Goal: Transaction & Acquisition: Purchase product/service

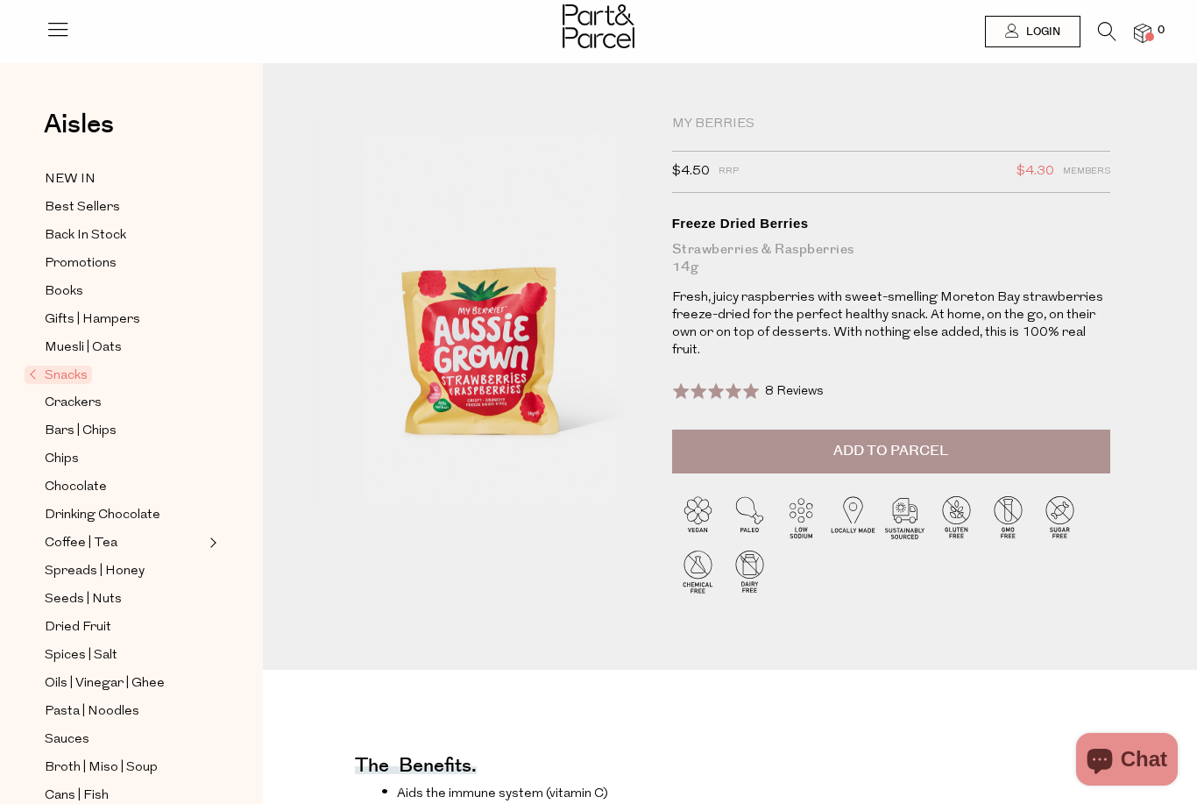
click at [572, 24] on img at bounding box center [599, 26] width 72 height 44
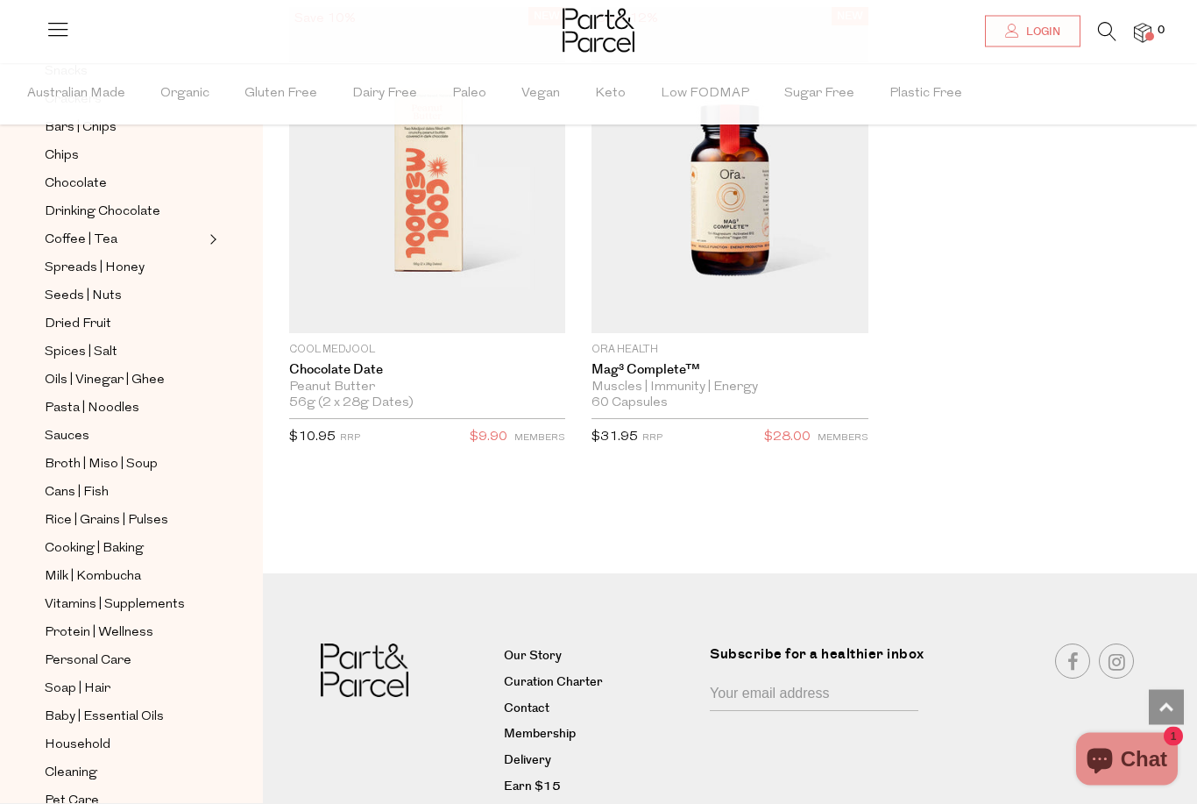
scroll to position [3697, 0]
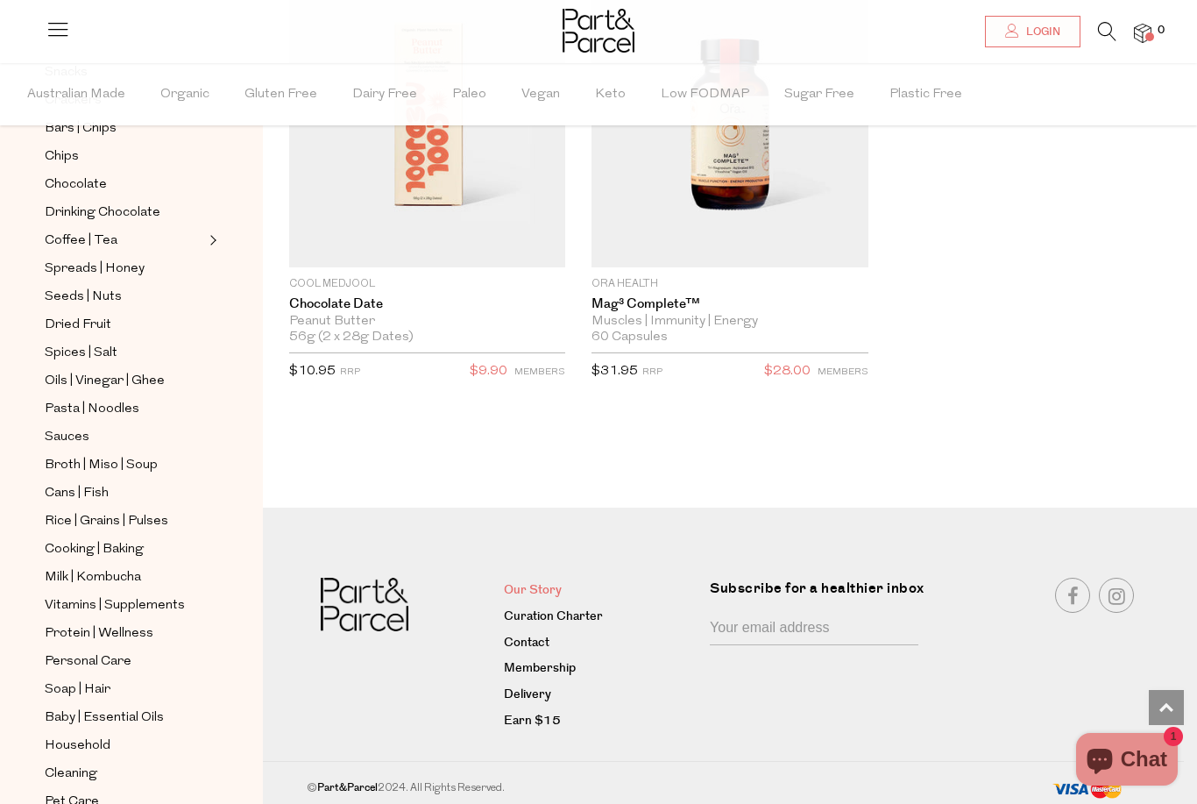
click at [539, 601] on link "Our Story" at bounding box center [600, 590] width 193 height 21
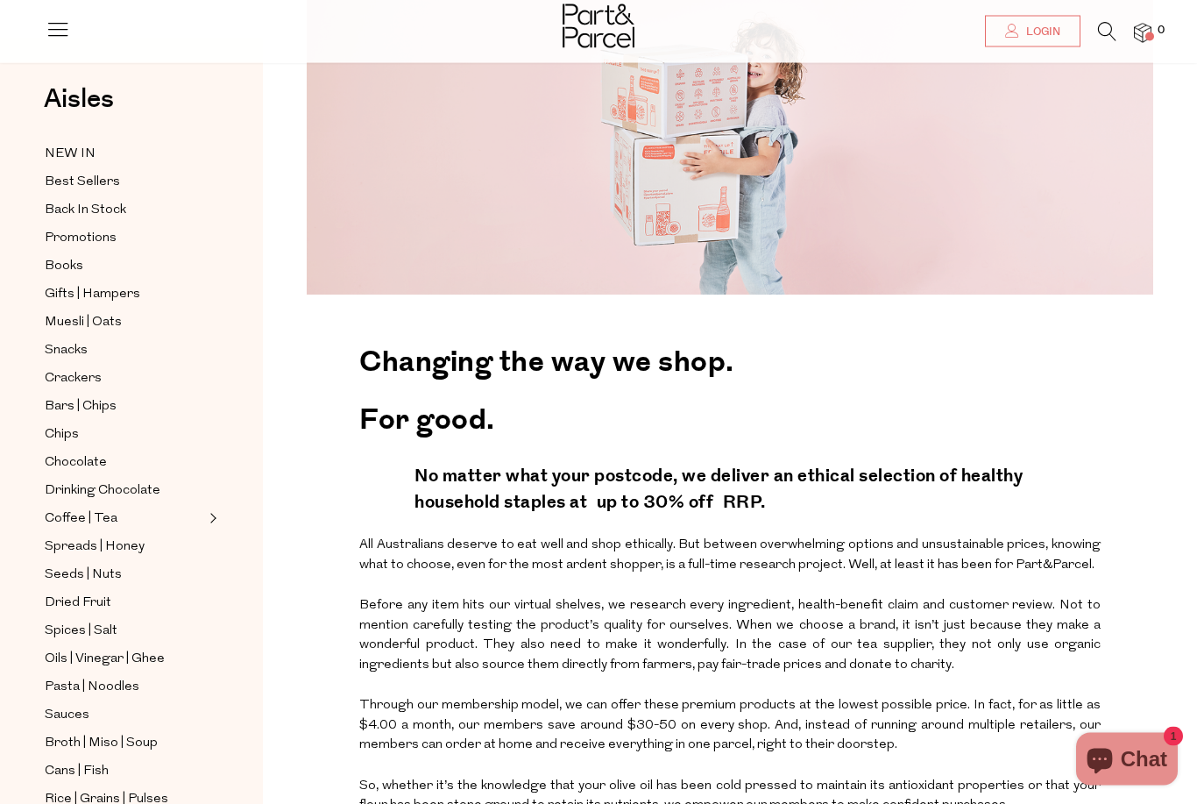
scroll to position [154, 0]
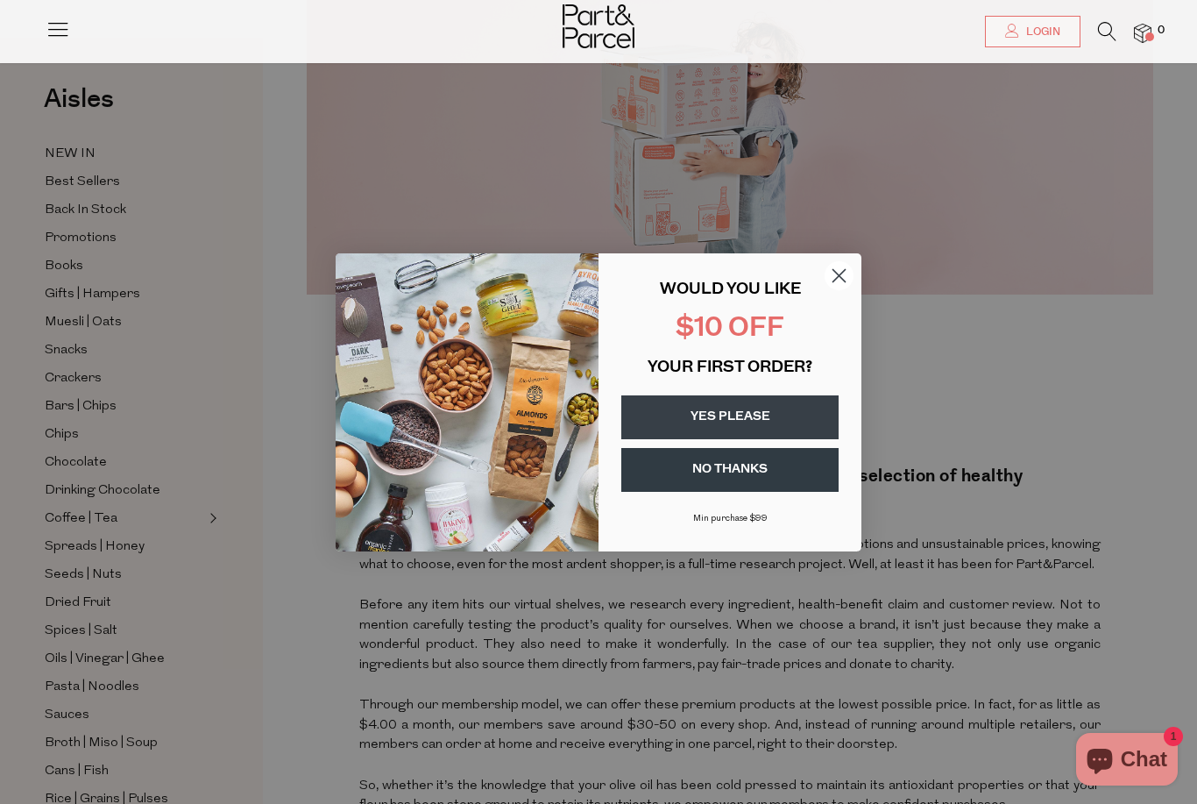
click at [841, 281] on icon "Close dialog" at bounding box center [839, 275] width 12 height 12
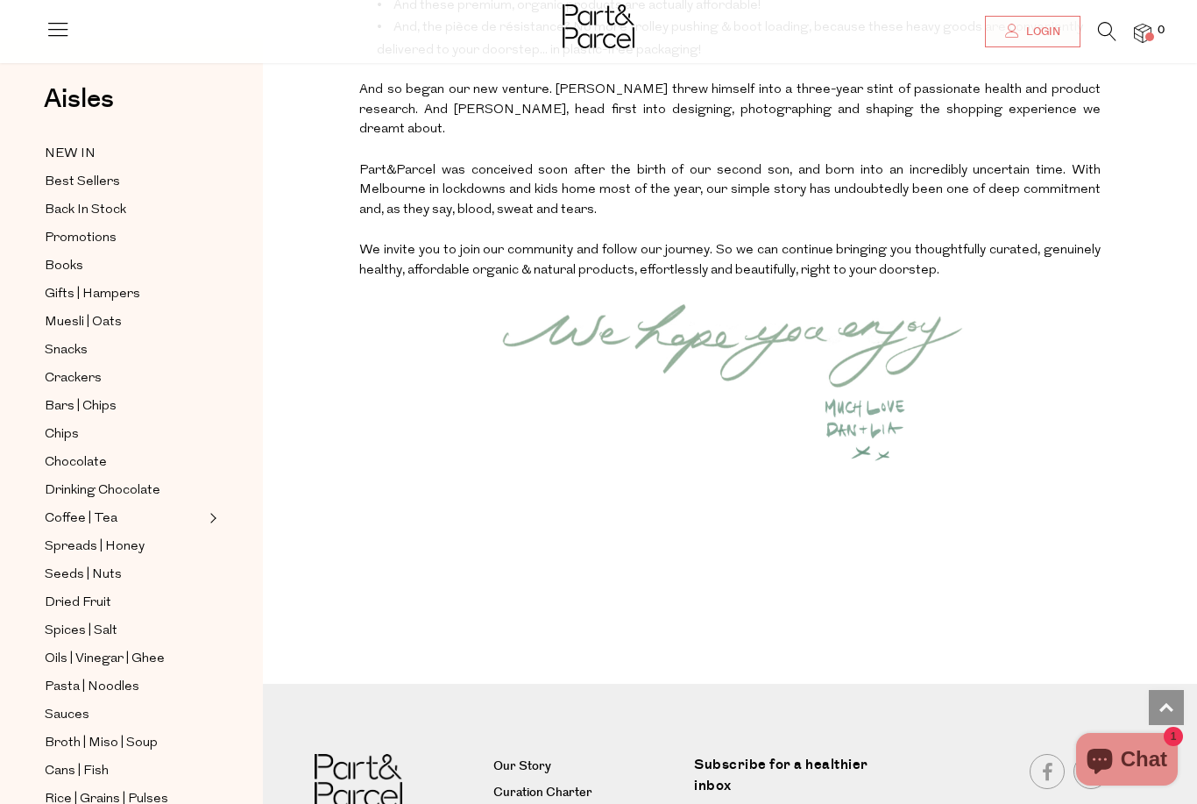
scroll to position [2172, 0]
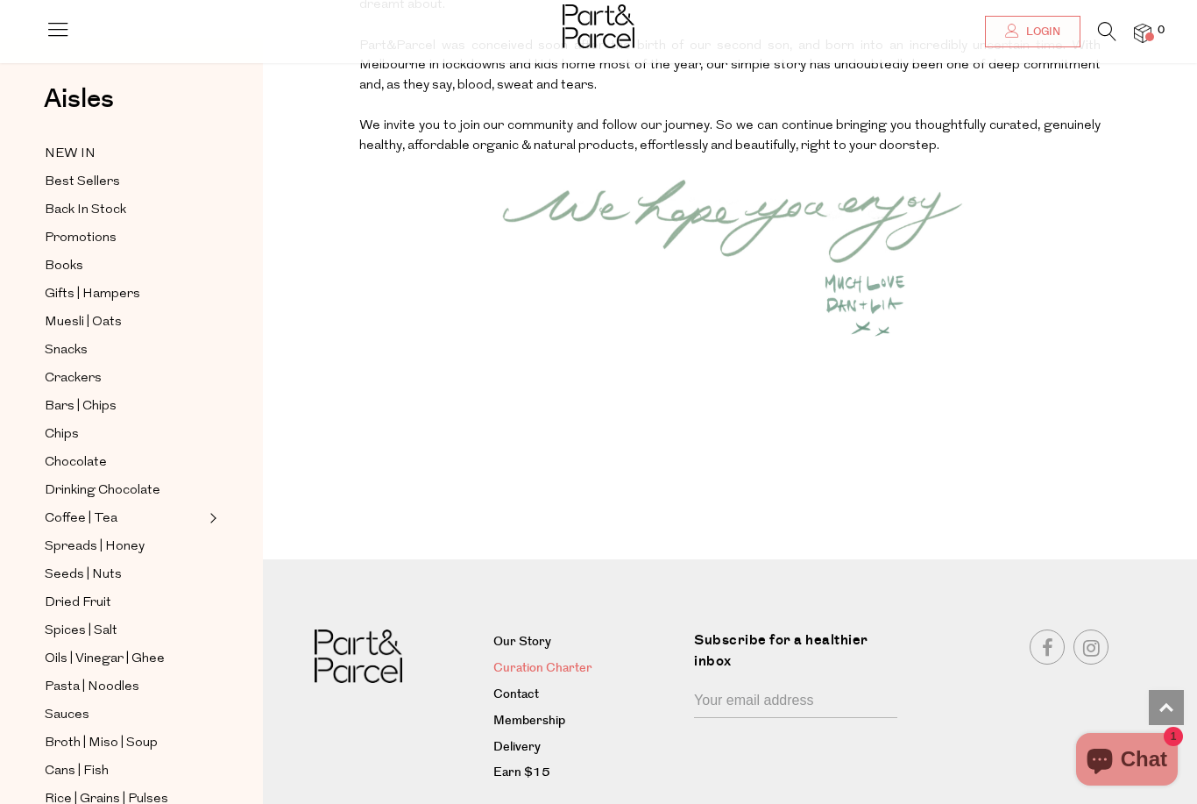
click at [557, 679] on link "Curation Charter" at bounding box center [587, 668] width 188 height 21
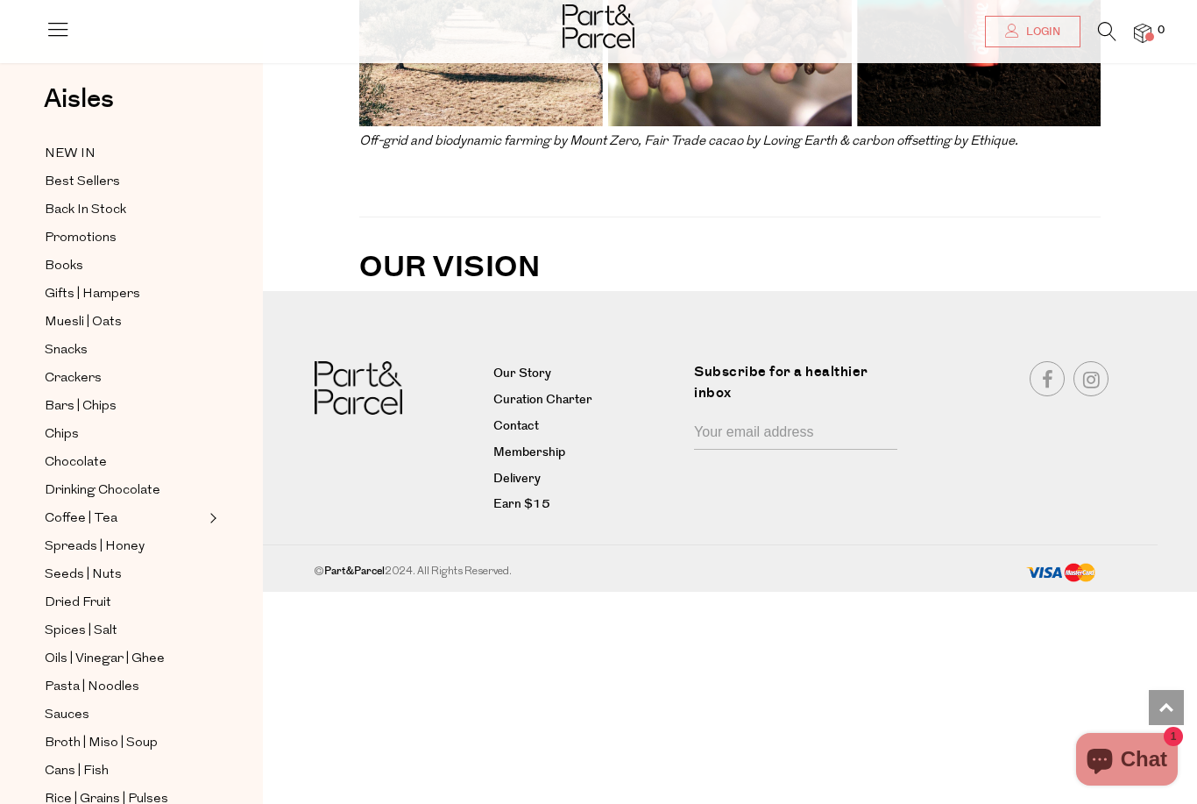
scroll to position [4174, 0]
click at [522, 461] on link "Membership" at bounding box center [587, 452] width 188 height 21
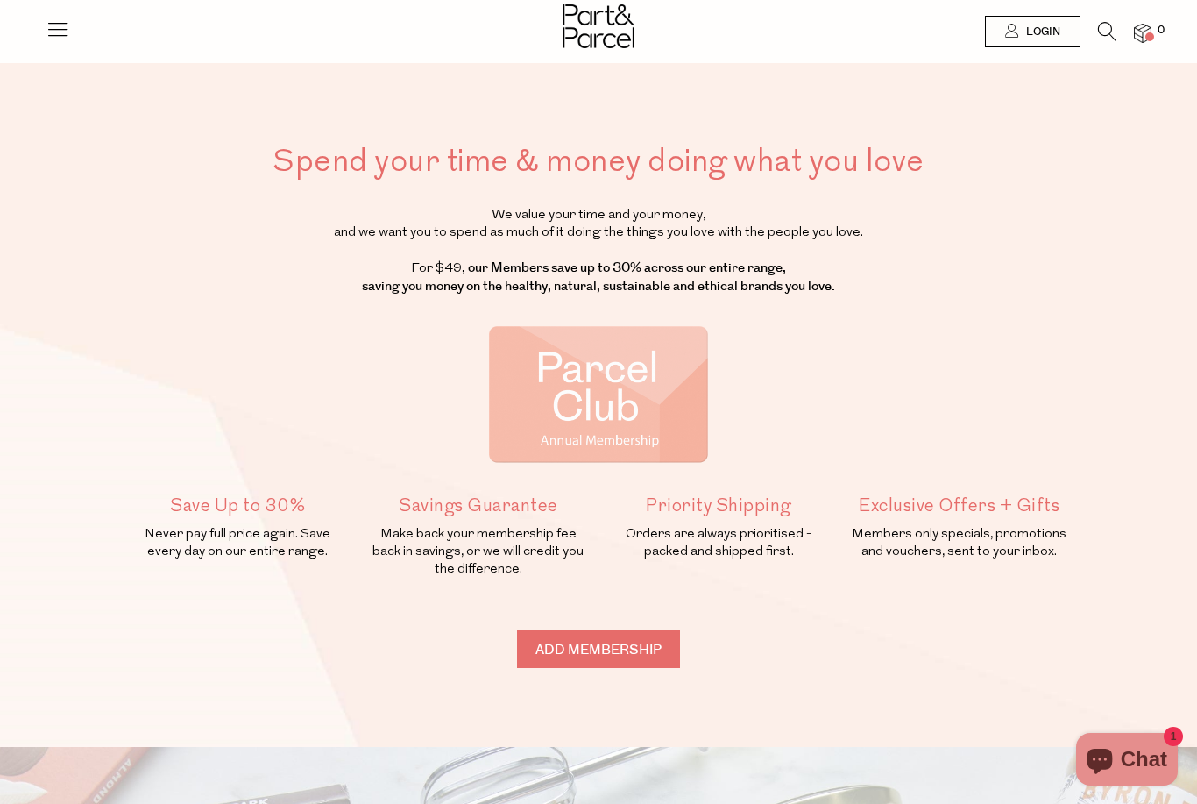
click at [614, 651] on input "Add membership" at bounding box center [598, 649] width 163 height 38
type input "ADDED"
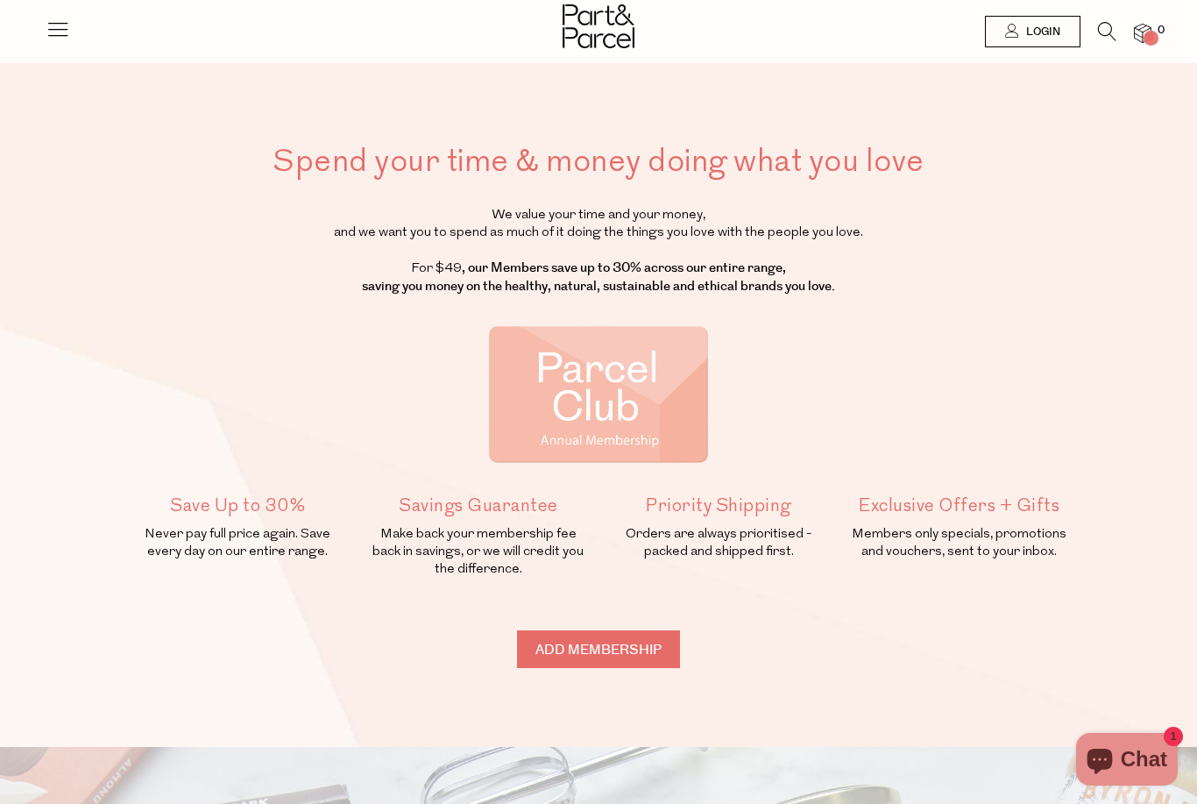
type input "ADDED"
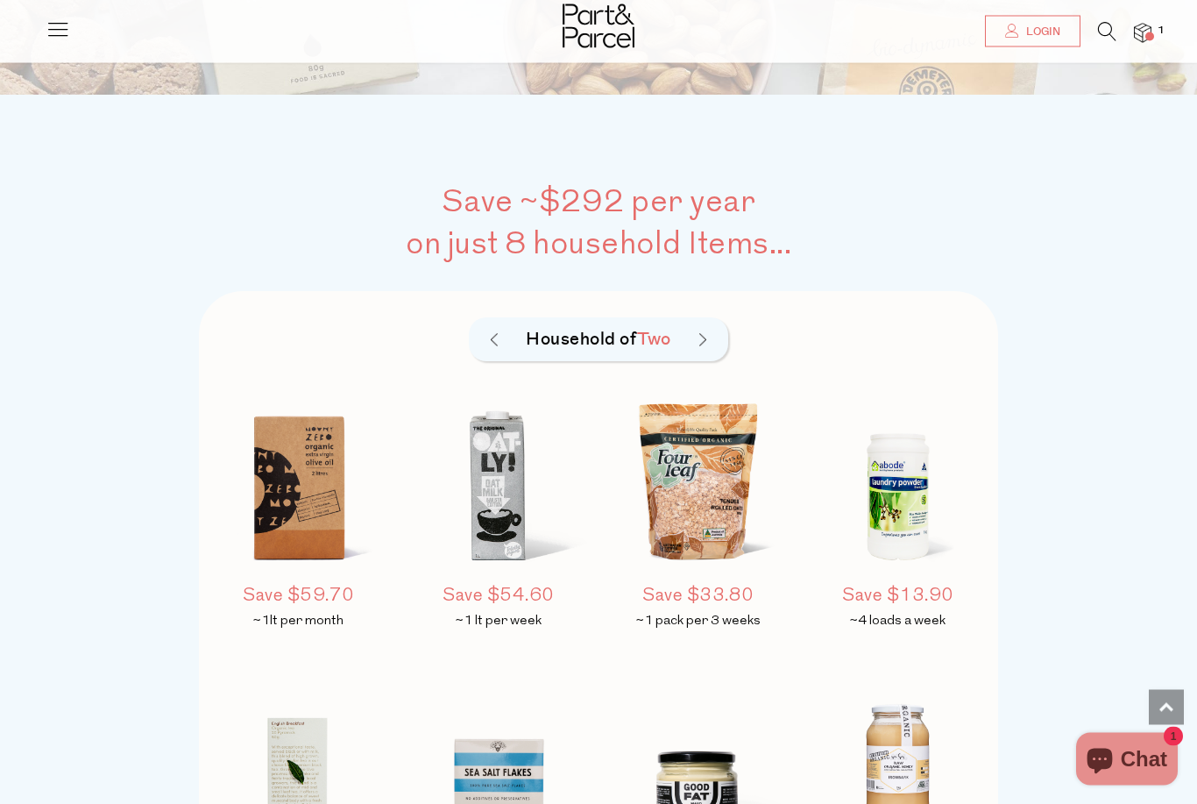
scroll to position [1124, 0]
click at [714, 341] on div "Household of Two" at bounding box center [599, 339] width 260 height 44
click at [709, 334] on div "Household of Two" at bounding box center [599, 339] width 260 height 44
click at [706, 334] on img at bounding box center [702, 340] width 7 height 14
click at [599, 338] on h5 "Household of Four" at bounding box center [598, 339] width 175 height 26
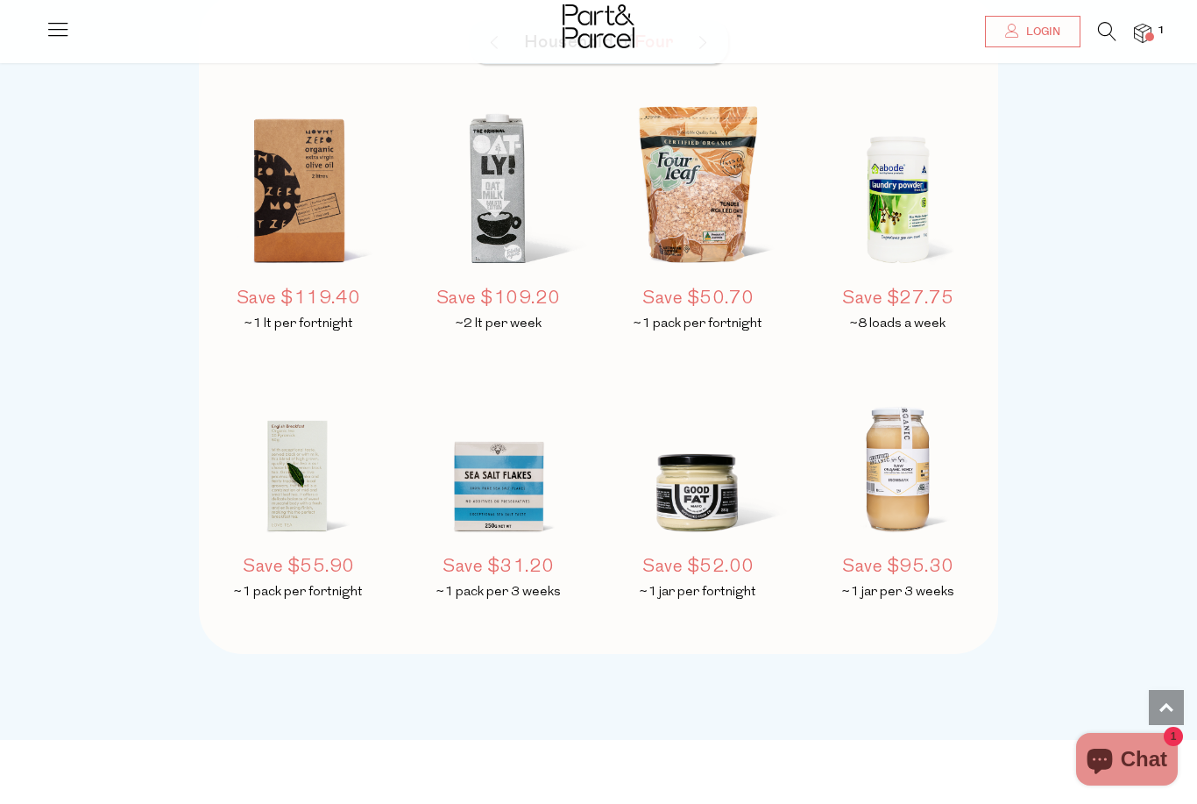
scroll to position [1422, 0]
click at [513, 560] on h5 "Save $31.20" at bounding box center [499, 566] width 184 height 26
click at [487, 459] on img at bounding box center [499, 460] width 184 height 216
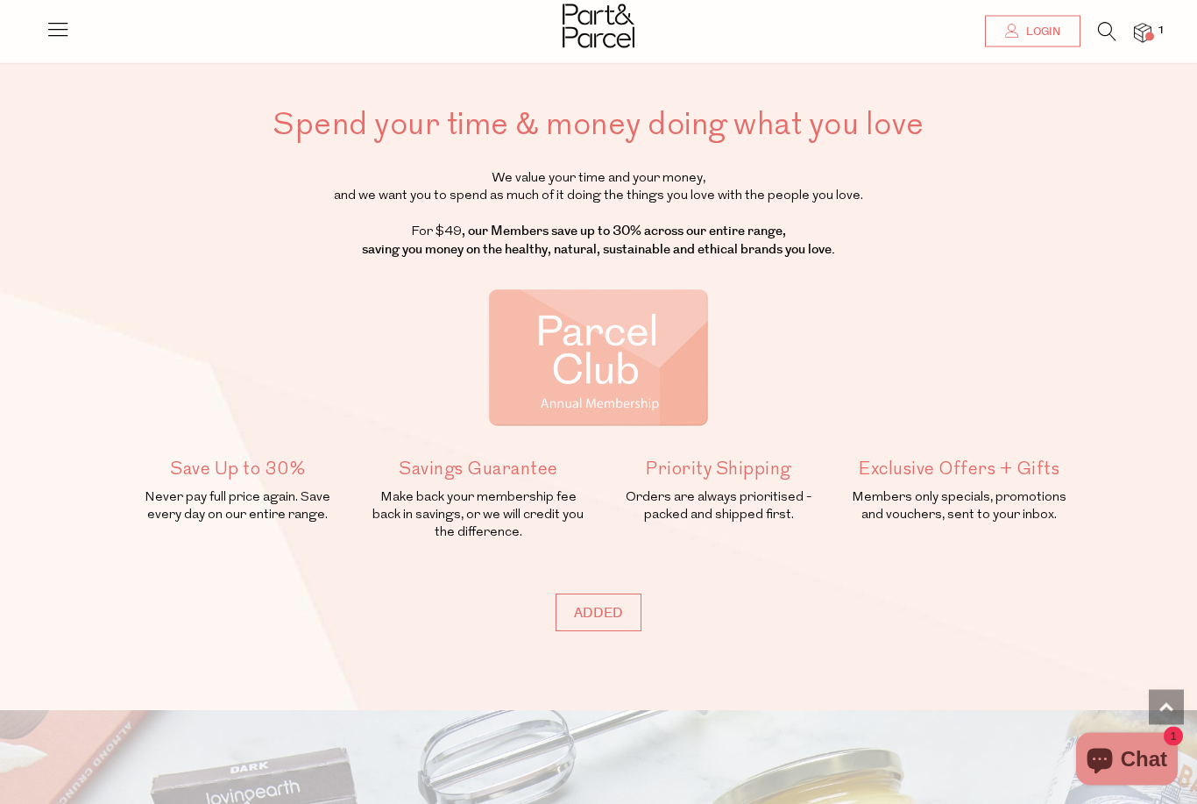
scroll to position [0, 0]
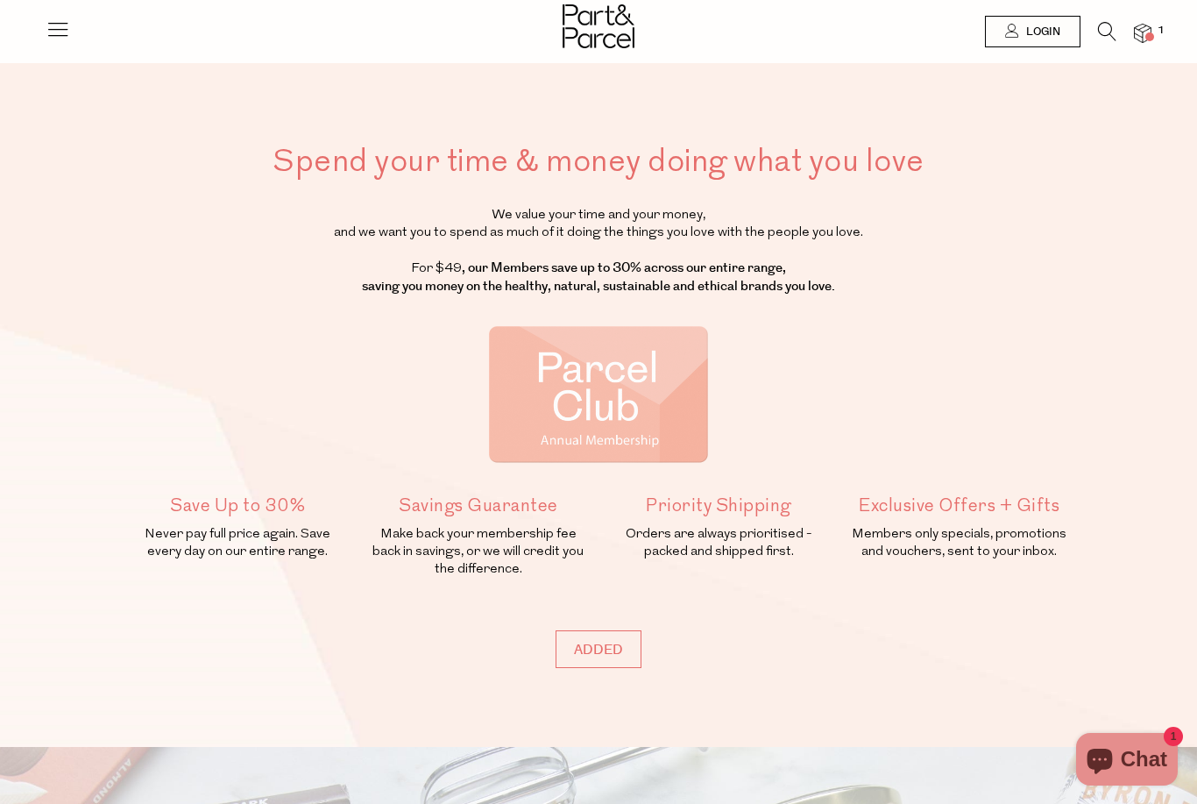
click at [47, 38] on icon at bounding box center [58, 29] width 25 height 25
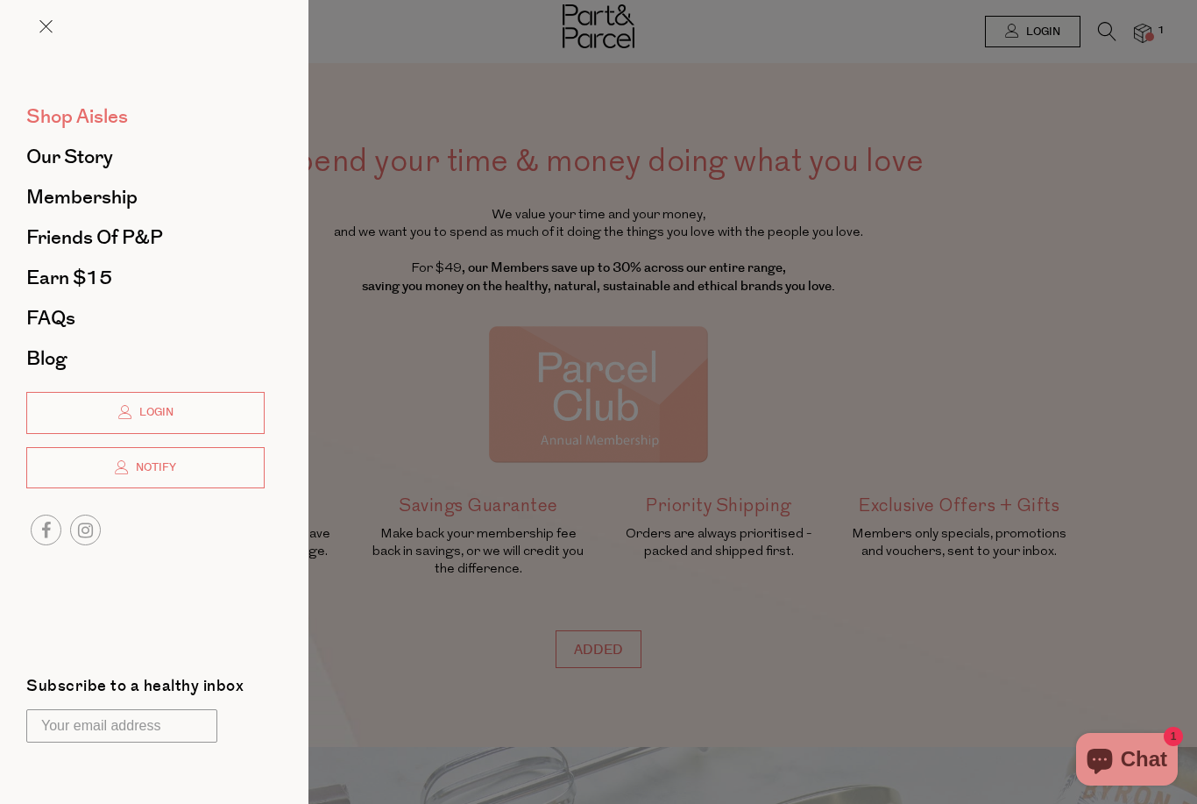
click at [105, 116] on span "Shop Aisles" at bounding box center [77, 117] width 102 height 28
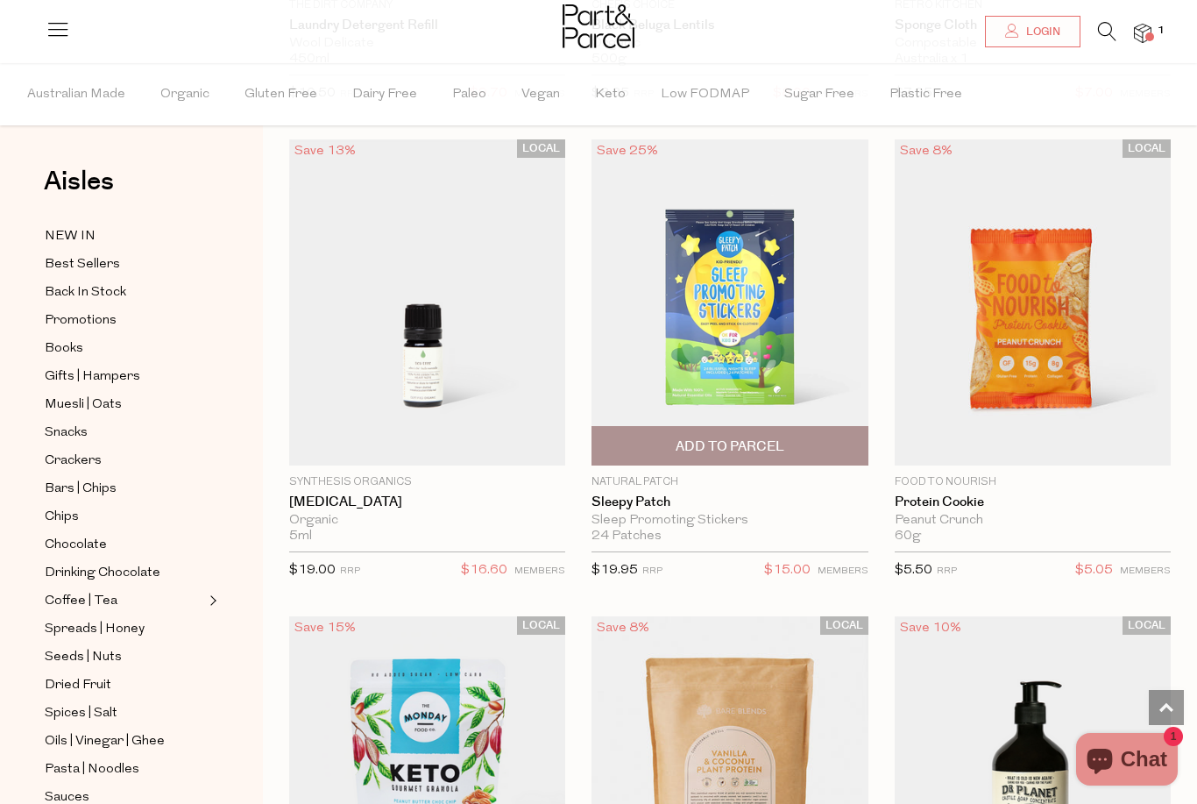
scroll to position [2952, 0]
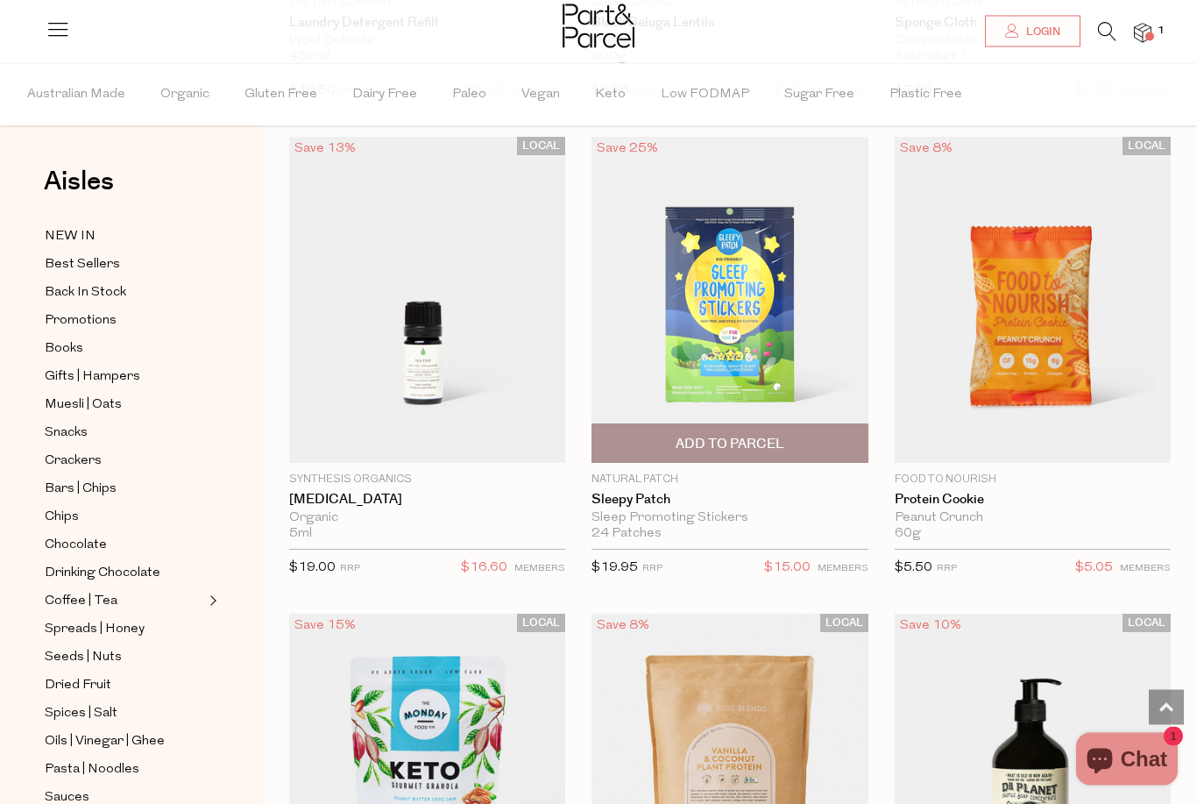
click at [760, 300] on img at bounding box center [730, 301] width 276 height 326
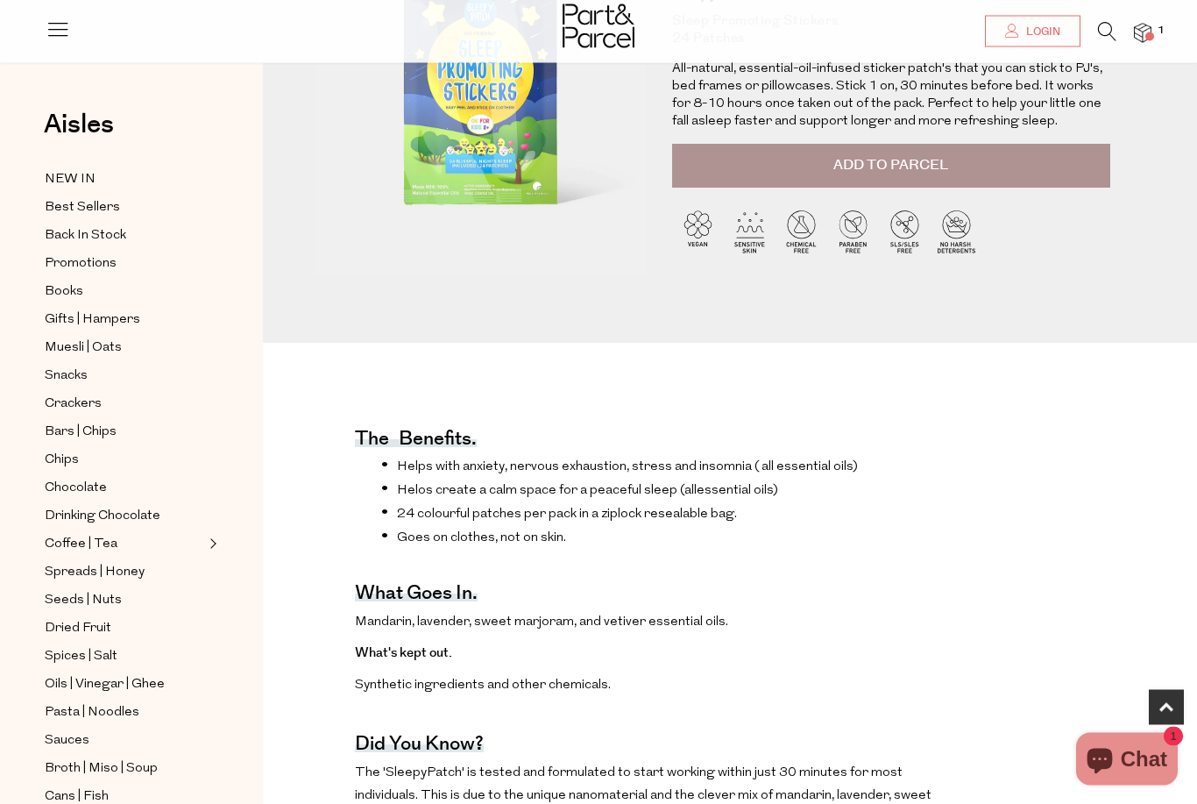
scroll to position [209, 0]
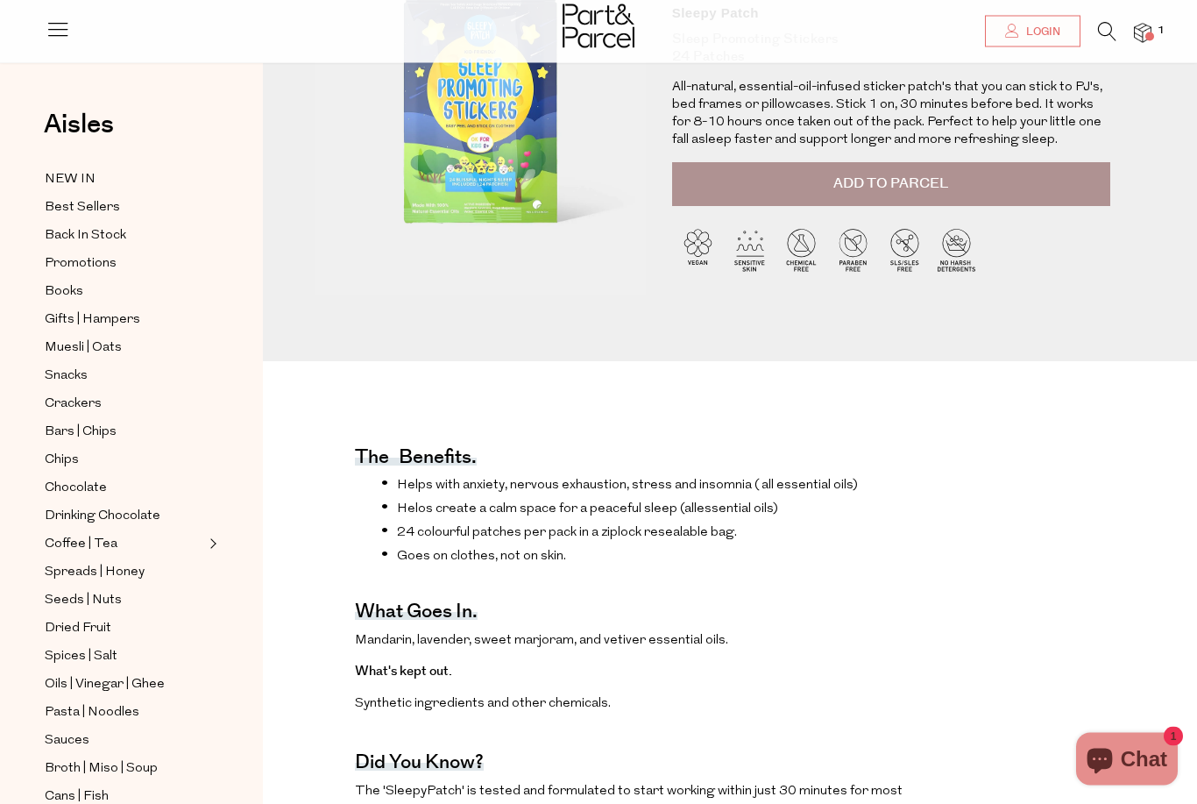
click at [904, 193] on button "Add to Parcel" at bounding box center [891, 185] width 438 height 44
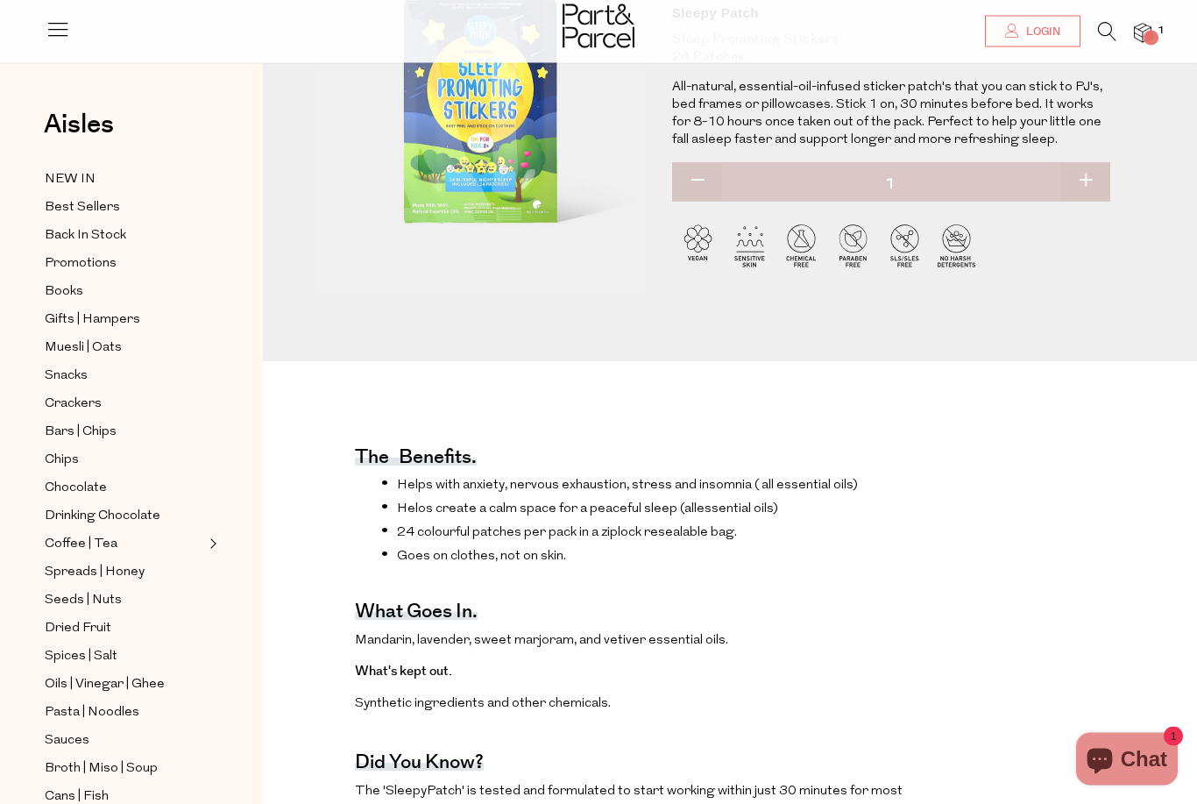
scroll to position [210, 0]
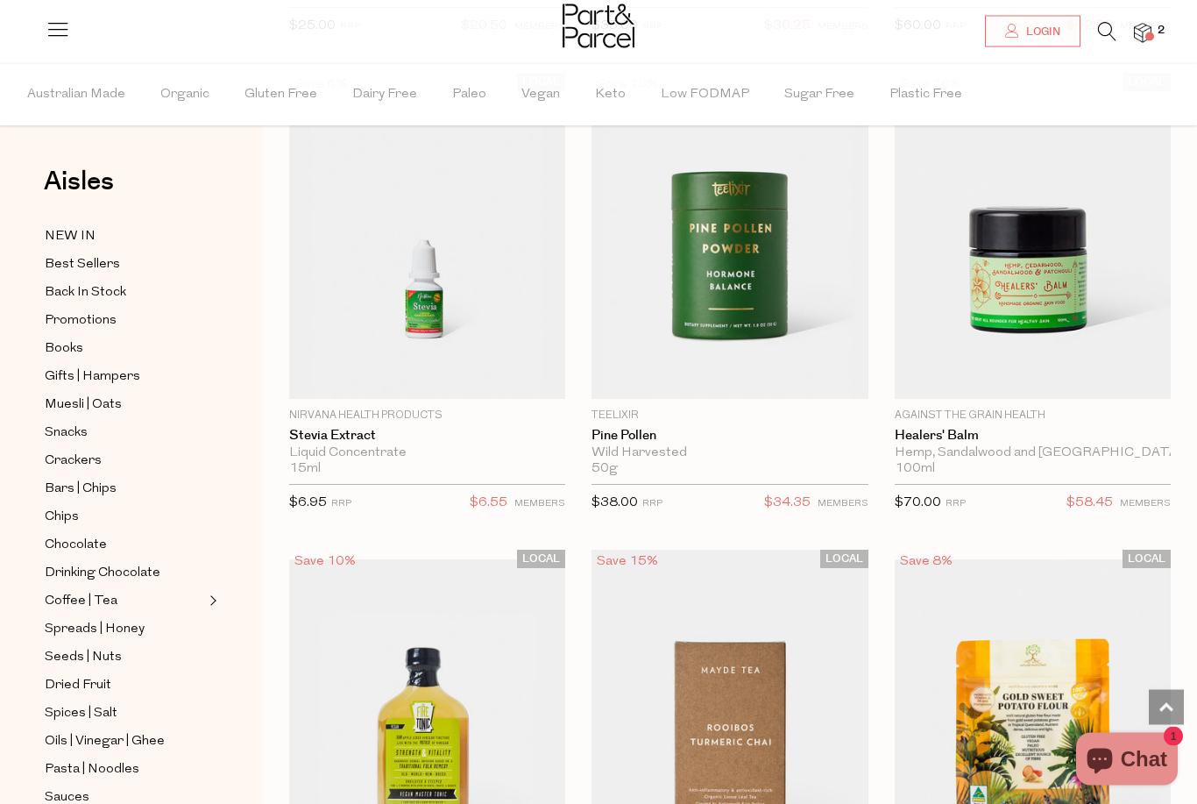
scroll to position [6374, 0]
click at [721, 282] on img at bounding box center [730, 235] width 276 height 326
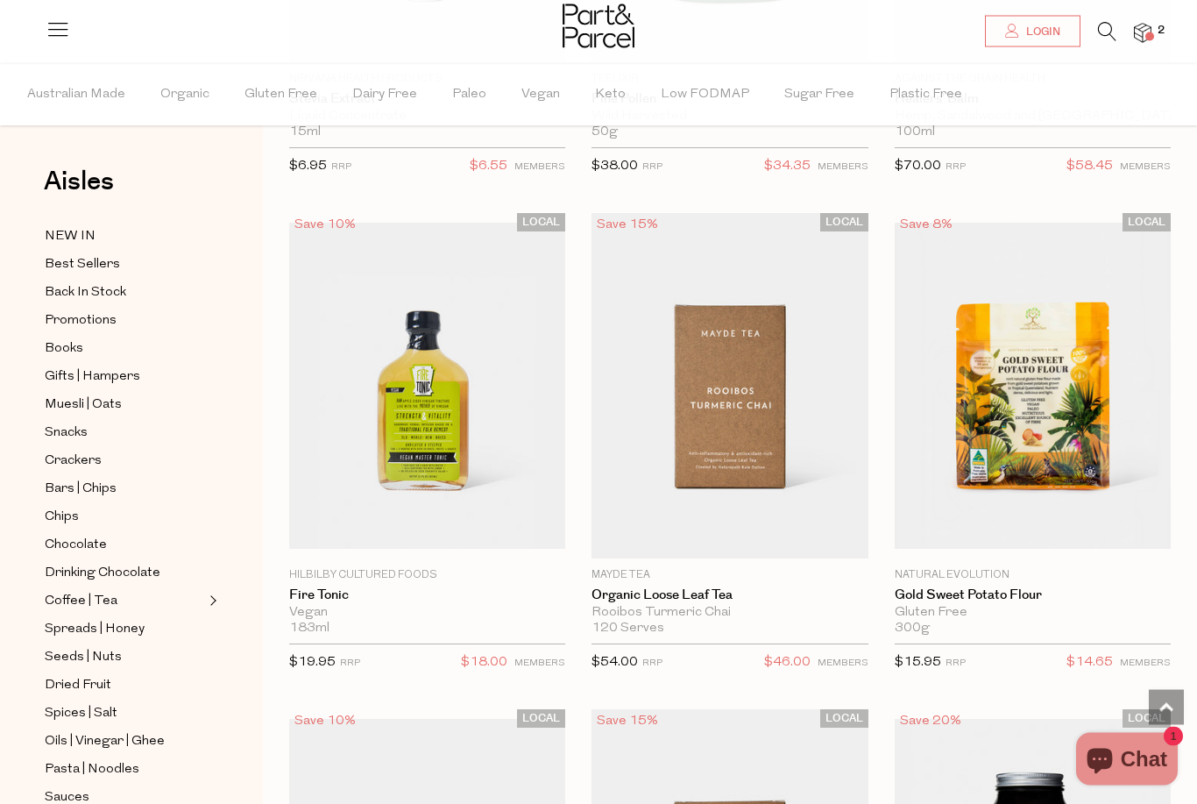
scroll to position [6711, 0]
click at [427, 380] on img at bounding box center [427, 386] width 276 height 326
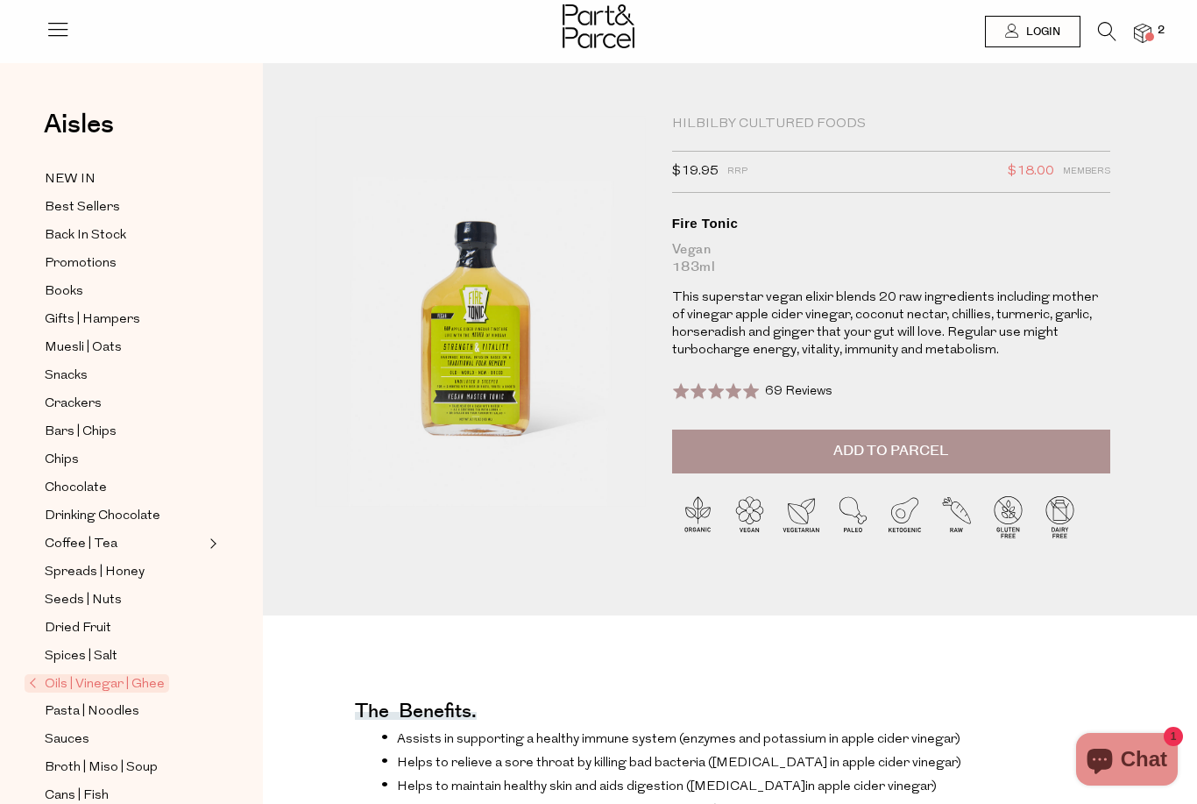
click at [837, 443] on span "Add to Parcel" at bounding box center [890, 451] width 115 height 20
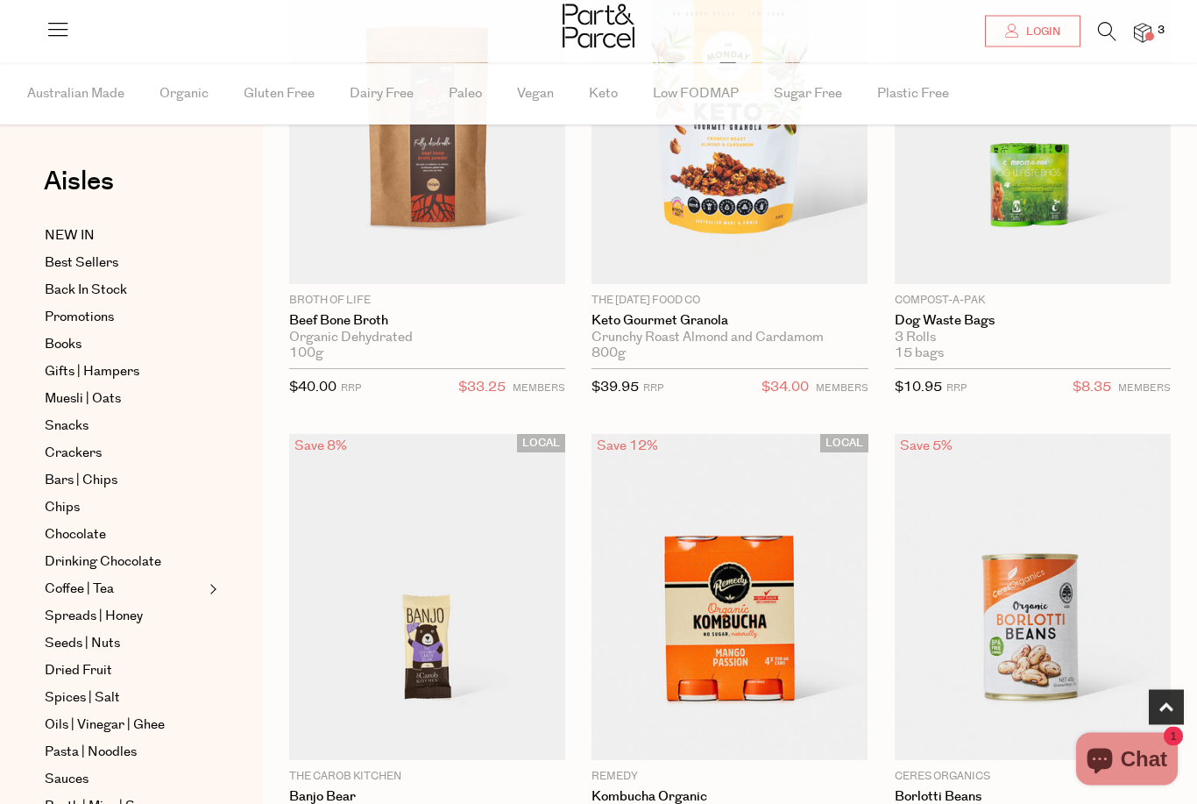
scroll to position [1485, 0]
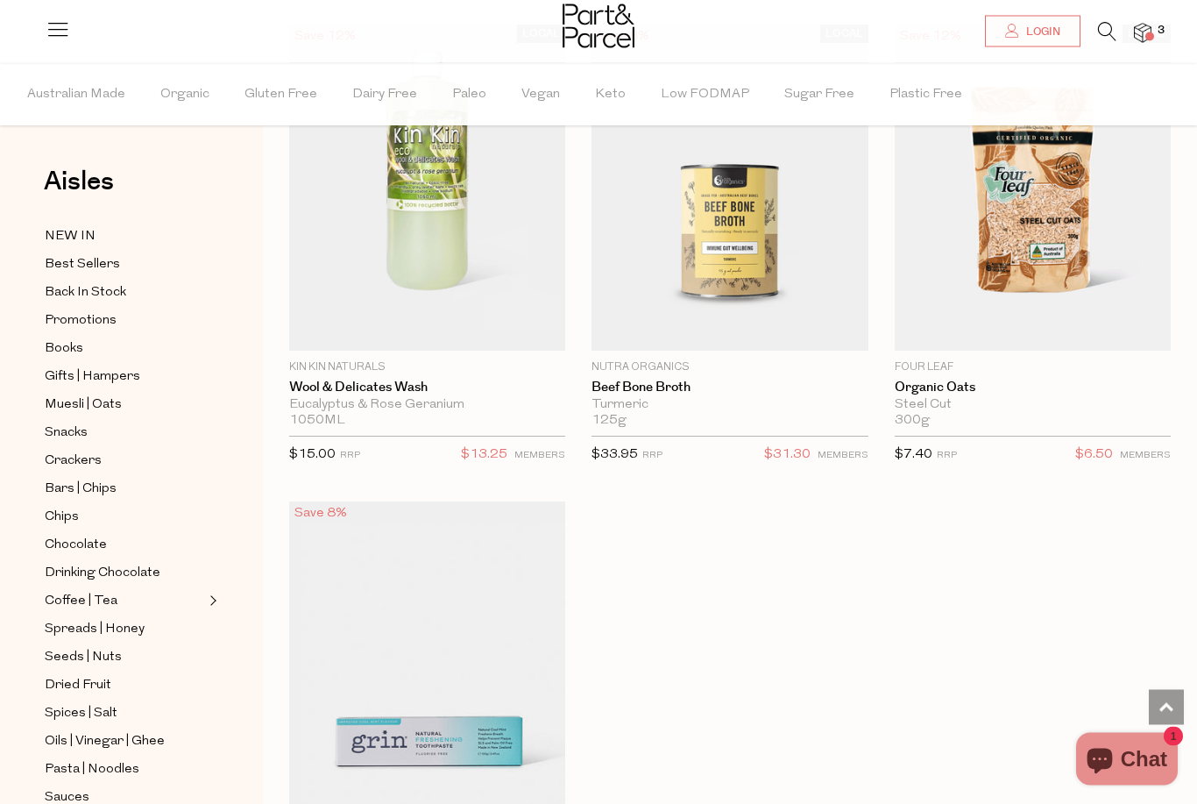
scroll to position [15540, 0]
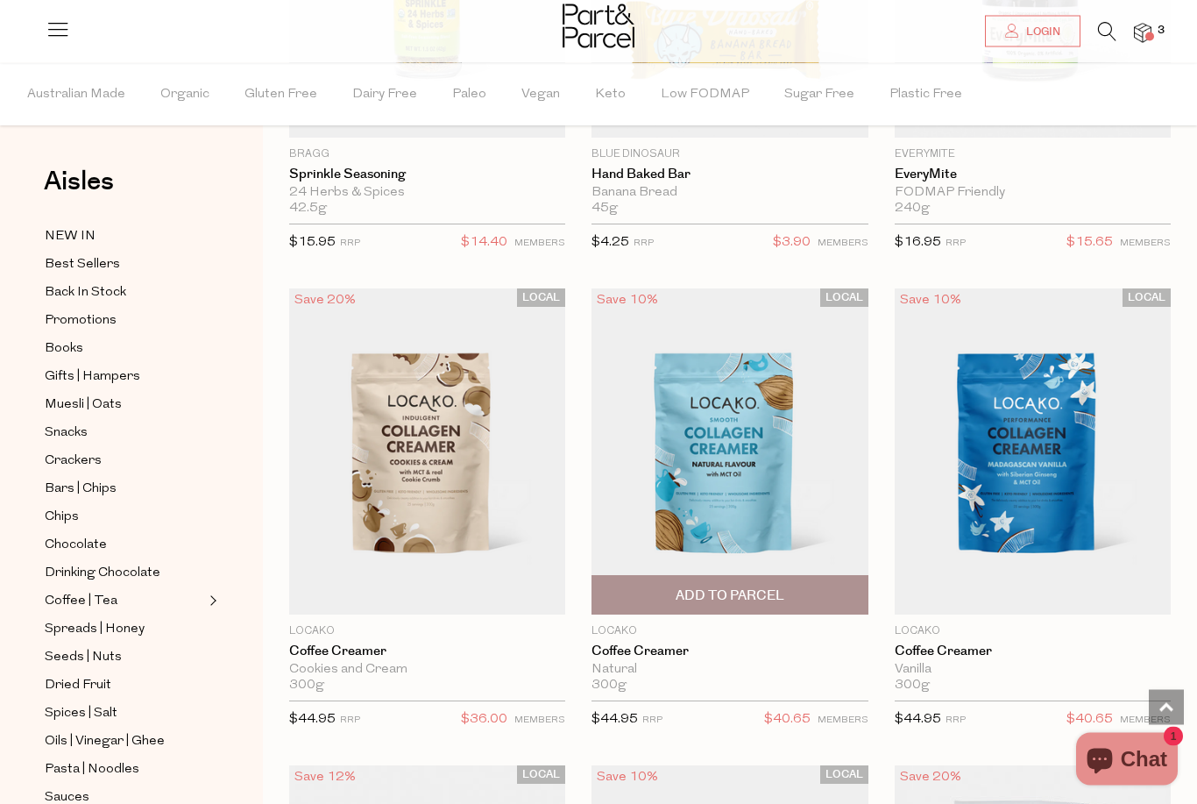
scroll to position [20044, 0]
click at [758, 434] on img at bounding box center [730, 451] width 276 height 326
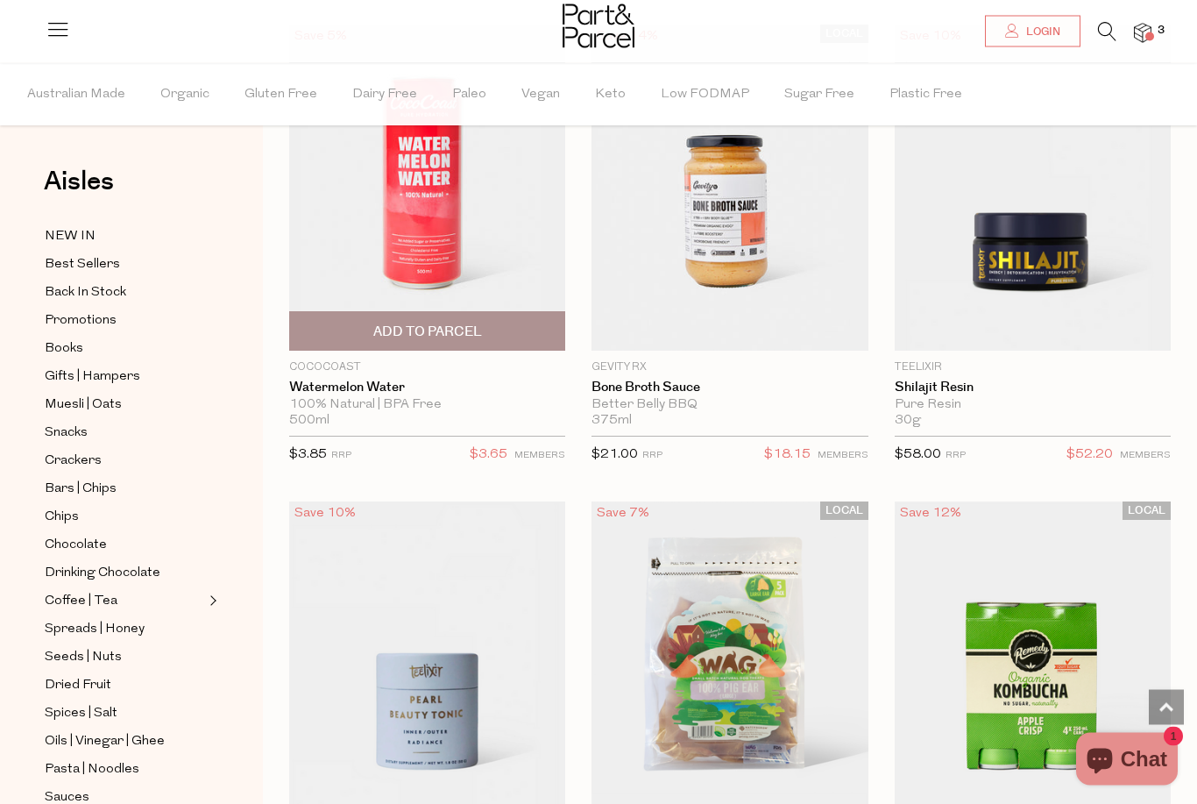
scroll to position [11172, 0]
click at [415, 209] on img at bounding box center [427, 187] width 276 height 326
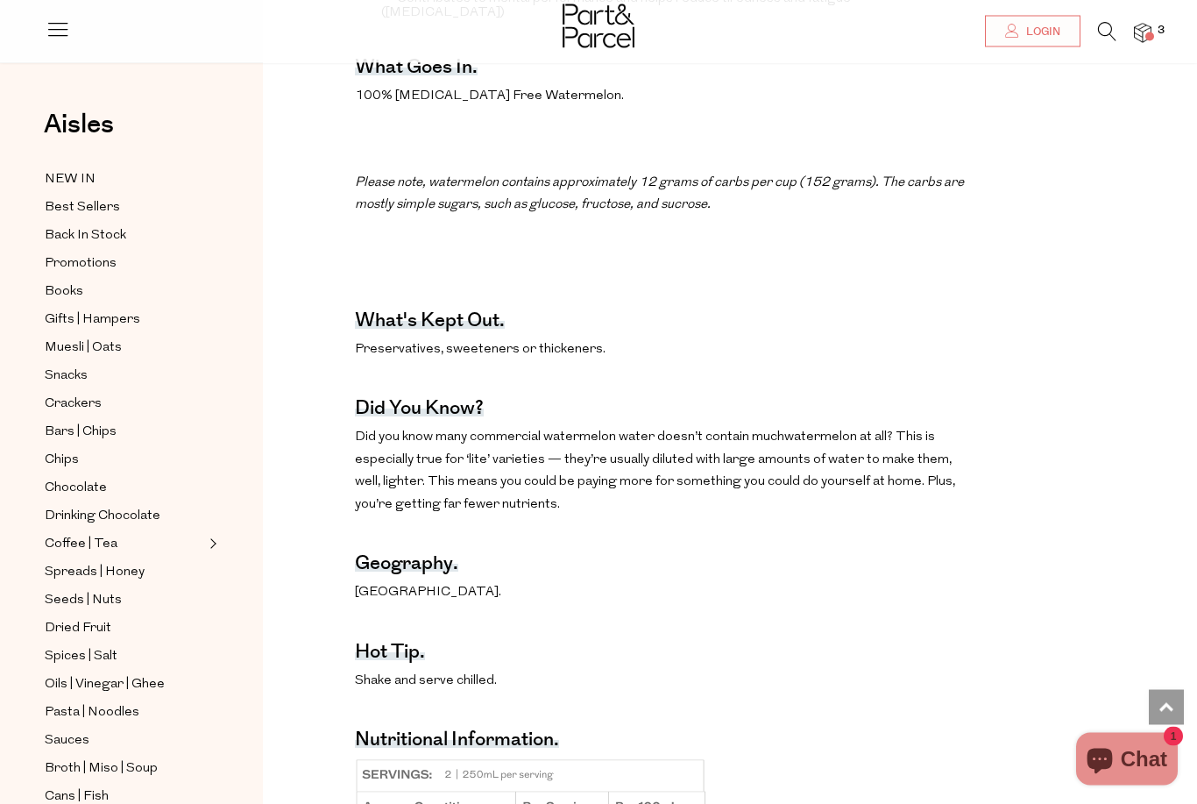
scroll to position [747, 0]
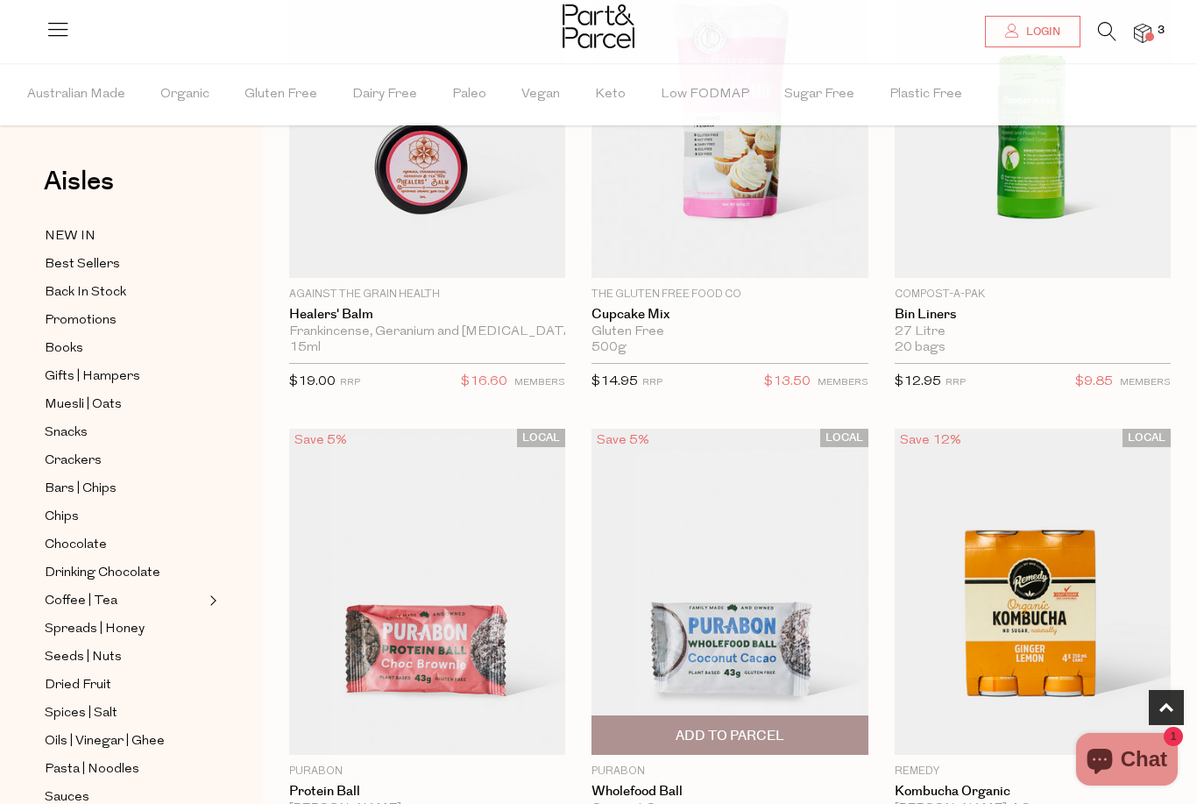
scroll to position [366, 0]
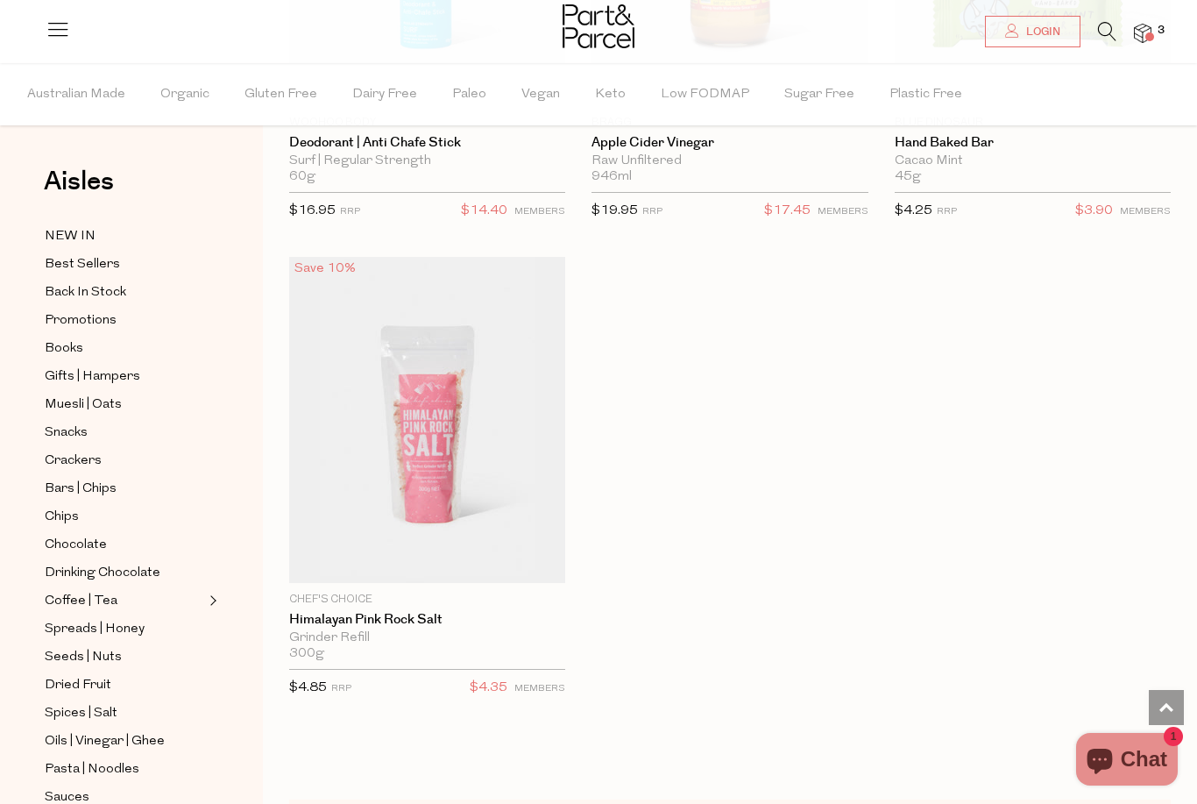
scroll to position [15726, 0]
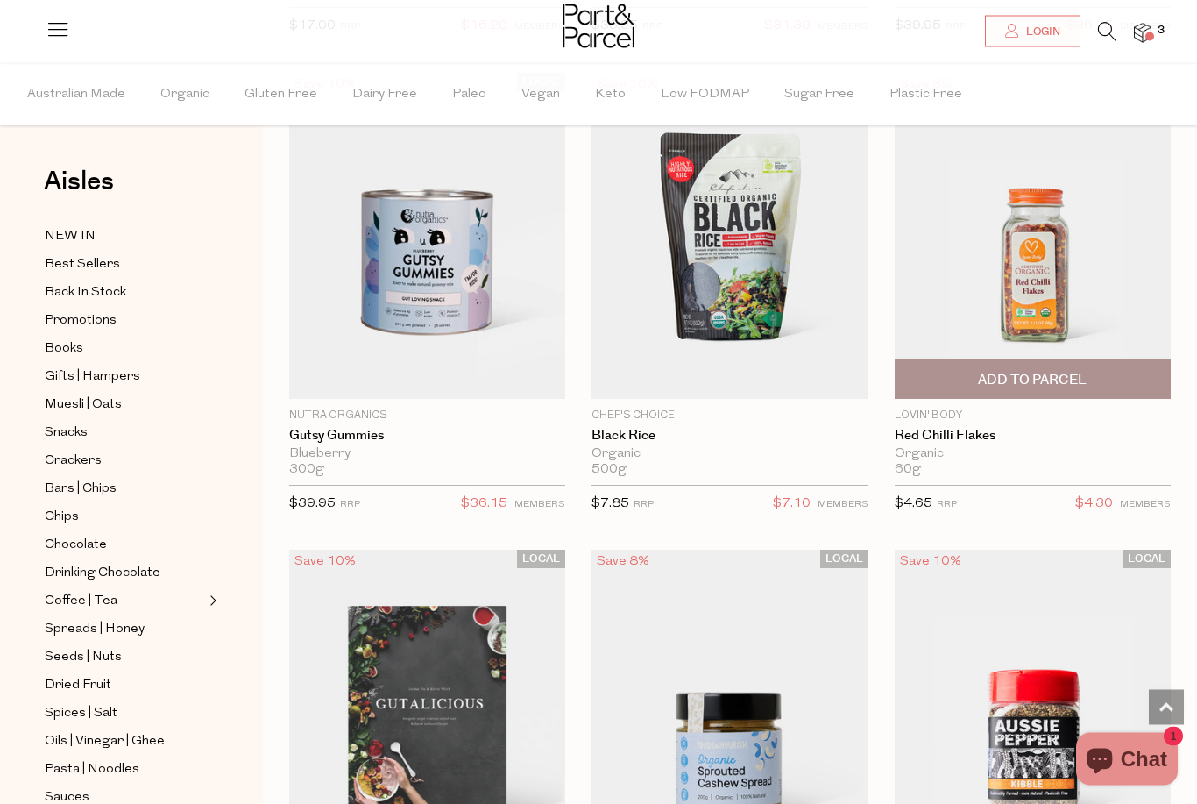
scroll to position [23081, 0]
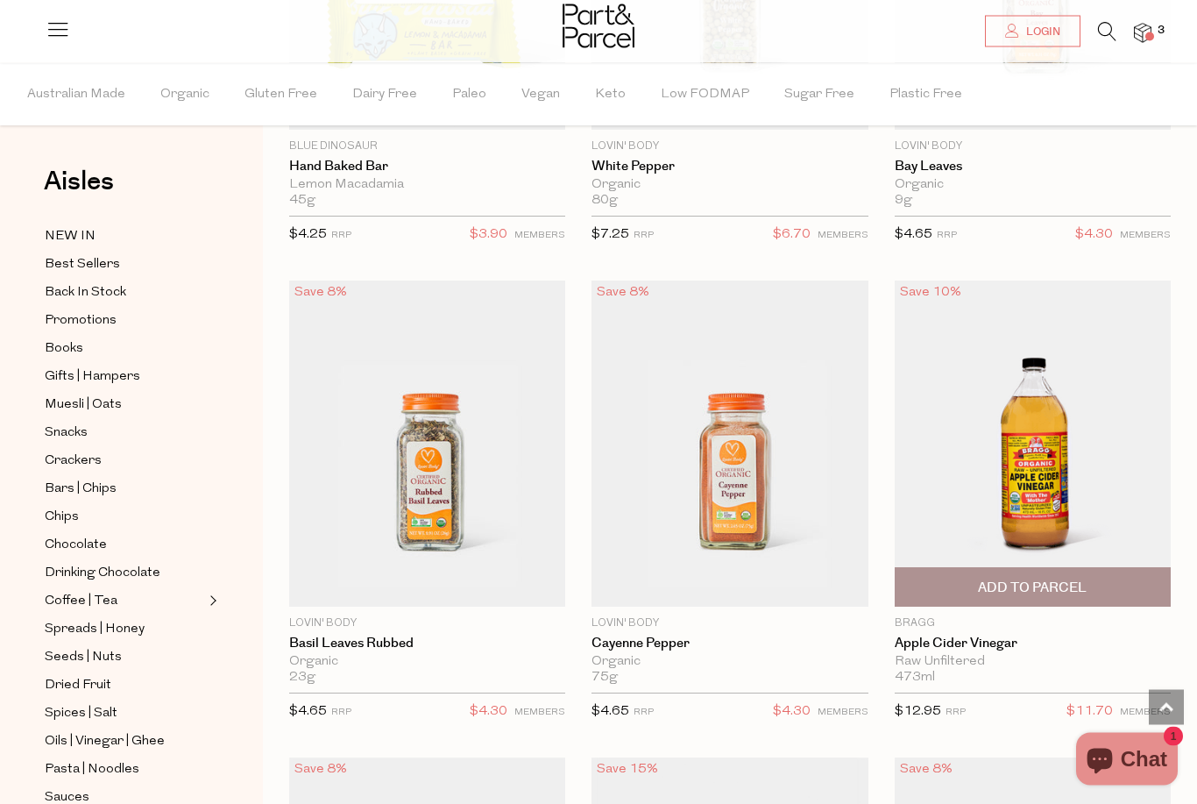
scroll to position [24305, 0]
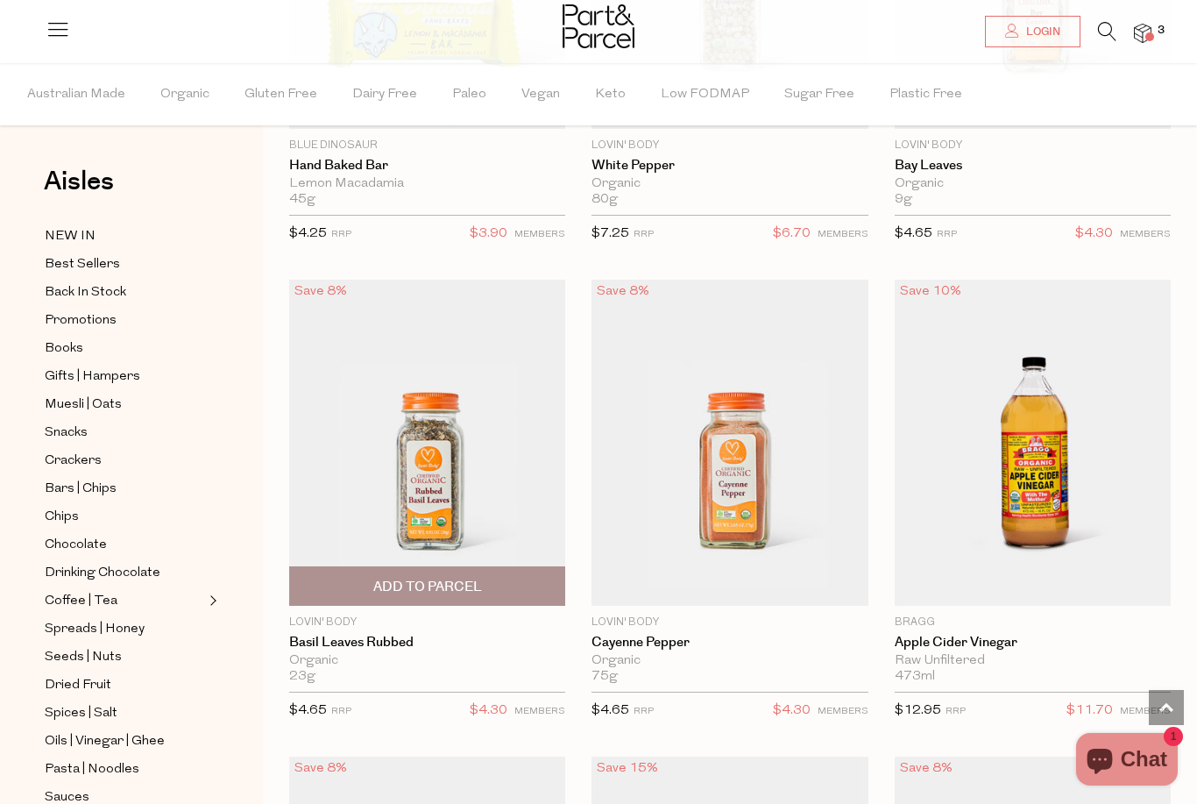
click at [460, 578] on span "Add To Parcel" at bounding box center [427, 587] width 109 height 18
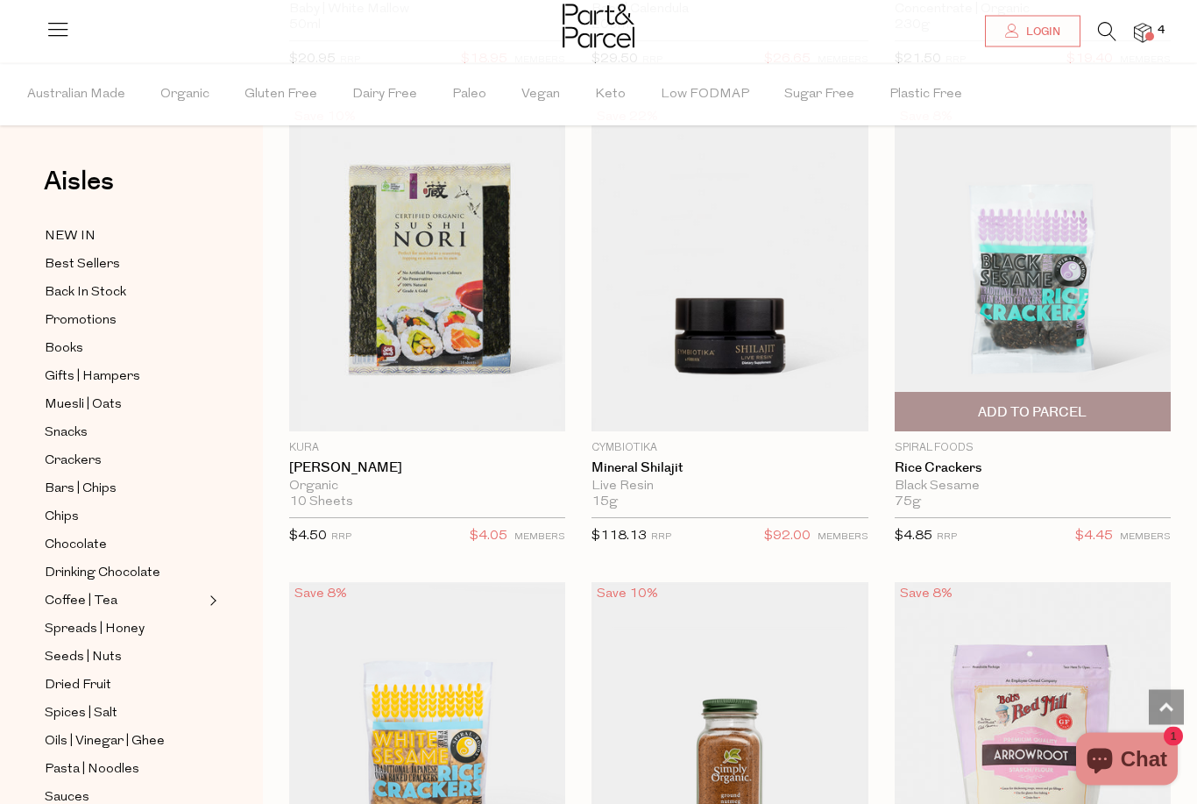
scroll to position [29247, 0]
click at [1027, 403] on span "Add To Parcel" at bounding box center [1032, 412] width 109 height 18
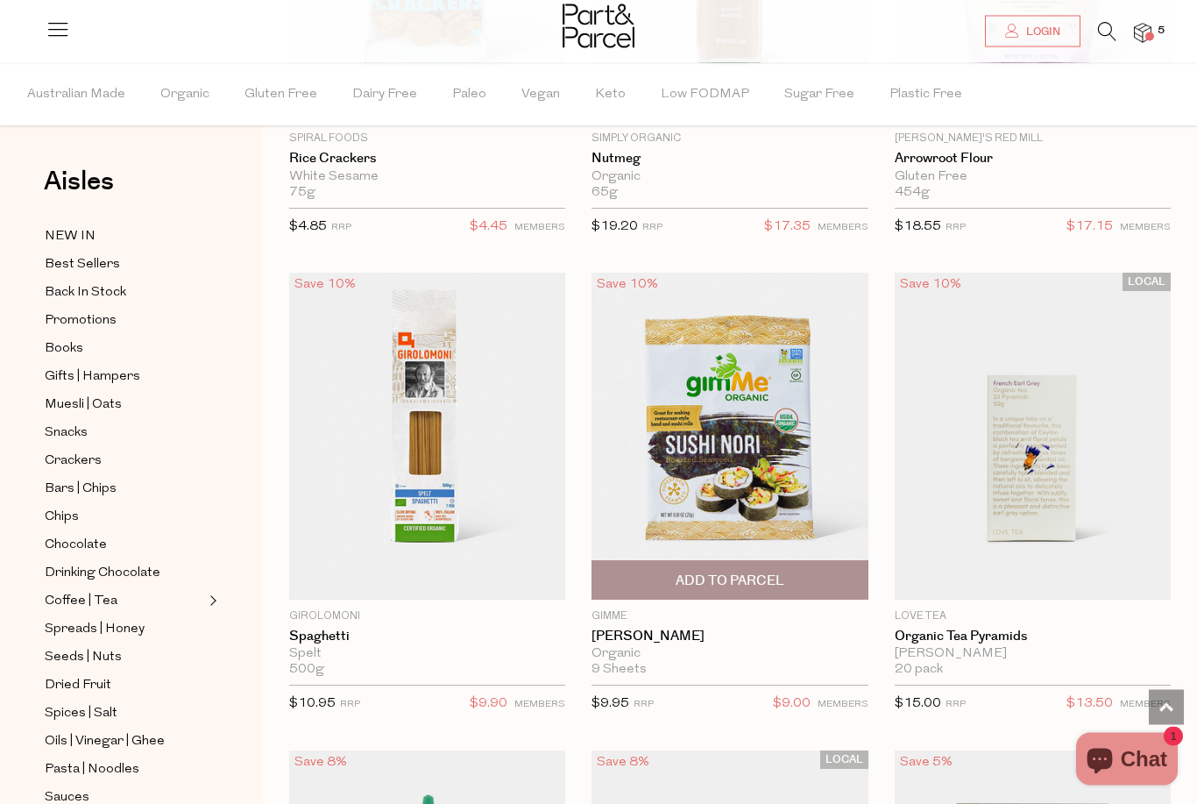
scroll to position [30032, 0]
click at [759, 501] on img at bounding box center [730, 436] width 276 height 326
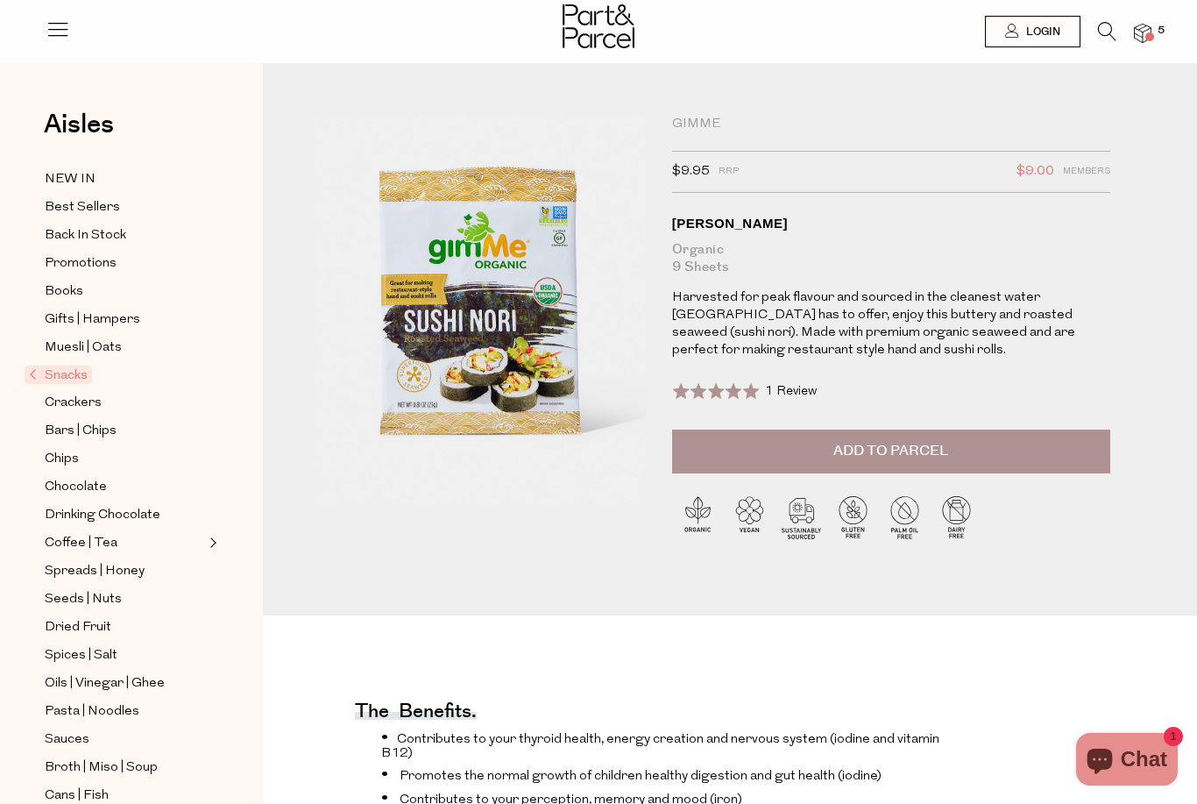
click at [763, 420] on div "Rated 5.0 out of 5 1 Review Based on 1 review Click to go to reviews" at bounding box center [891, 400] width 438 height 57
click at [763, 422] on div "Rated 5.0 out of 5 1 Review Based on 1 review Click to go to reviews" at bounding box center [891, 400] width 438 height 57
click at [758, 464] on button "Add to Parcel" at bounding box center [891, 451] width 438 height 44
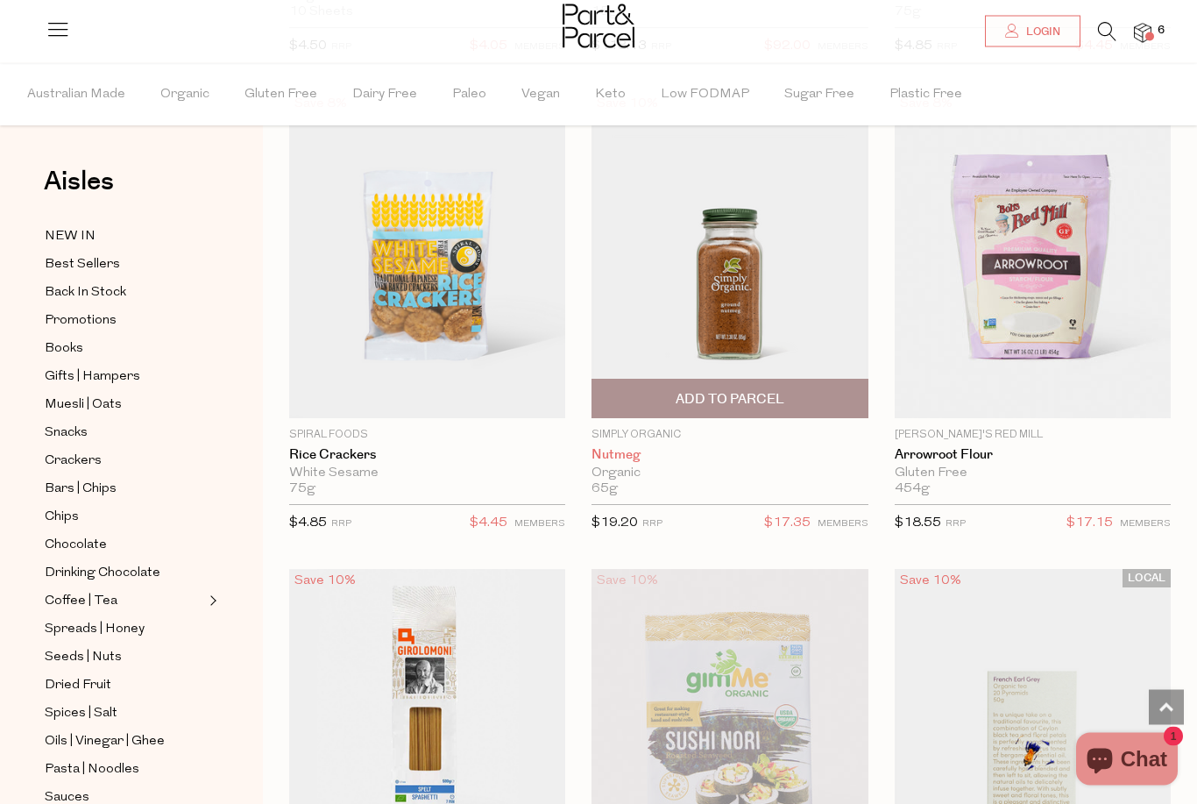
scroll to position [5821, 0]
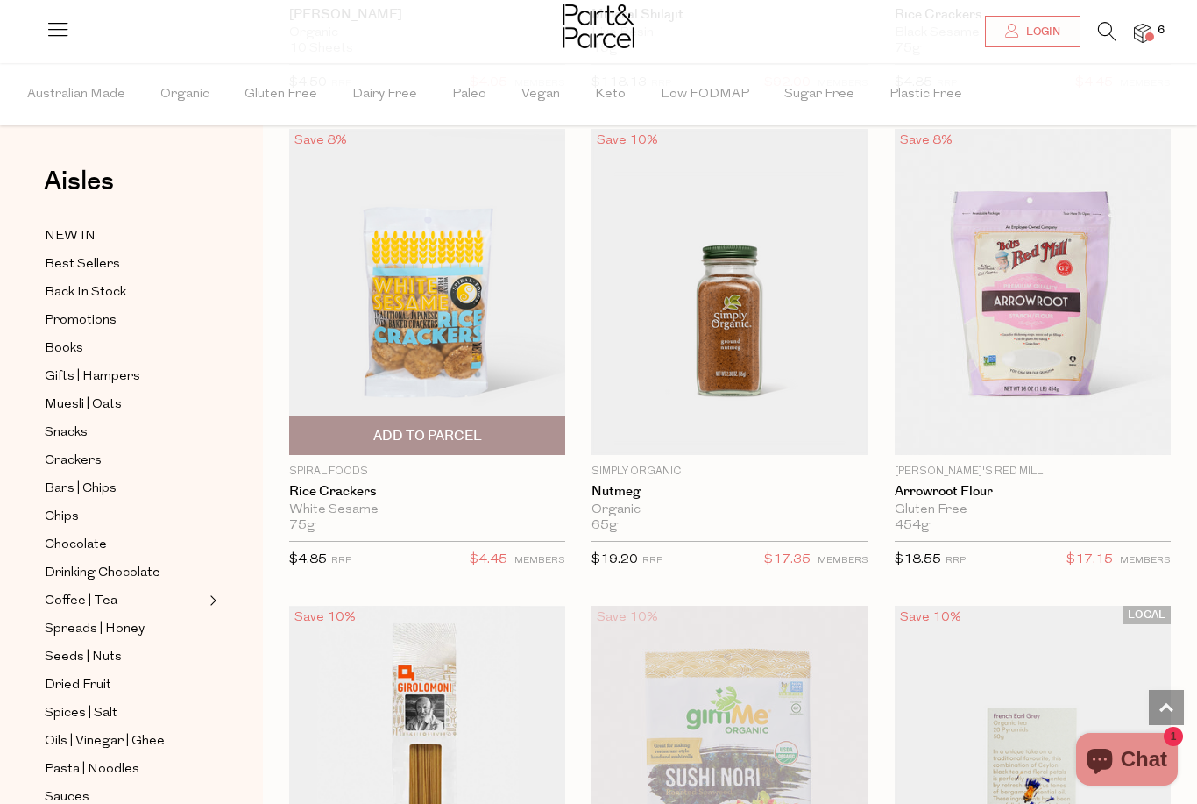
click at [460, 427] on span "Add To Parcel" at bounding box center [427, 436] width 109 height 18
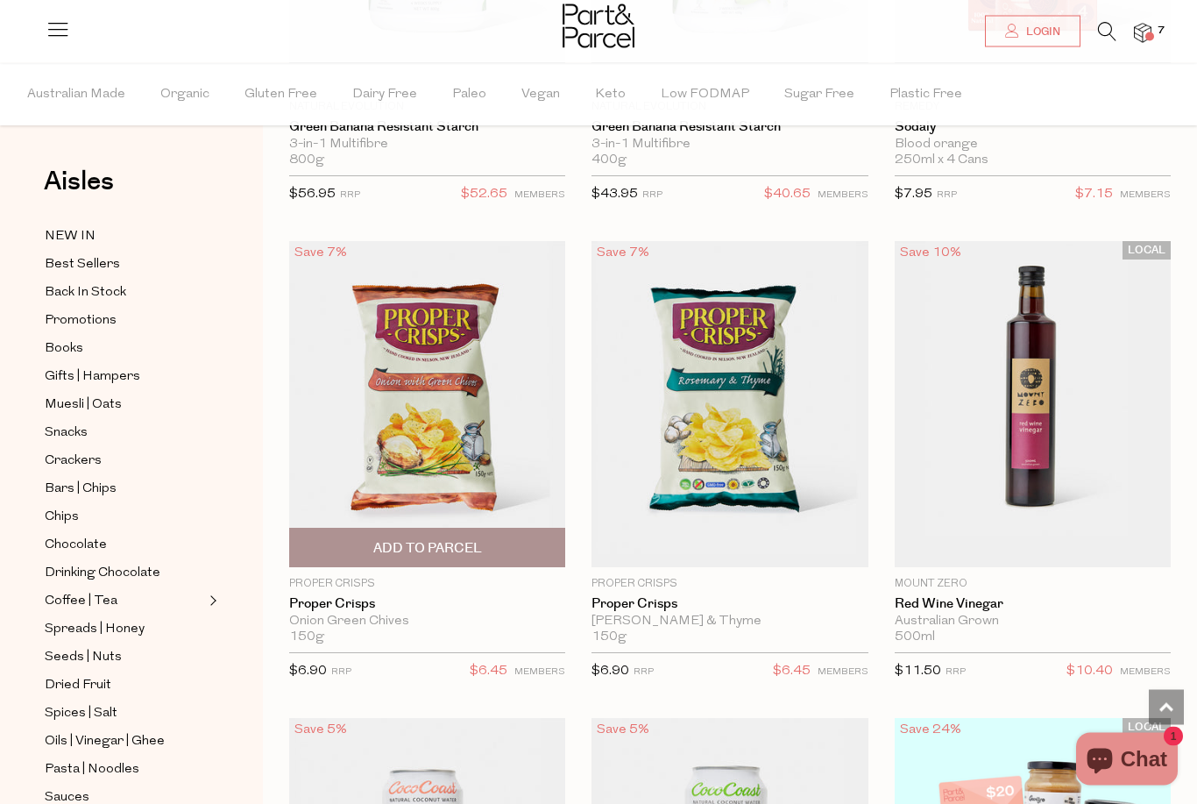
scroll to position [9047, 0]
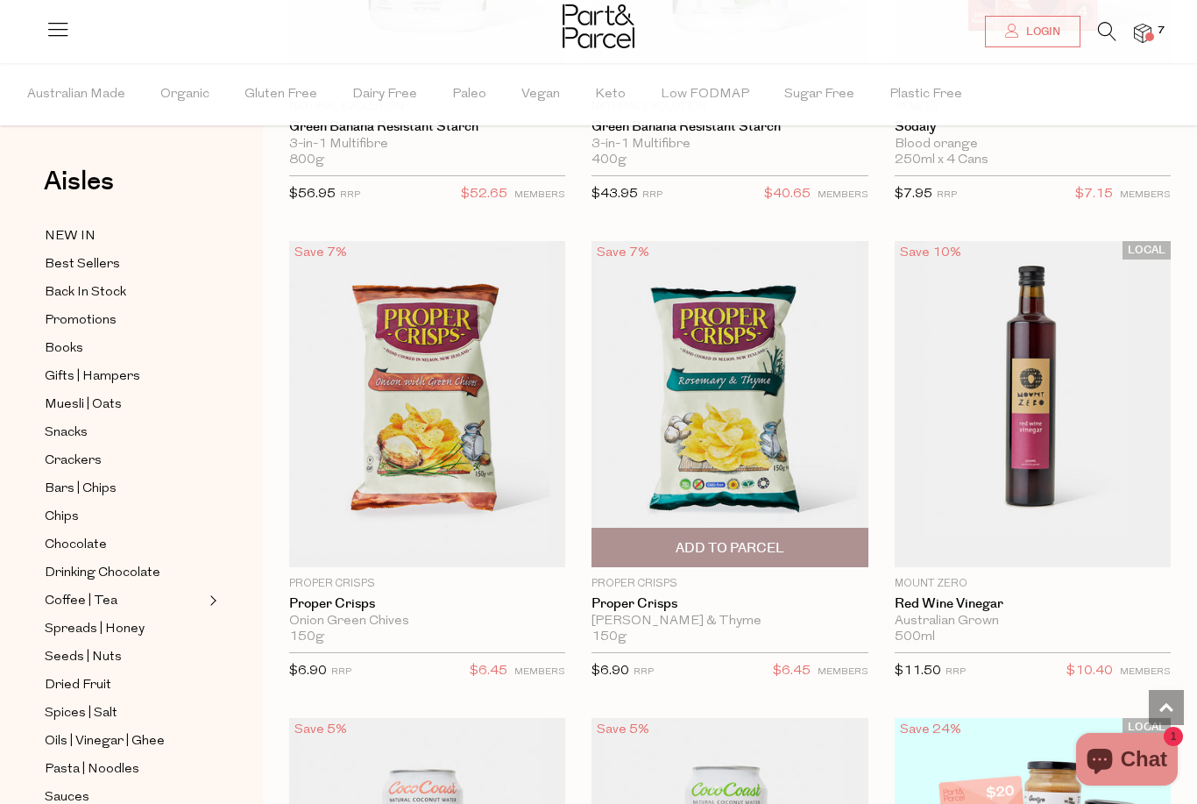
click at [725, 539] on span "Add To Parcel" at bounding box center [730, 548] width 109 height 18
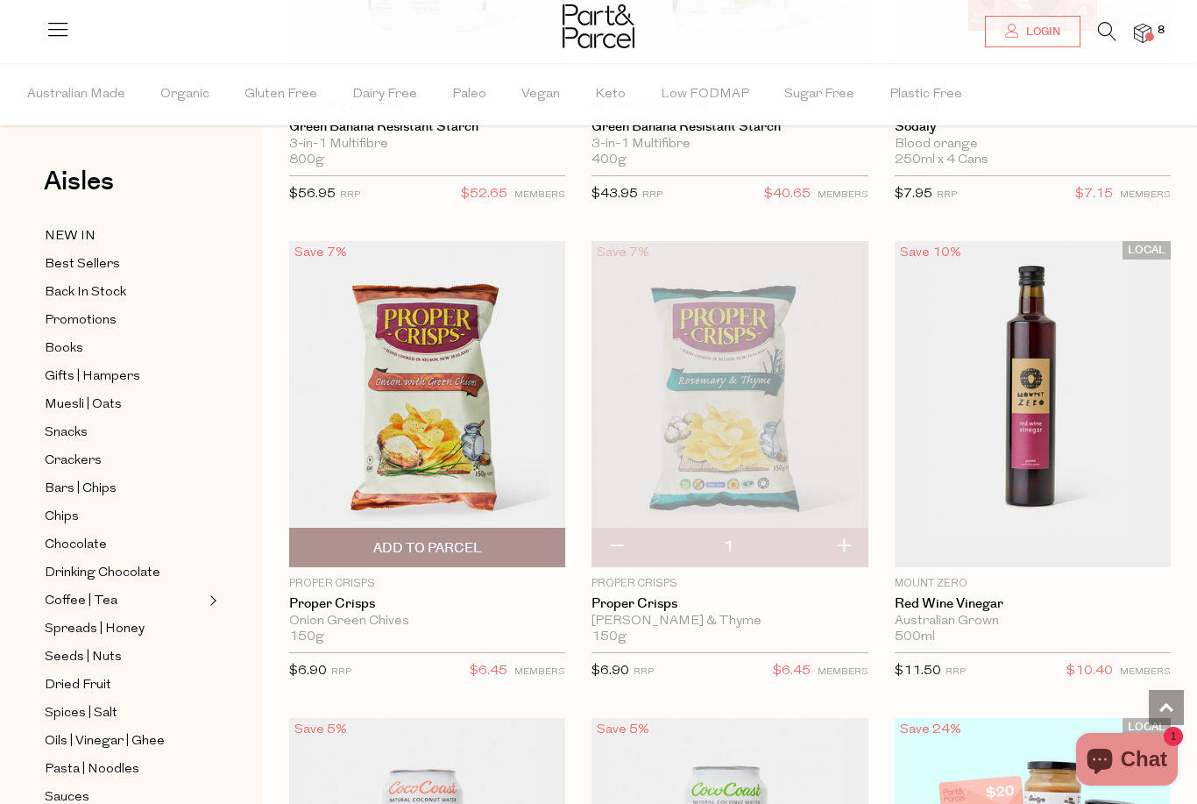
click at [495, 536] on span "Add To Parcel" at bounding box center [427, 547] width 266 height 38
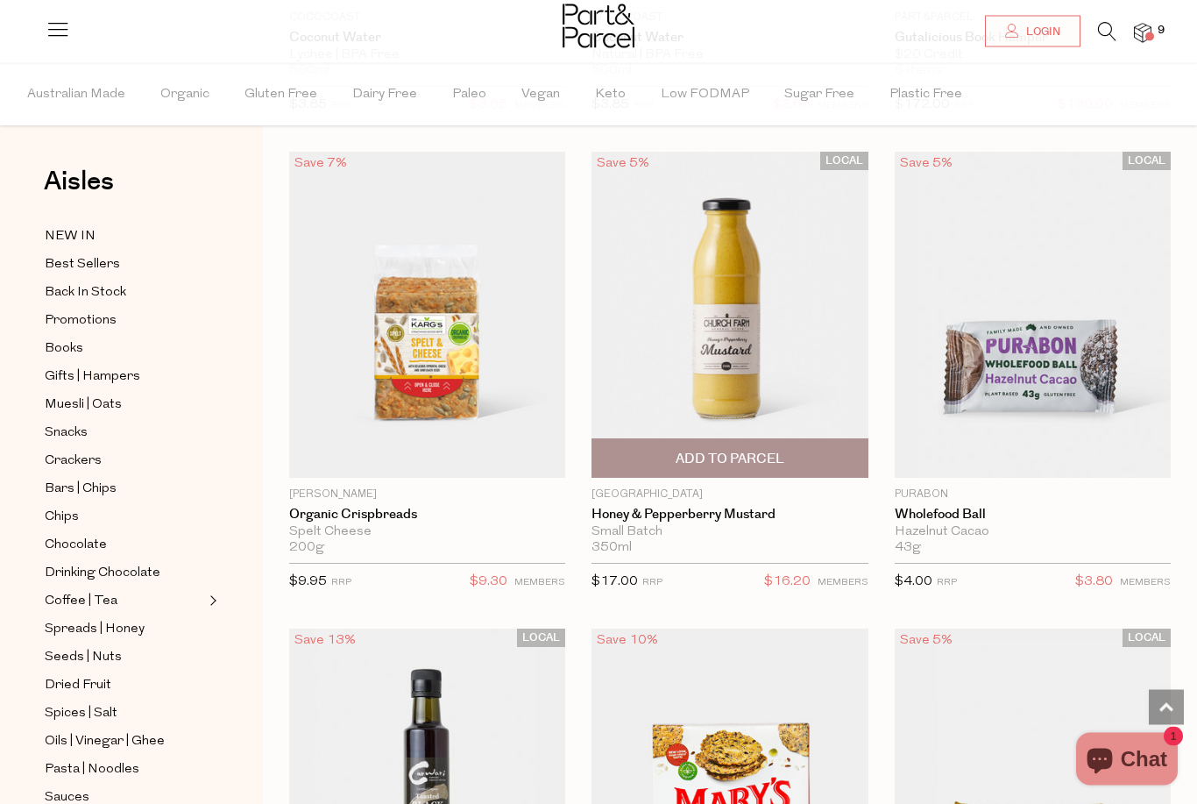
scroll to position [10090, 0]
click at [682, 450] on span "Add To Parcel" at bounding box center [730, 459] width 109 height 18
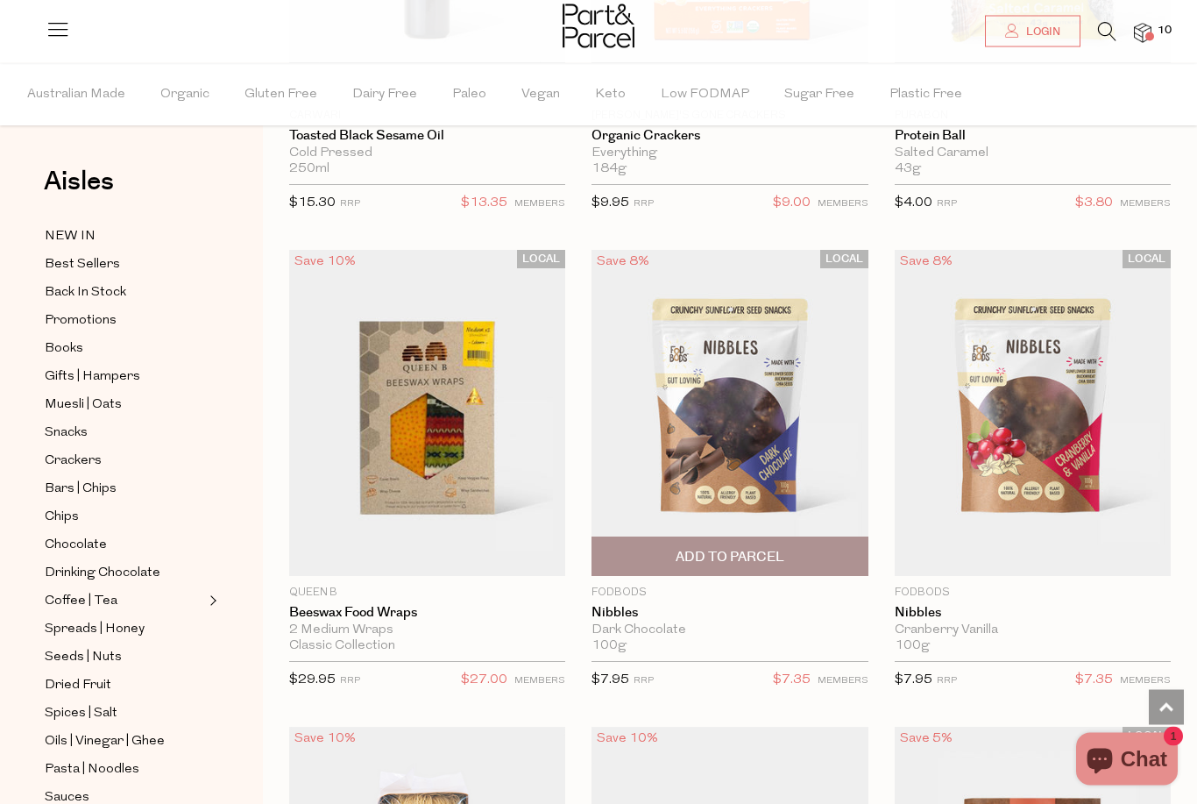
scroll to position [10946, 0]
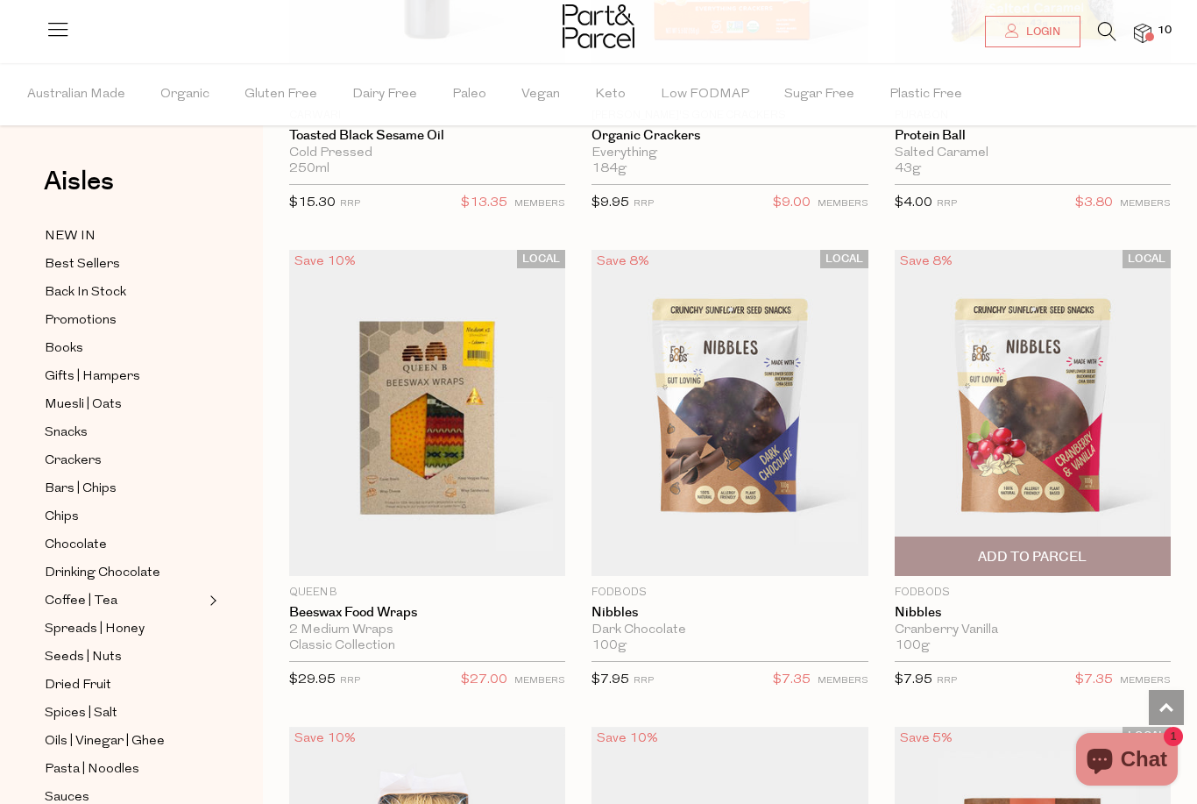
click at [1073, 445] on img at bounding box center [1033, 413] width 276 height 326
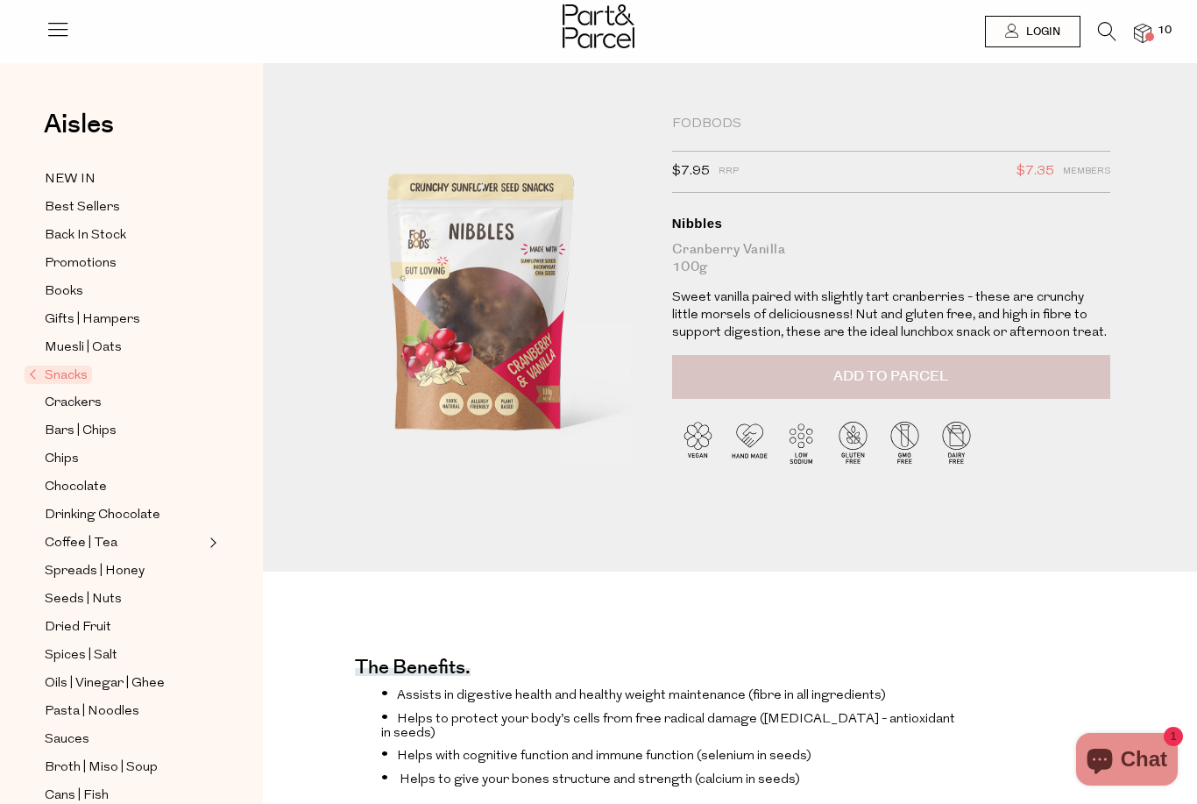
click at [820, 378] on button "Add to Parcel" at bounding box center [891, 377] width 438 height 44
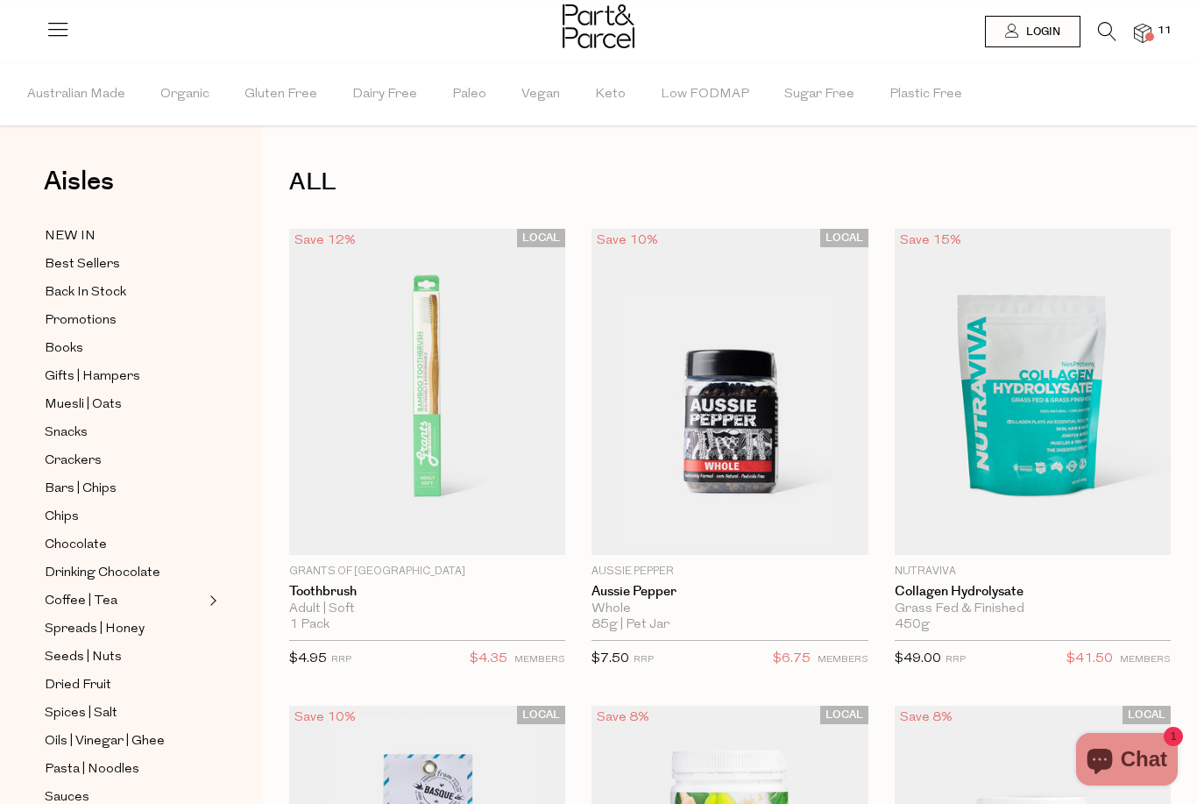
scroll to position [7982, 0]
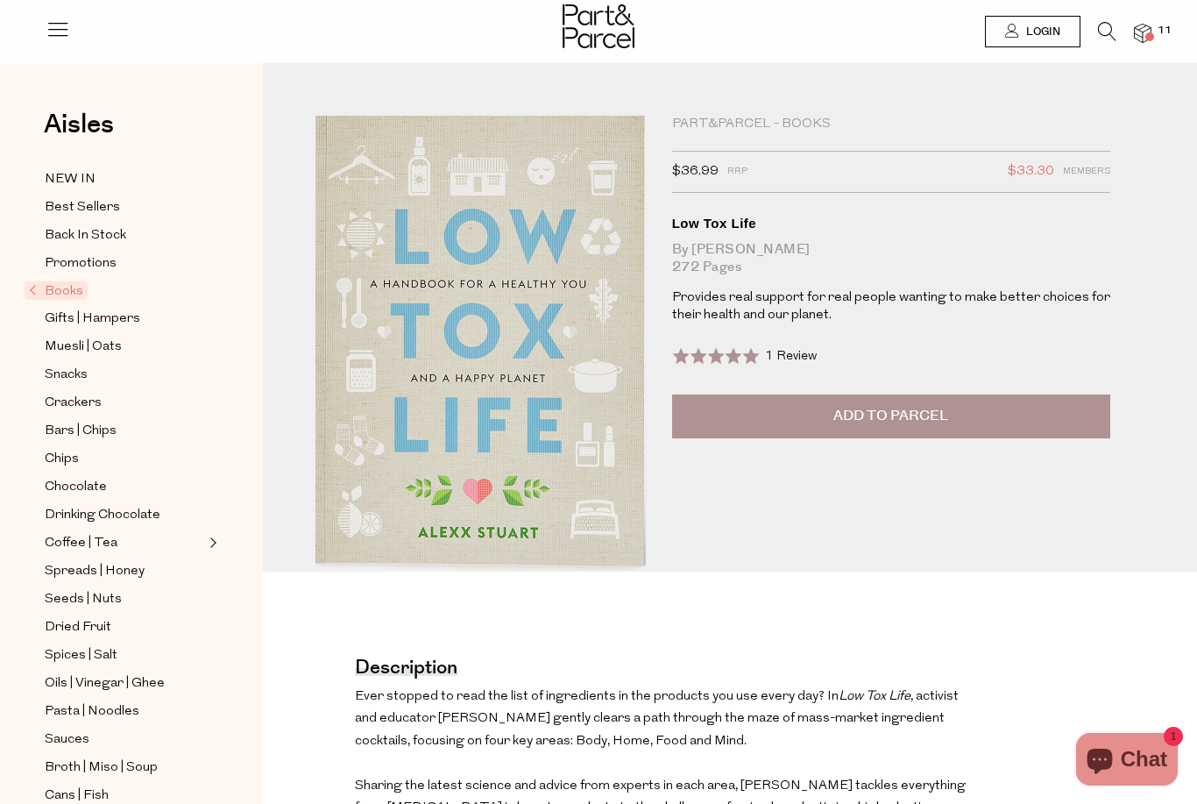
click at [492, 344] on img at bounding box center [471, 342] width 595 height 702
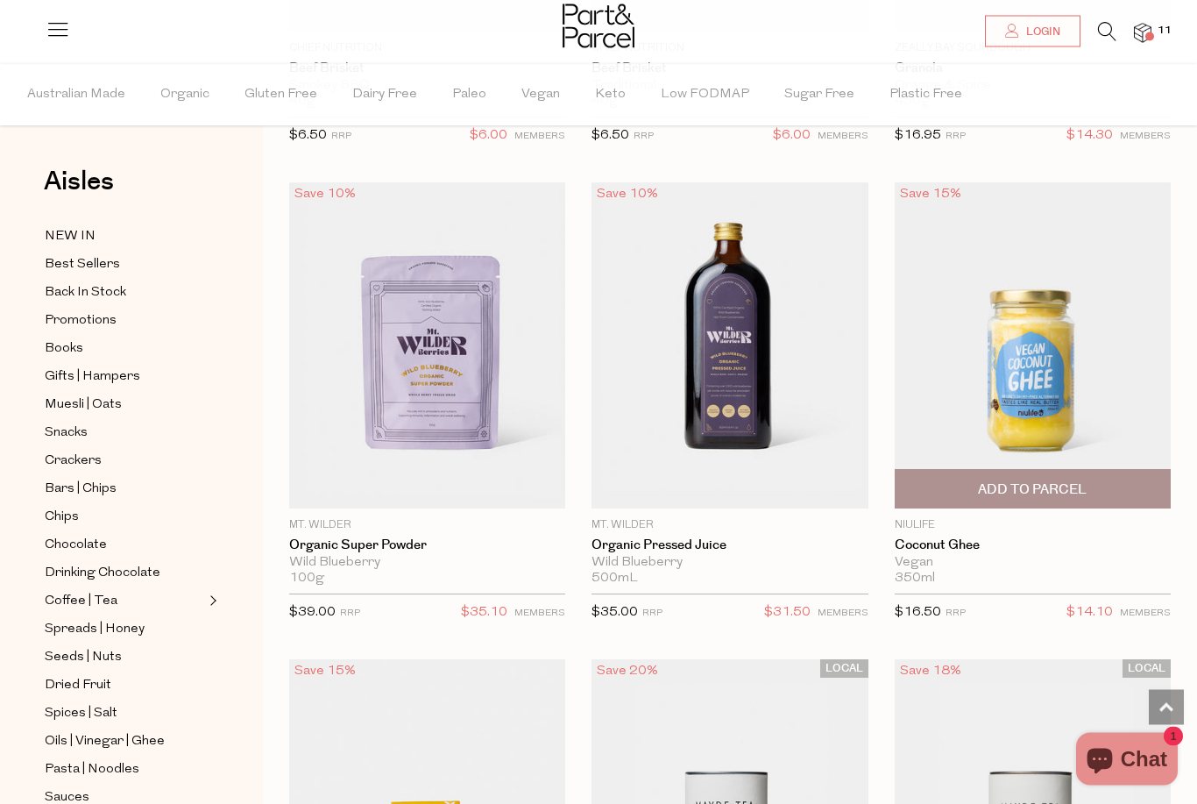
scroll to position [2967, 0]
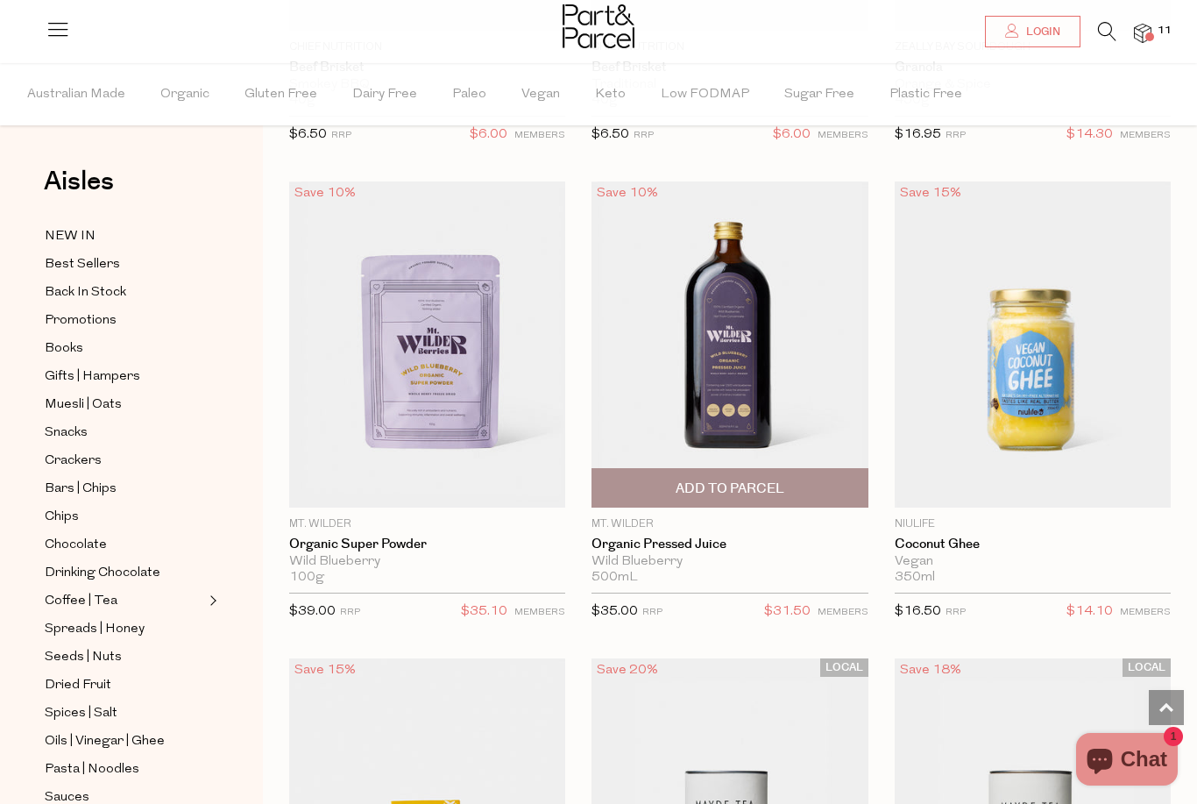
click at [755, 411] on img at bounding box center [730, 344] width 276 height 326
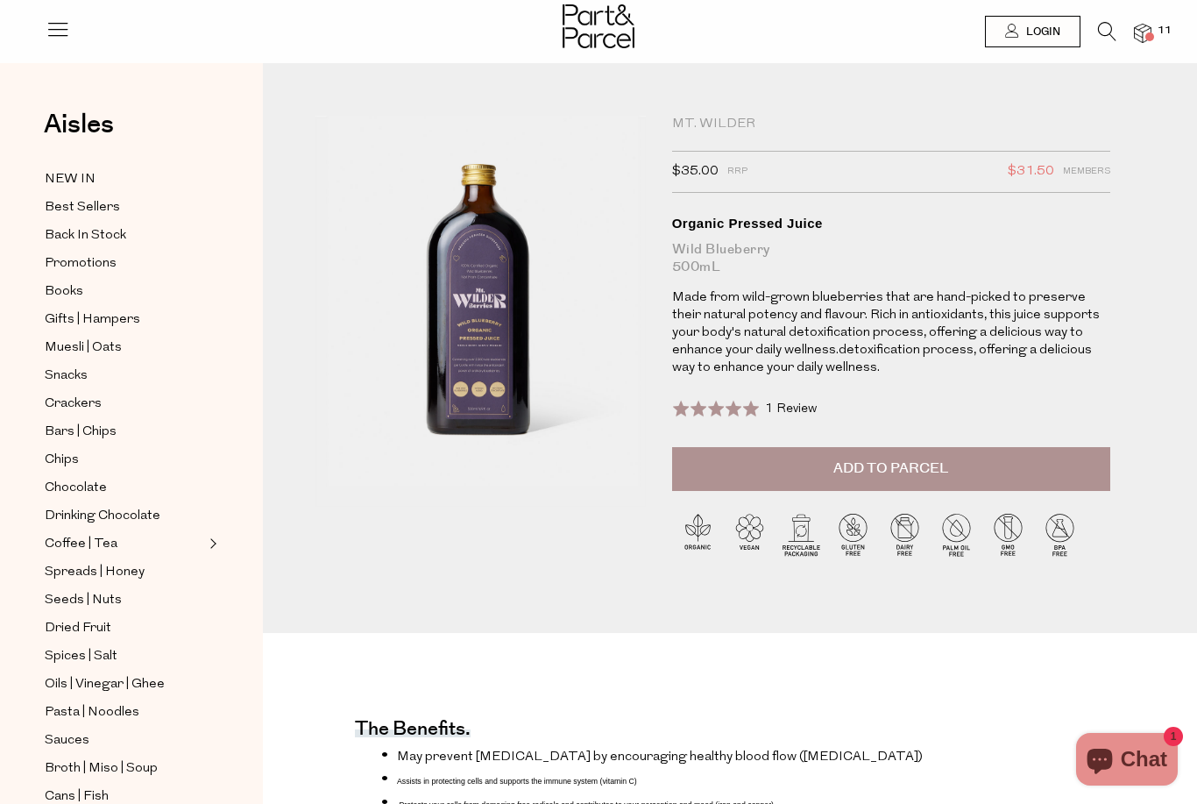
click at [771, 480] on button "Add to Parcel" at bounding box center [891, 469] width 438 height 44
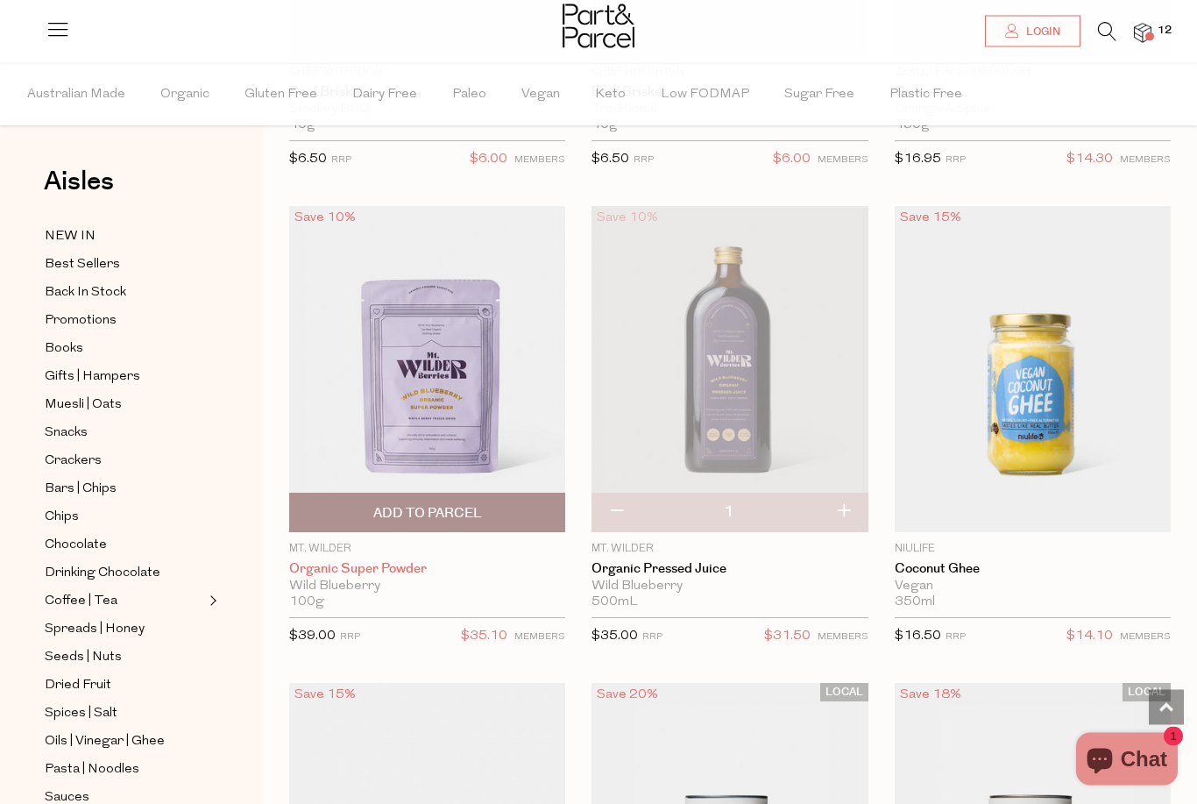
scroll to position [2942, 0]
click at [480, 420] on img at bounding box center [427, 369] width 276 height 326
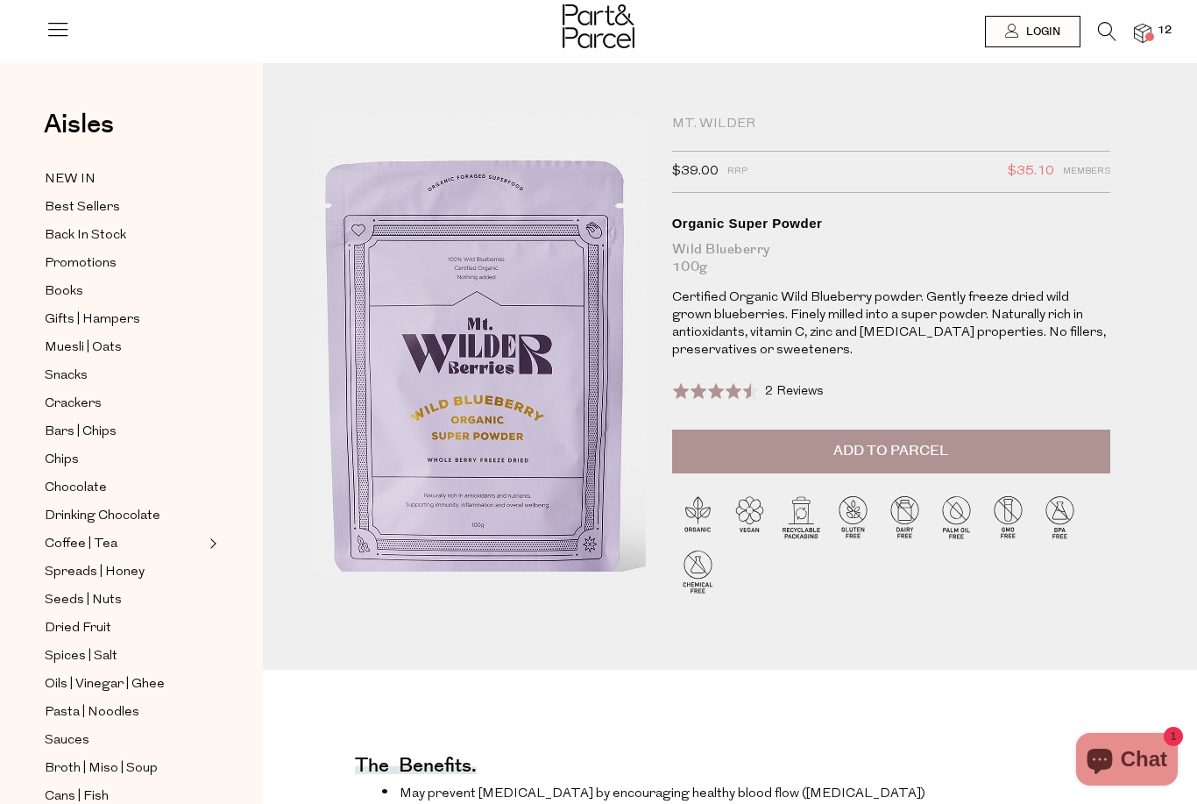
click at [496, 324] on img at bounding box center [467, 354] width 595 height 702
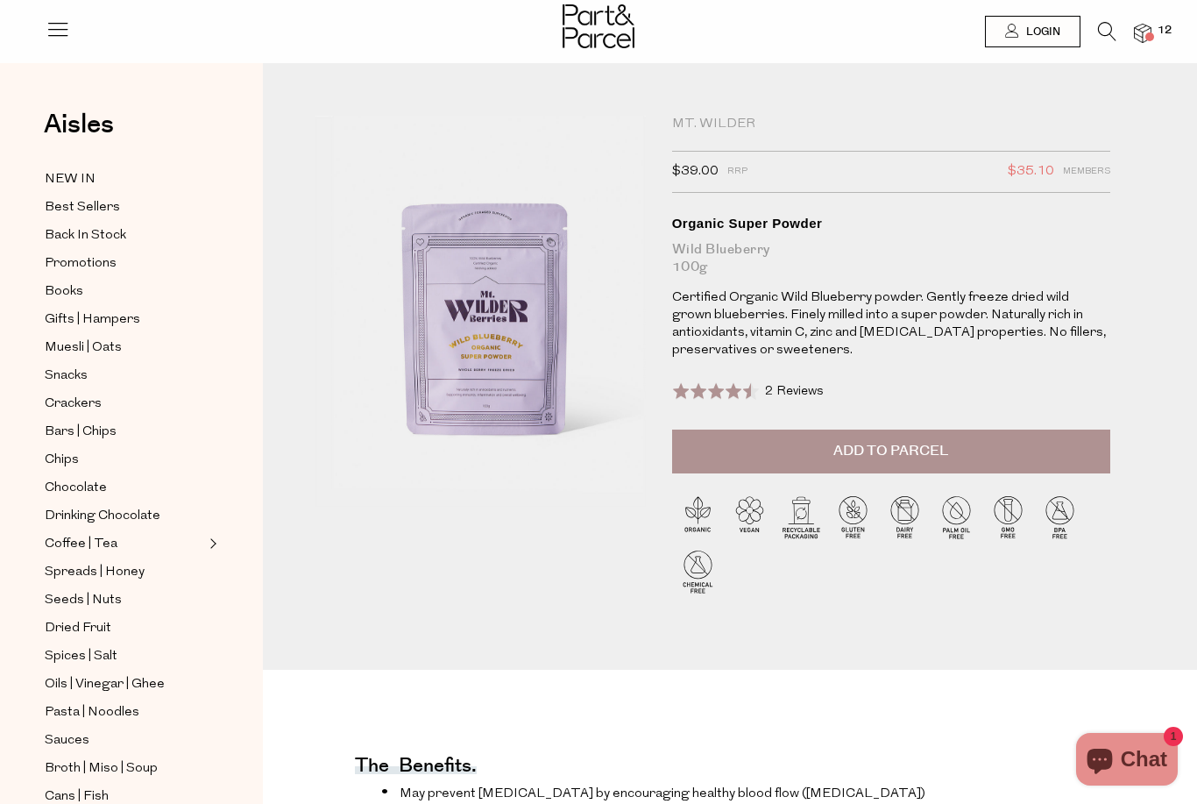
click at [843, 457] on span "Add to Parcel" at bounding box center [890, 451] width 115 height 20
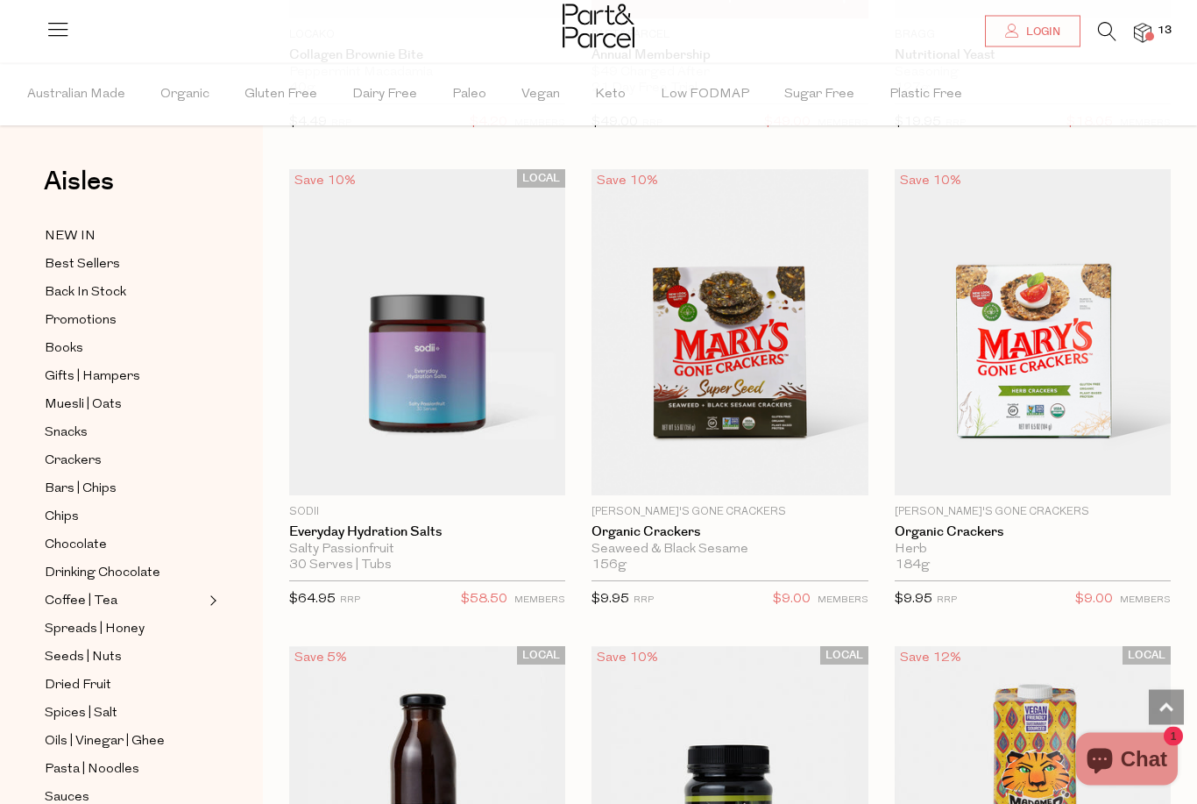
scroll to position [13984, 0]
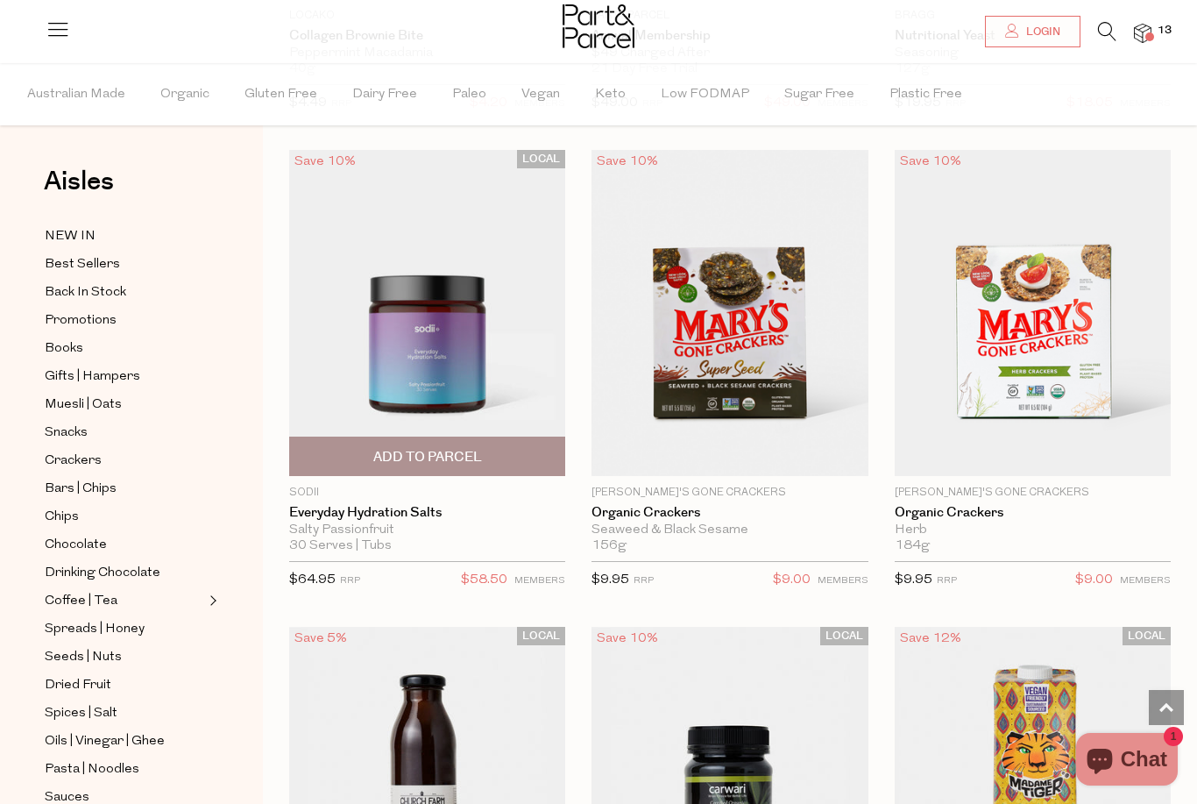
click at [453, 335] on img at bounding box center [427, 313] width 276 height 326
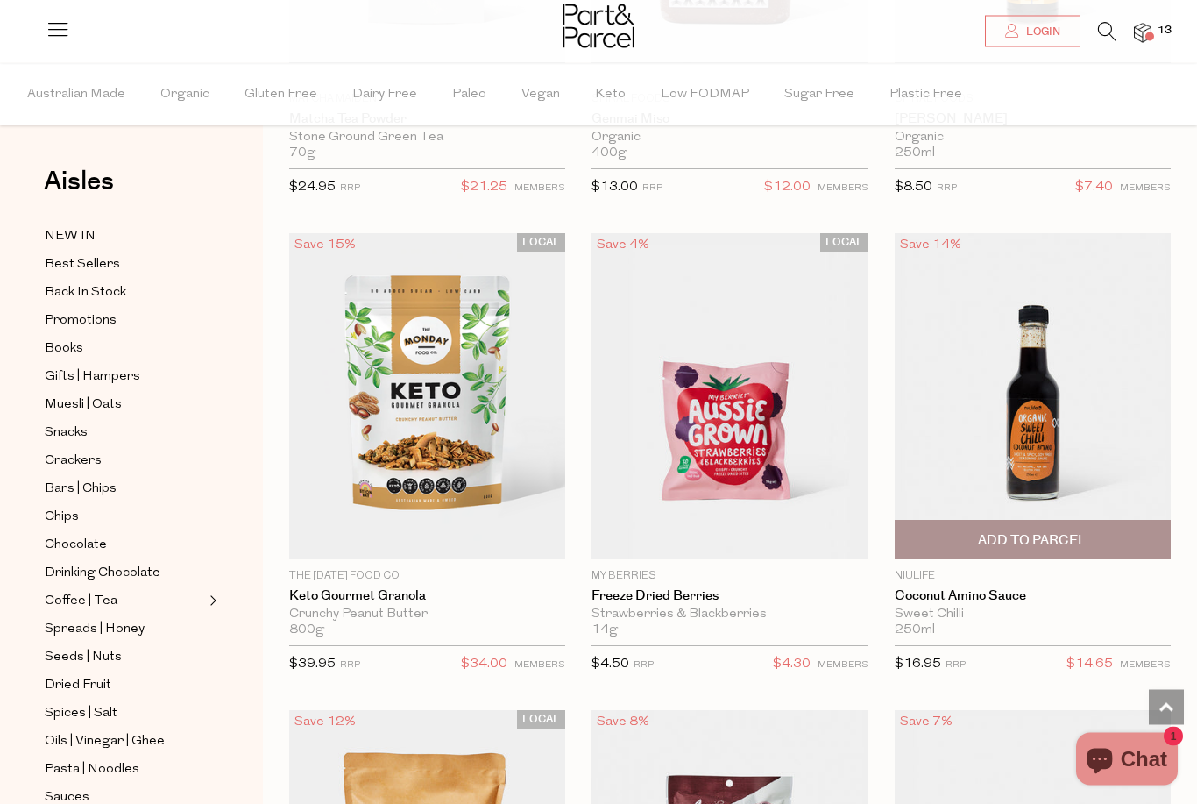
scroll to position [5240, 0]
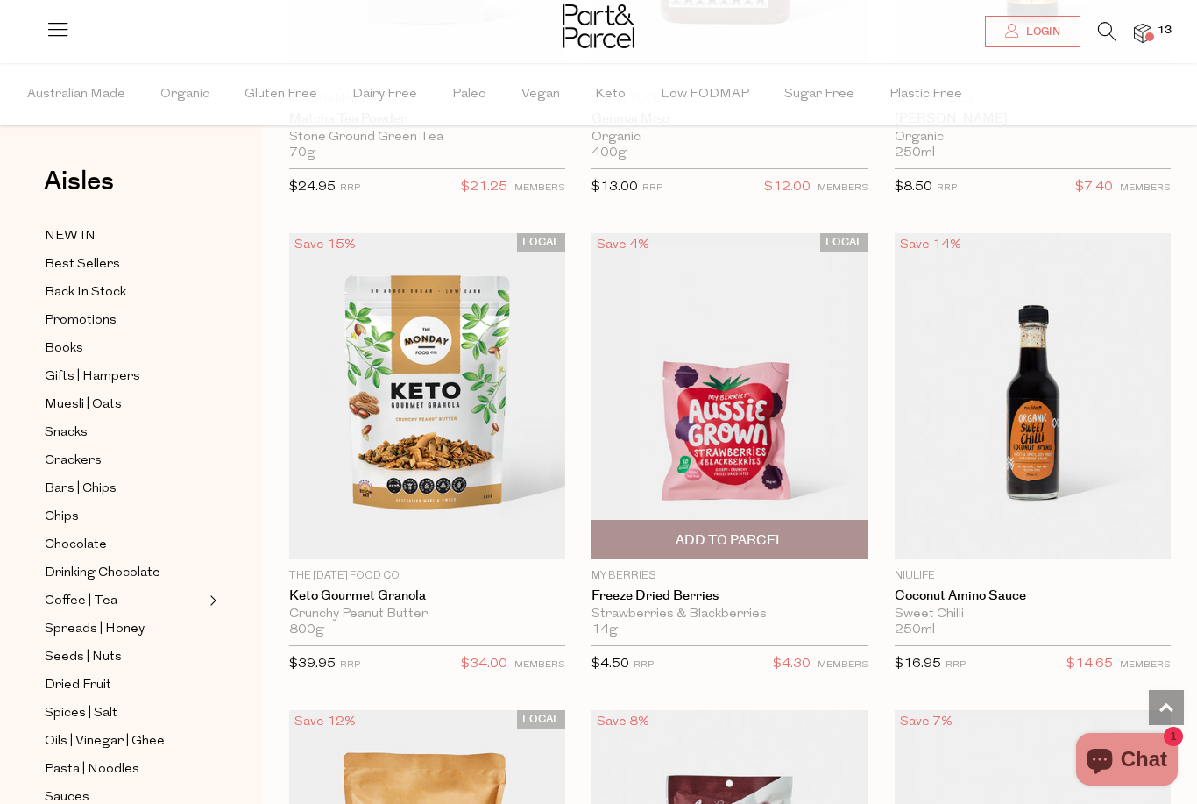
click at [708, 532] on span "Add To Parcel" at bounding box center [730, 540] width 109 height 18
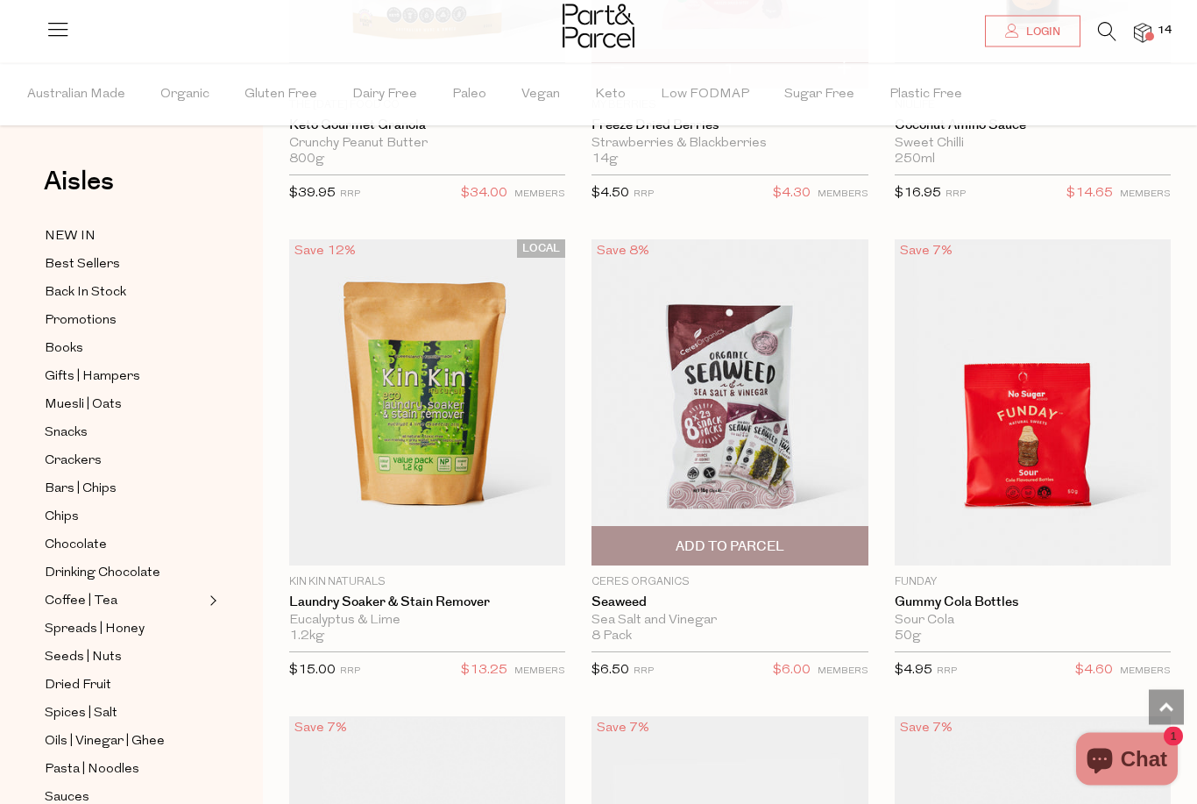
scroll to position [5711, 0]
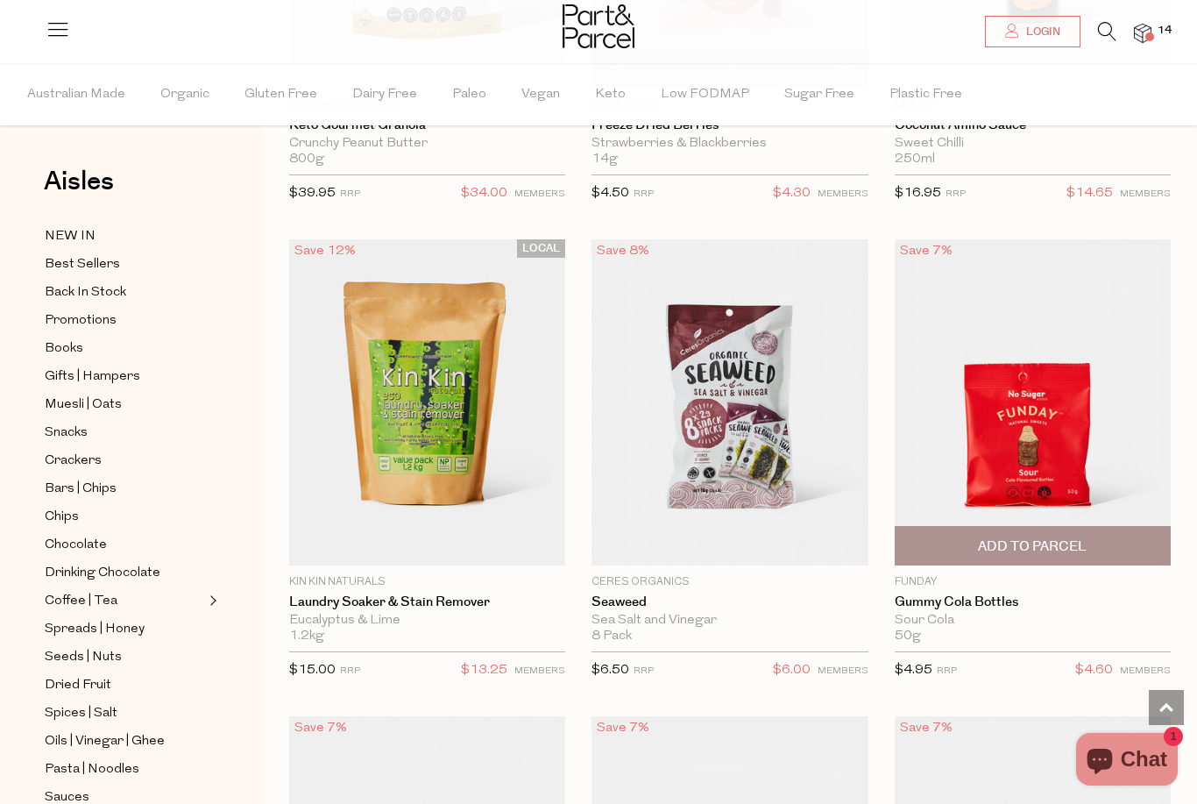
click at [1107, 544] on span "Add To Parcel" at bounding box center [1033, 546] width 266 height 38
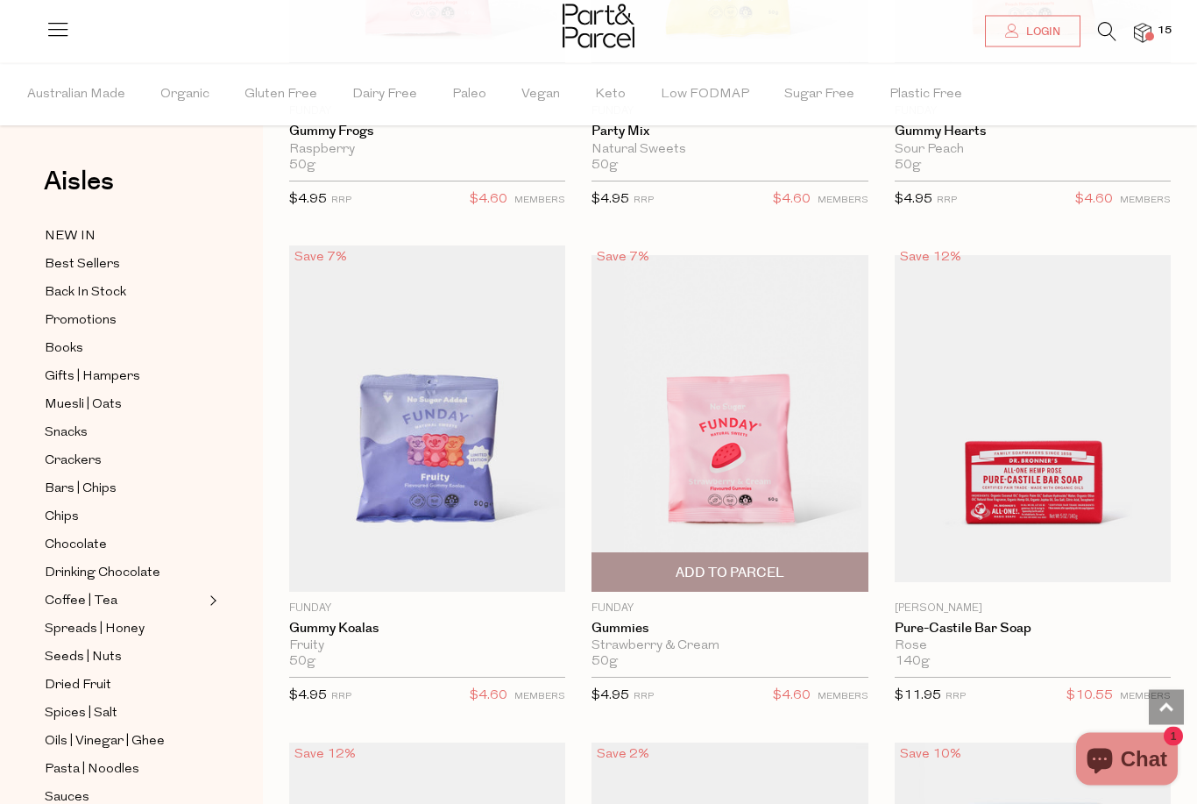
scroll to position [6658, 0]
click at [691, 528] on img at bounding box center [730, 418] width 276 height 326
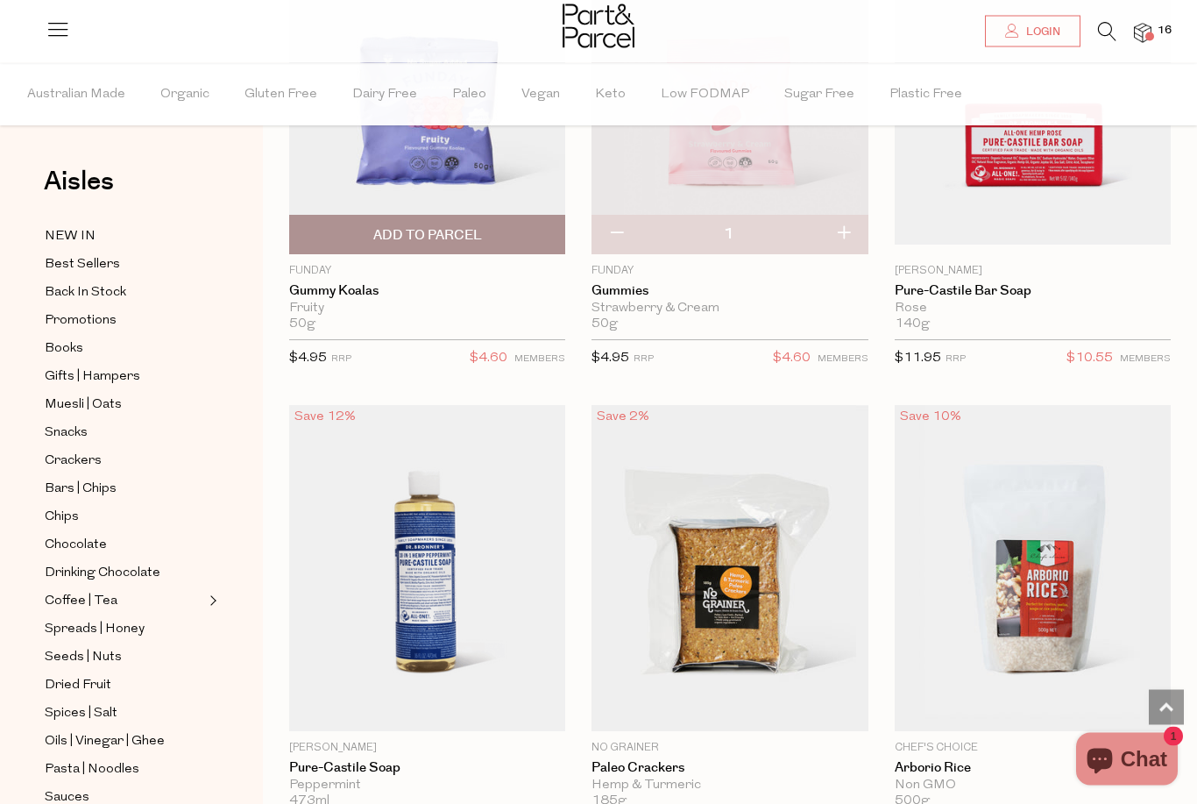
scroll to position [6996, 0]
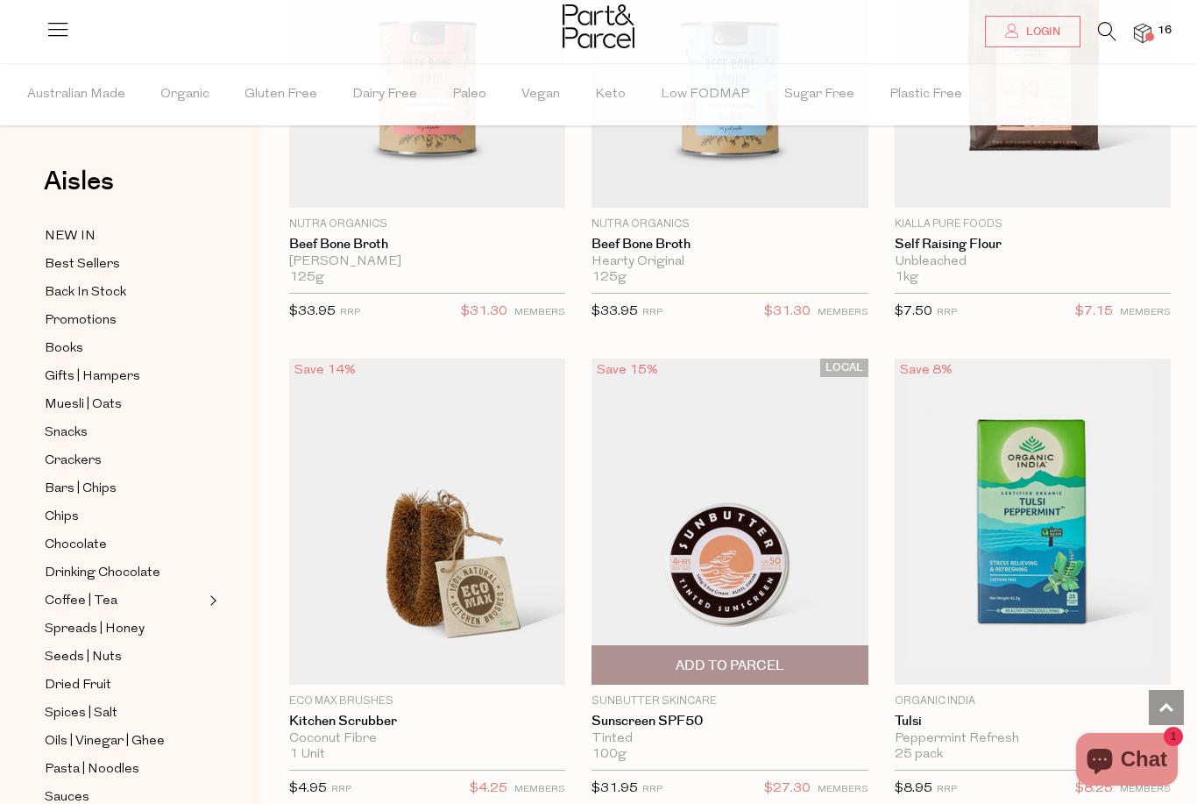
scroll to position [15284, 0]
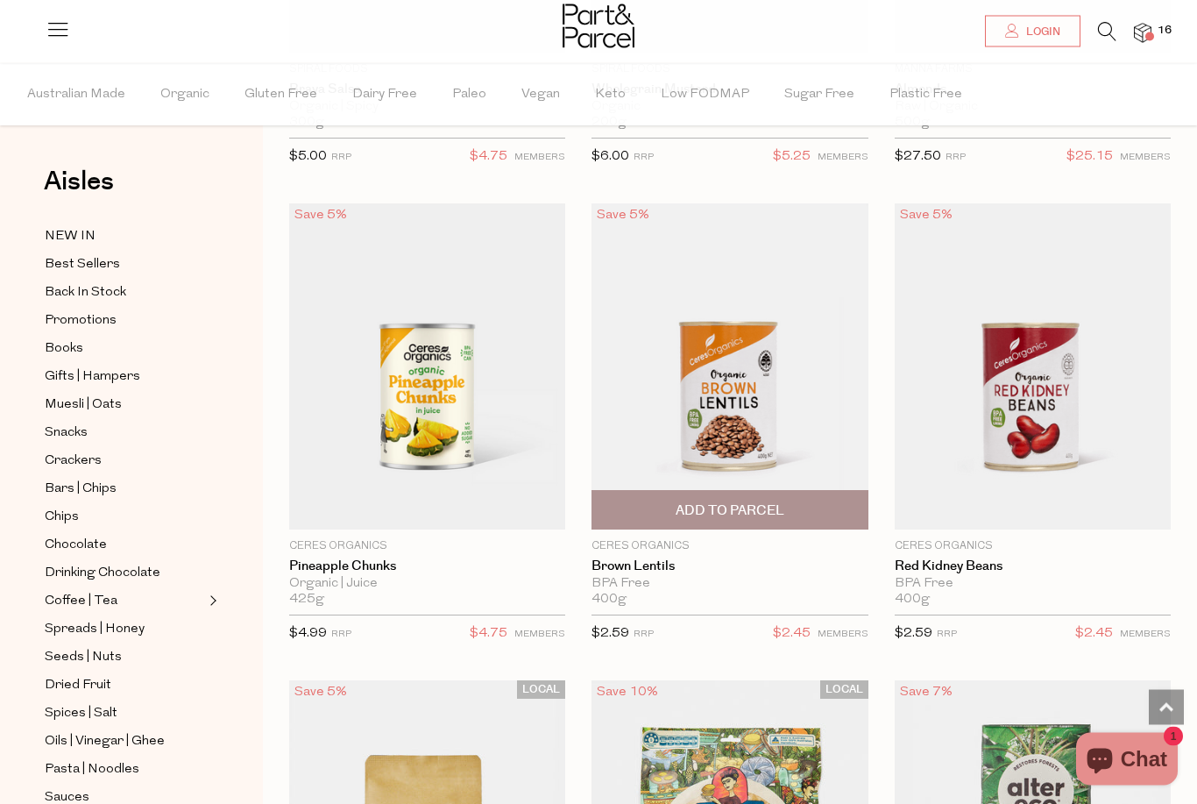
scroll to position [16314, 0]
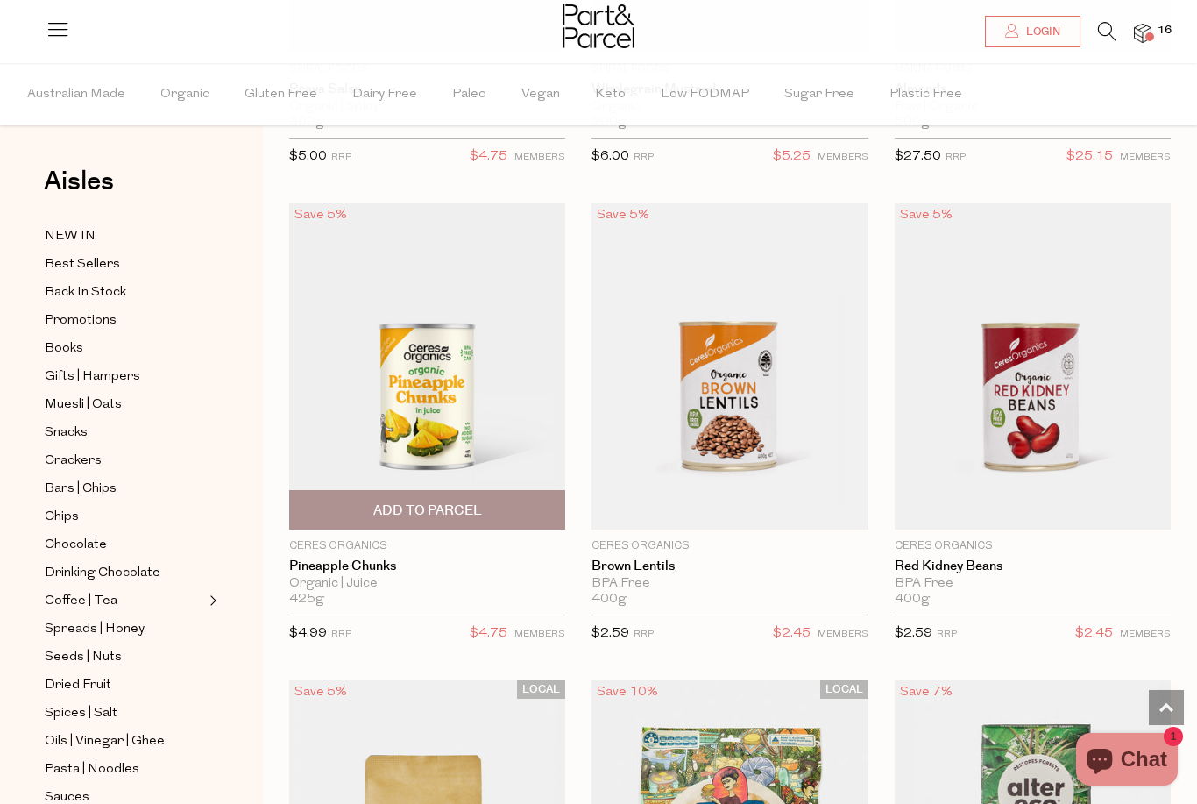
click at [407, 501] on span "Add To Parcel" at bounding box center [427, 510] width 109 height 18
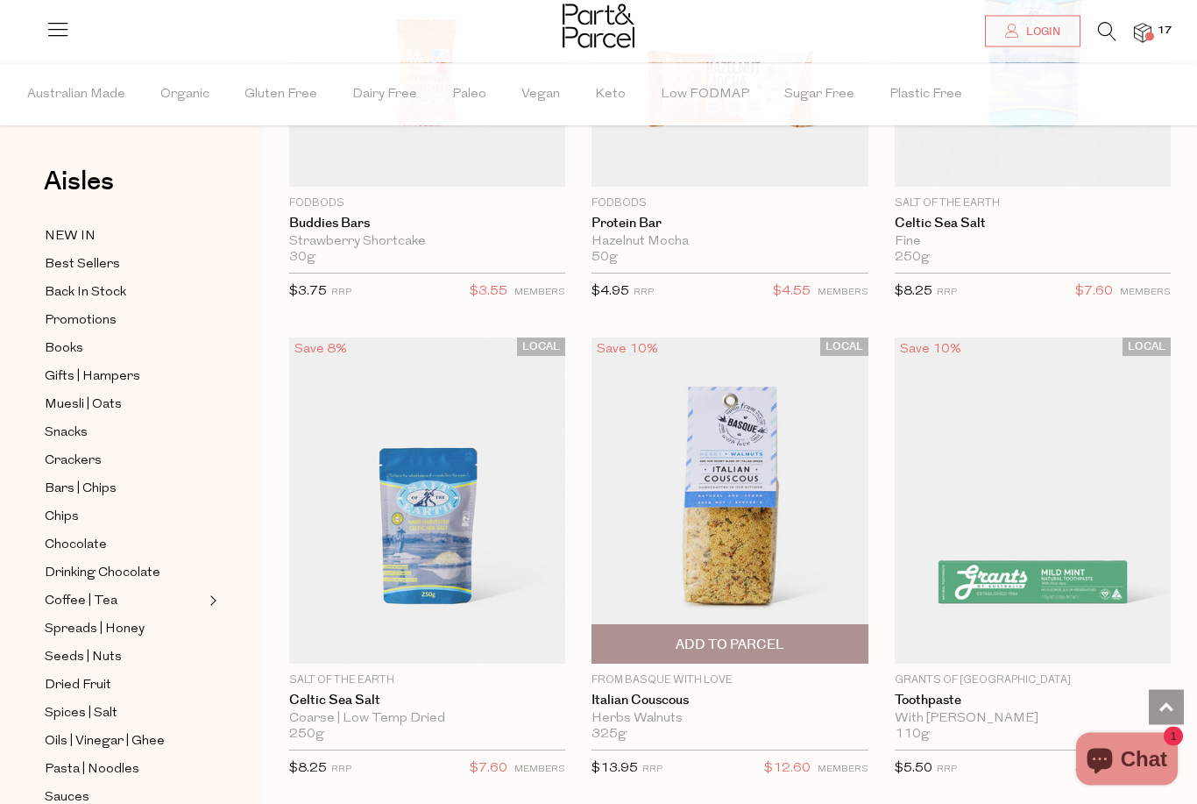
scroll to position [18087, 0]
click at [754, 394] on img at bounding box center [730, 500] width 276 height 326
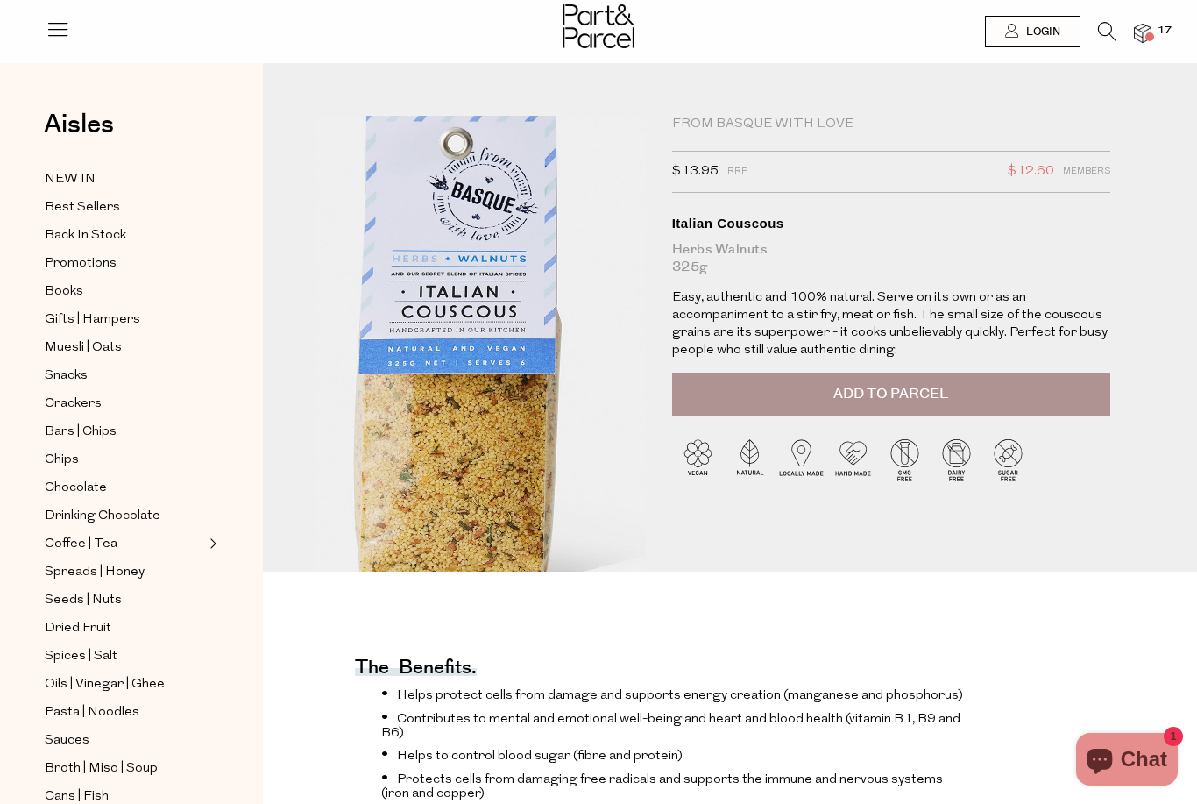
click at [510, 316] on img at bounding box center [456, 359] width 595 height 702
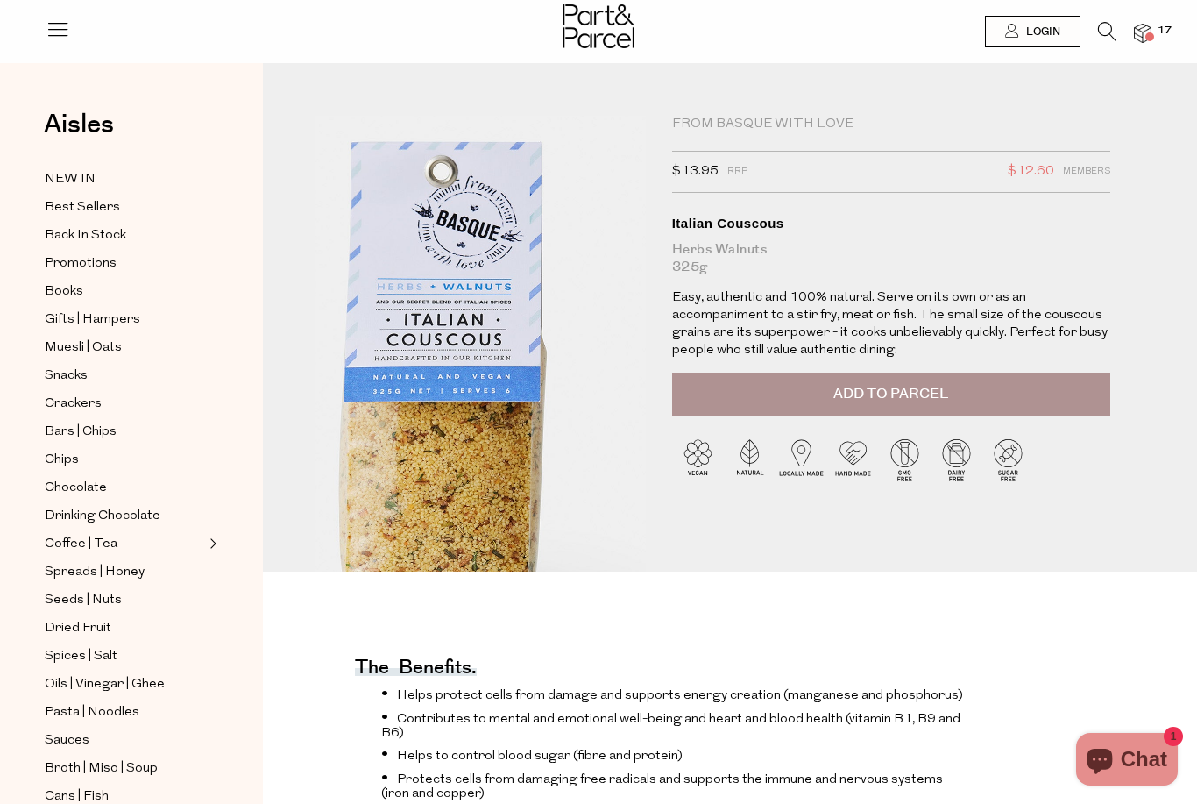
click at [526, 261] on img at bounding box center [441, 387] width 595 height 702
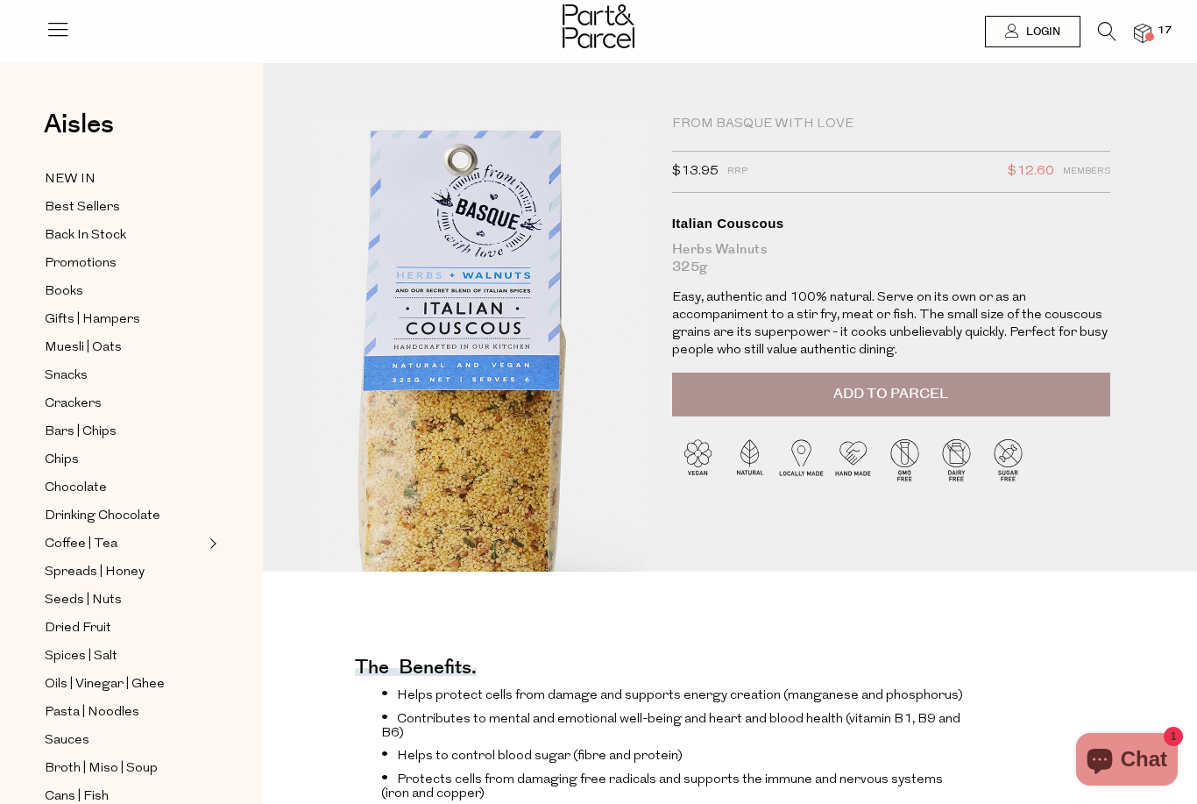
click at [505, 284] on img at bounding box center [460, 376] width 595 height 702
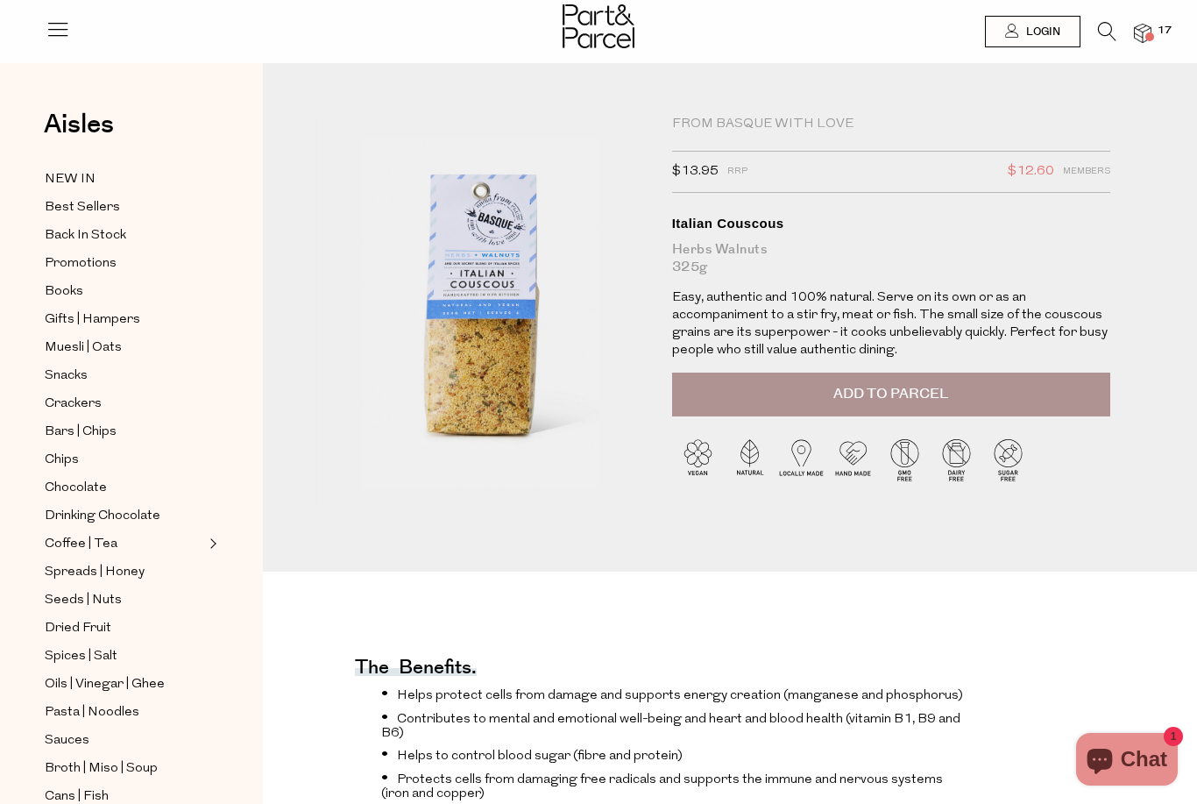
click at [824, 395] on button "Add to Parcel" at bounding box center [891, 394] width 438 height 44
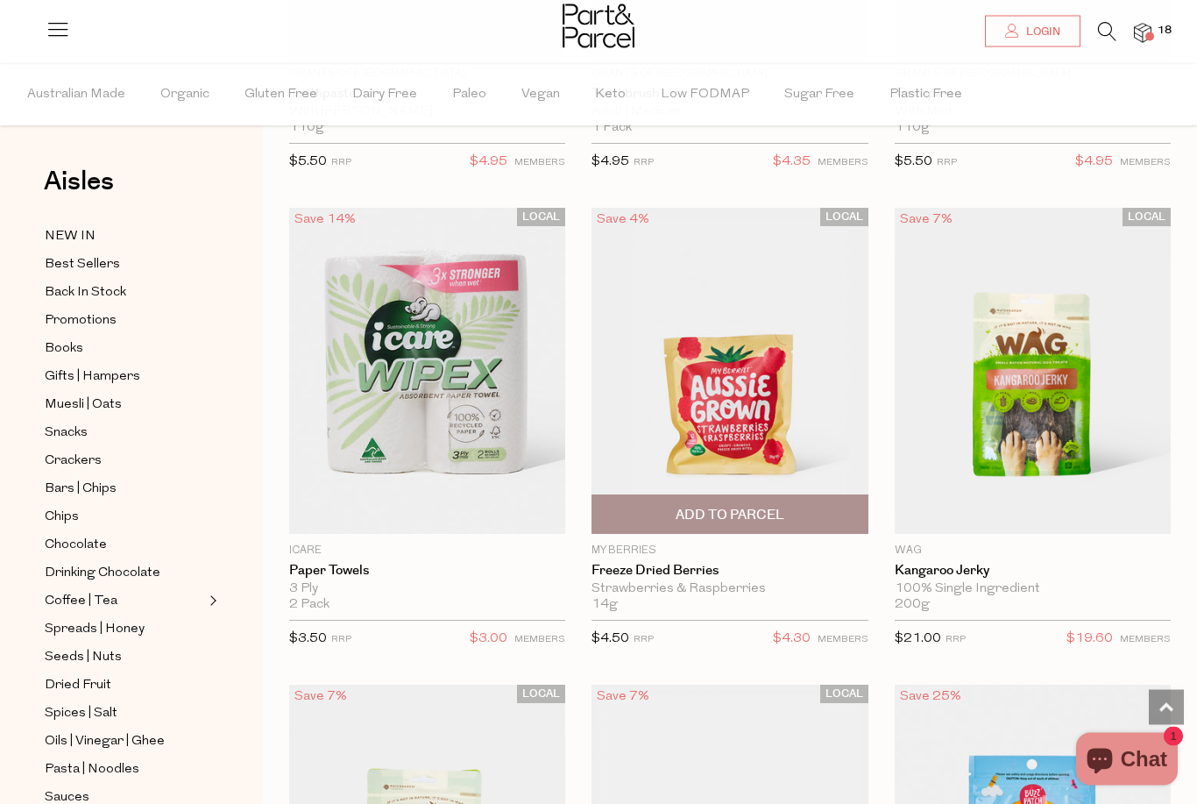
scroll to position [11045, 0]
click at [741, 506] on span "Add To Parcel" at bounding box center [730, 515] width 109 height 18
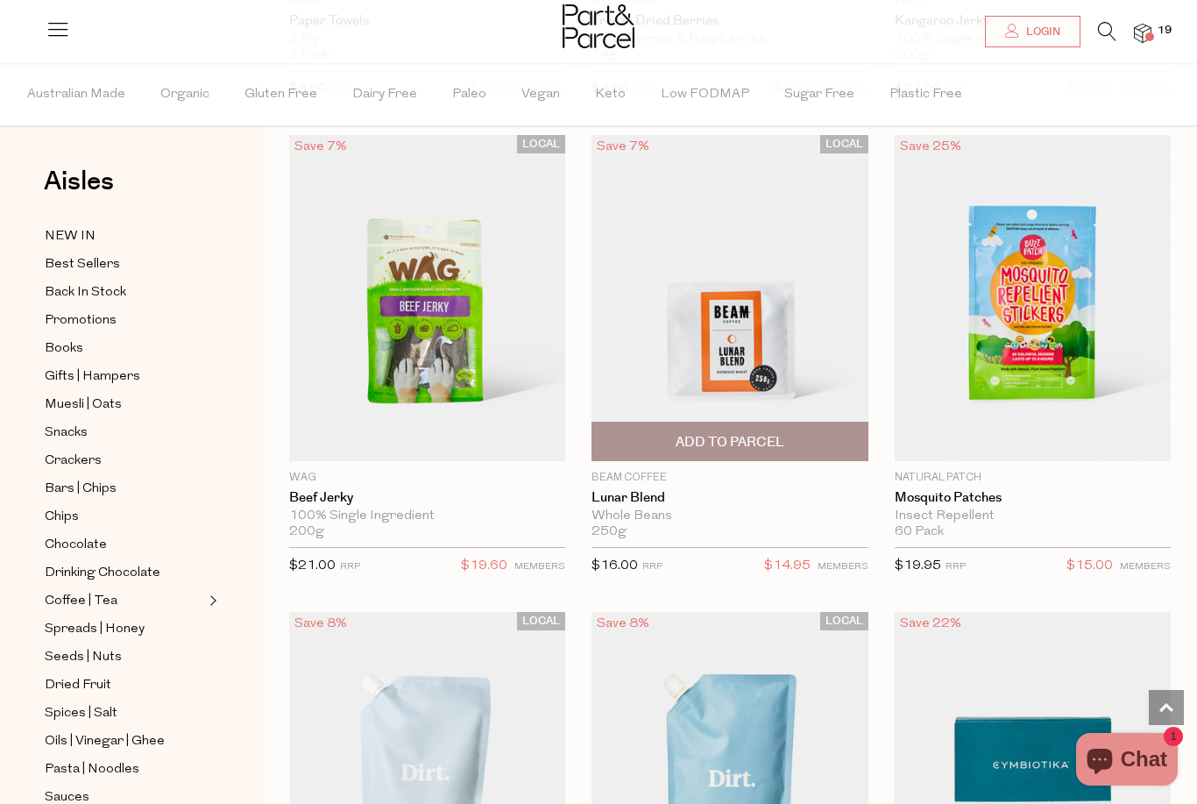
scroll to position [11596, 0]
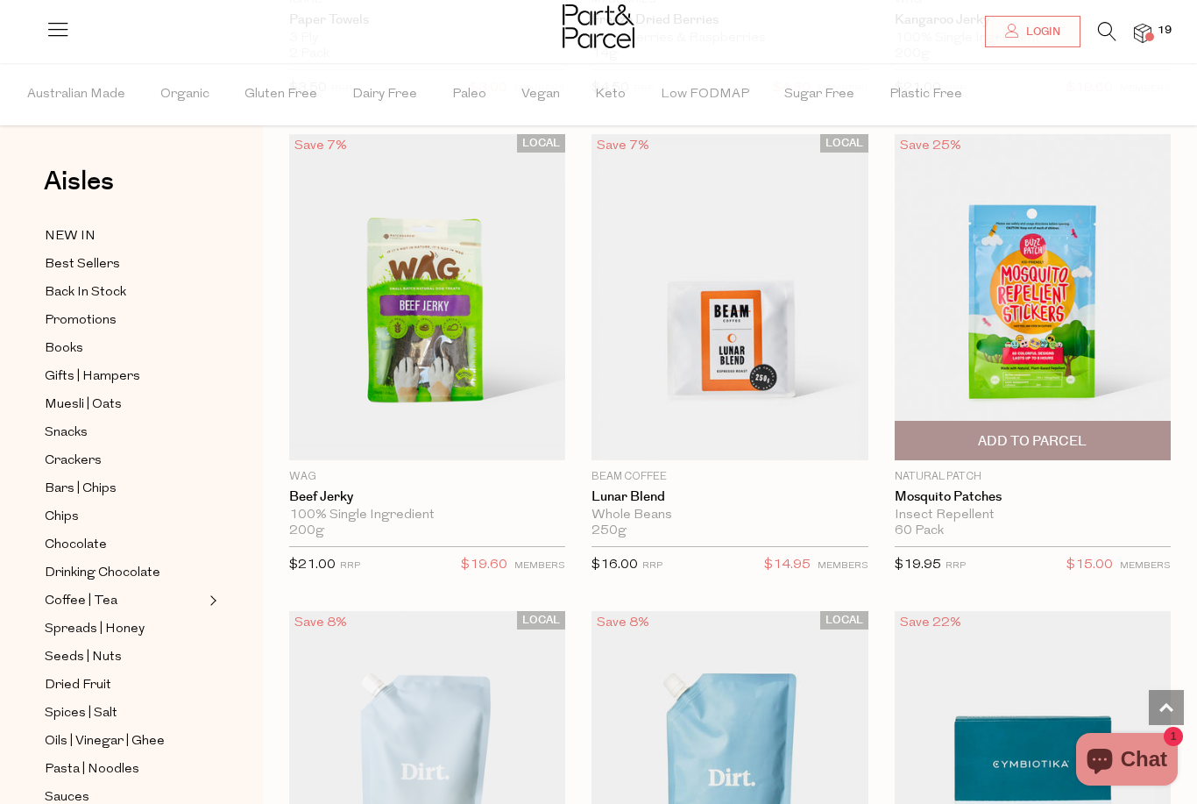
click at [1055, 432] on span "Add To Parcel" at bounding box center [1032, 441] width 109 height 18
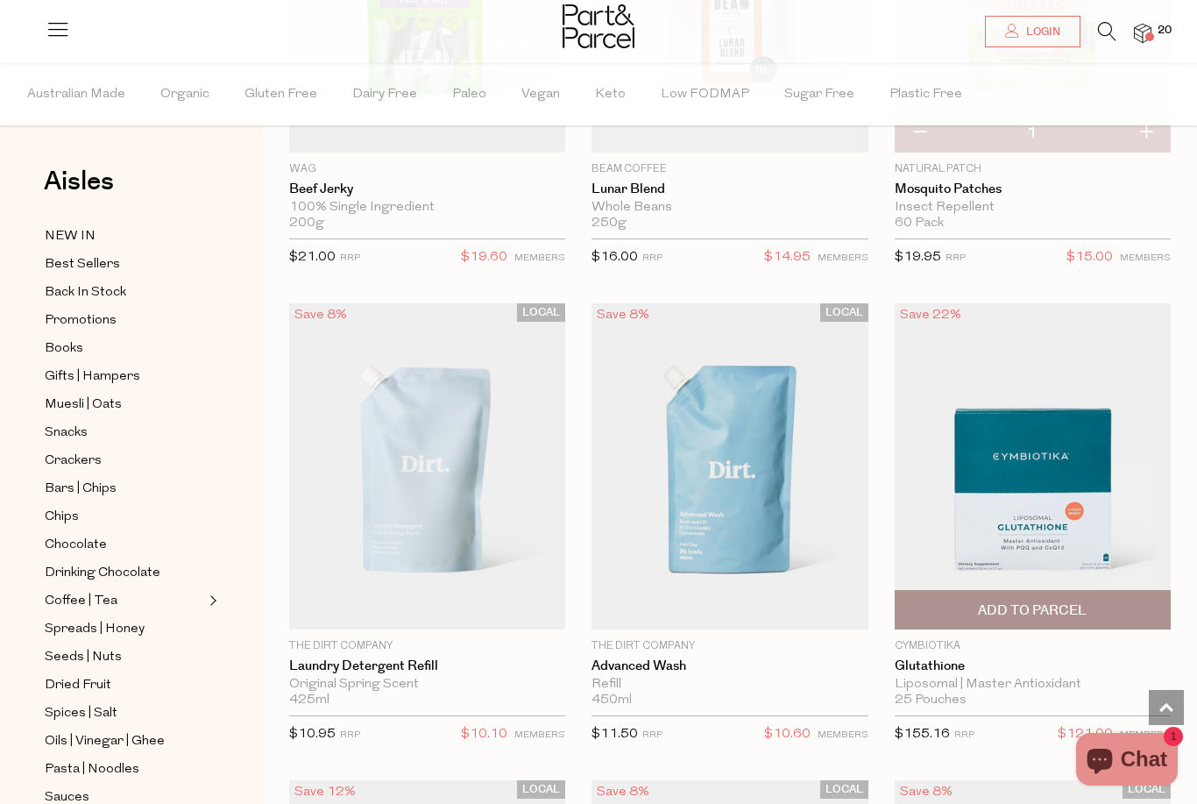
scroll to position [11904, 0]
click at [1018, 600] on span "Add To Parcel" at bounding box center [1032, 609] width 109 height 18
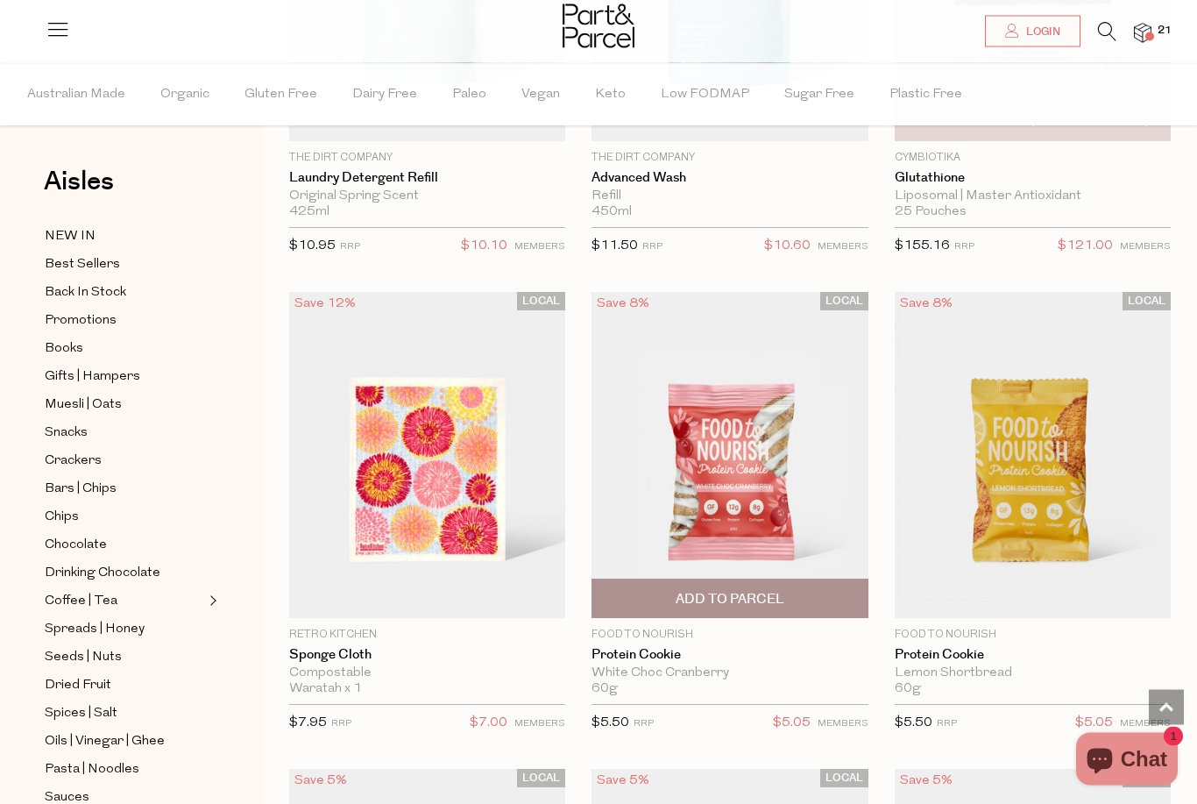
scroll to position [12392, 0]
click at [766, 590] on span "Add To Parcel" at bounding box center [730, 599] width 109 height 18
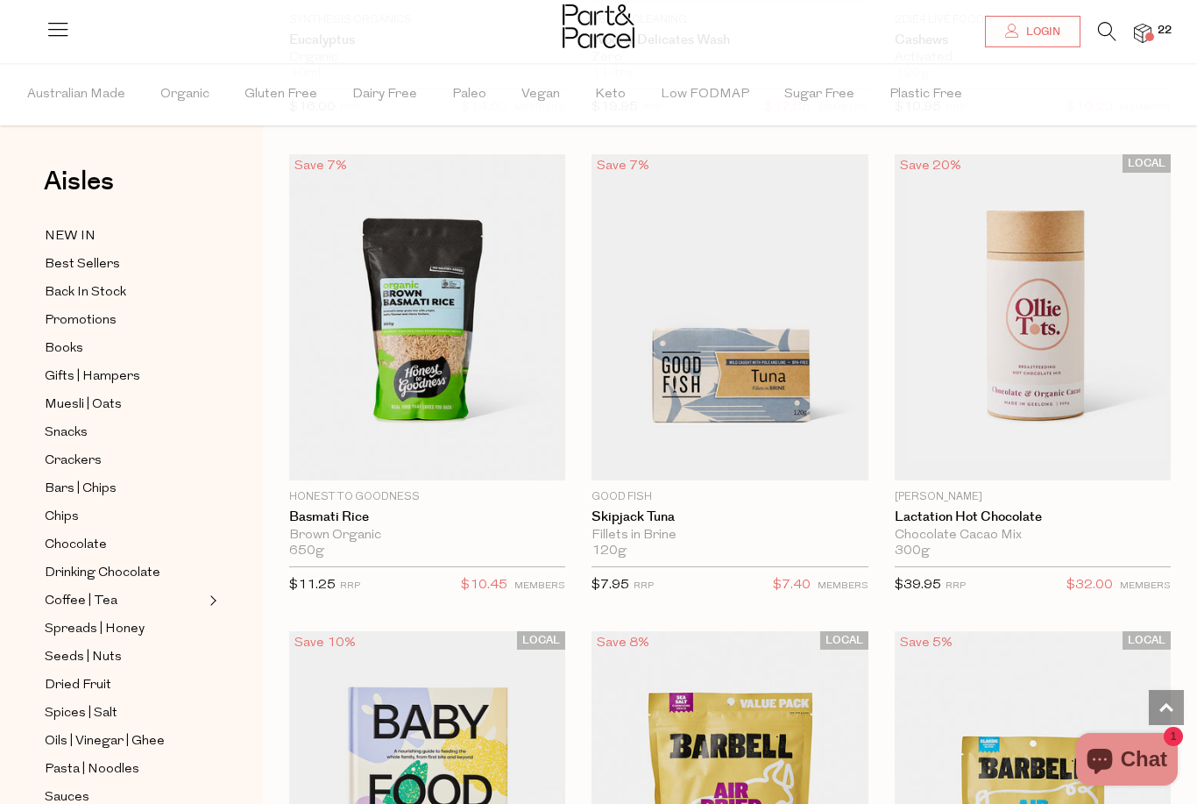
scroll to position [14953, 0]
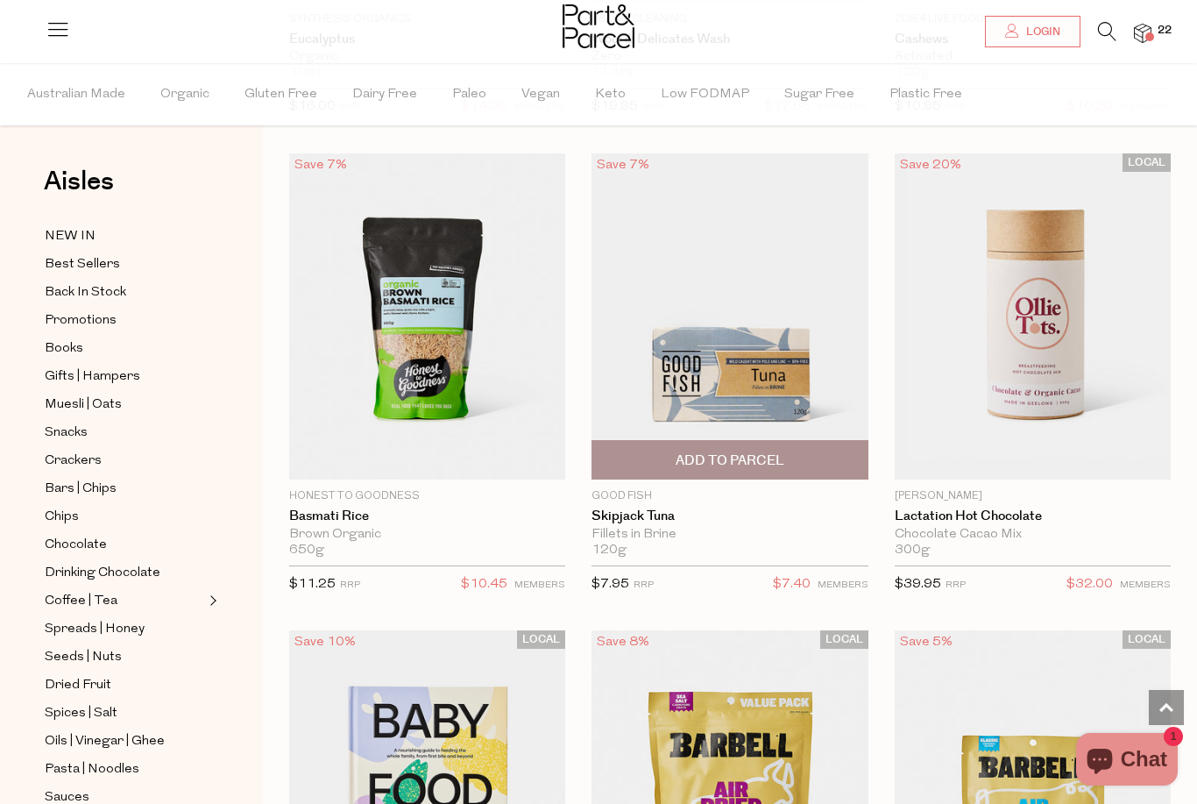
click at [752, 451] on span "Add To Parcel" at bounding box center [730, 460] width 109 height 18
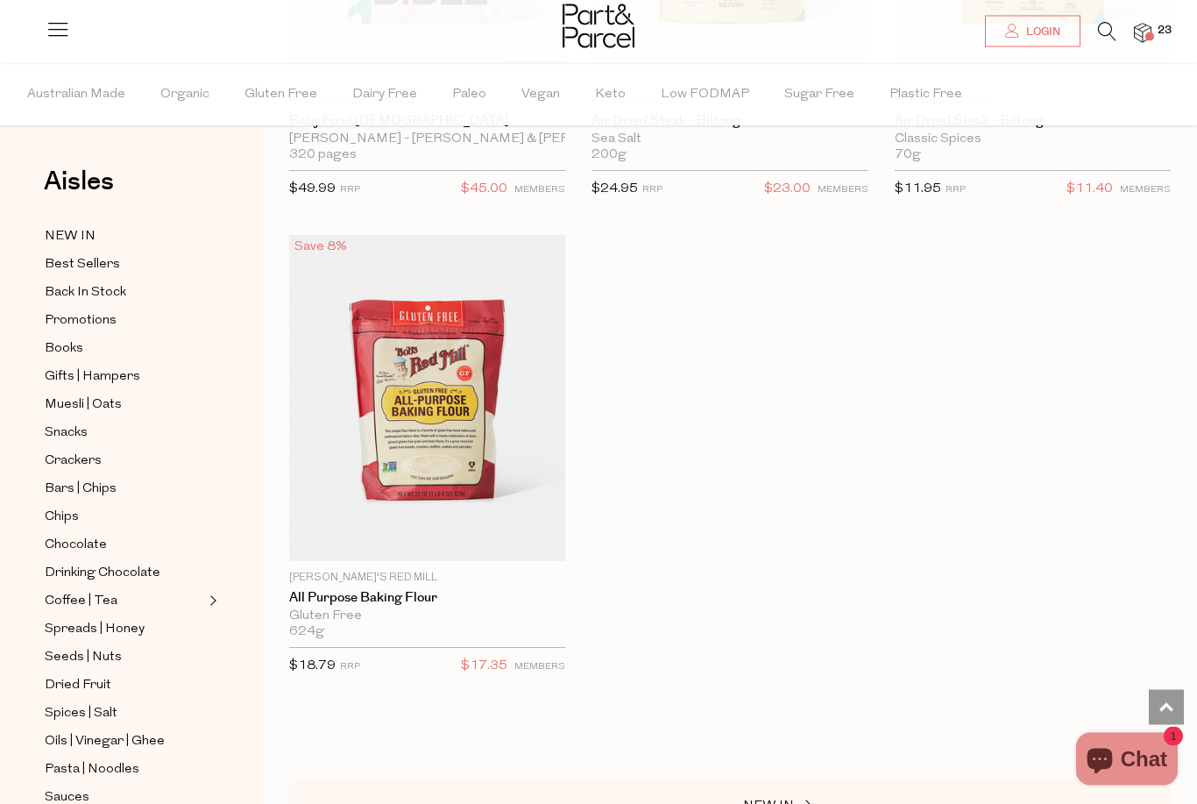
scroll to position [15825, 0]
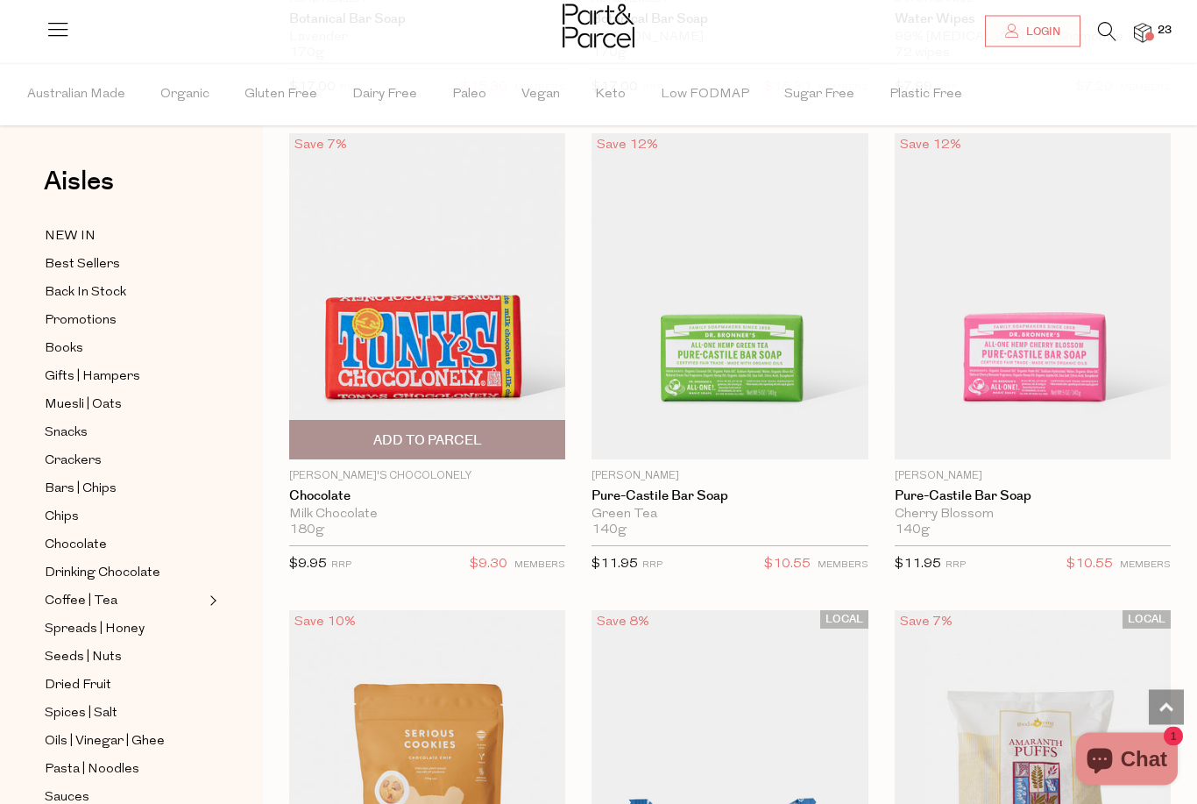
scroll to position [18311, 0]
click at [479, 431] on span "Add To Parcel" at bounding box center [427, 440] width 109 height 18
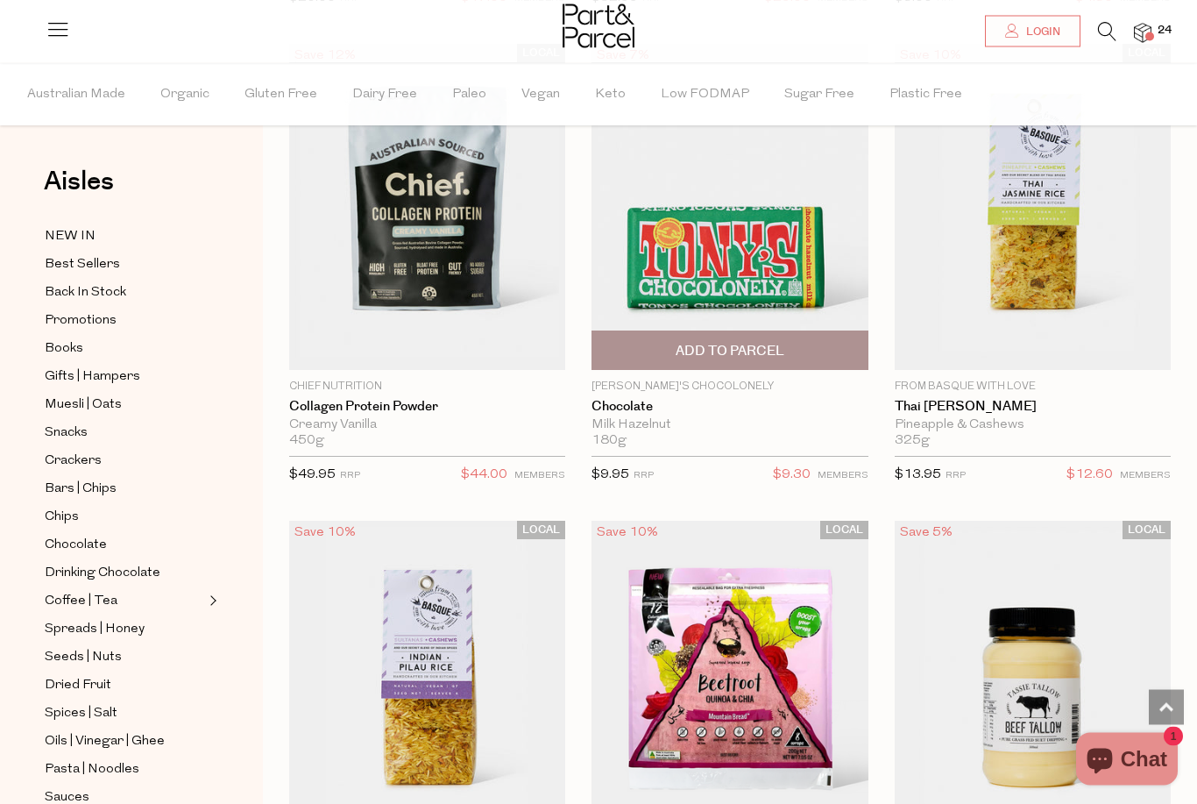
scroll to position [22273, 0]
click at [812, 331] on span "Add To Parcel" at bounding box center [730, 350] width 266 height 38
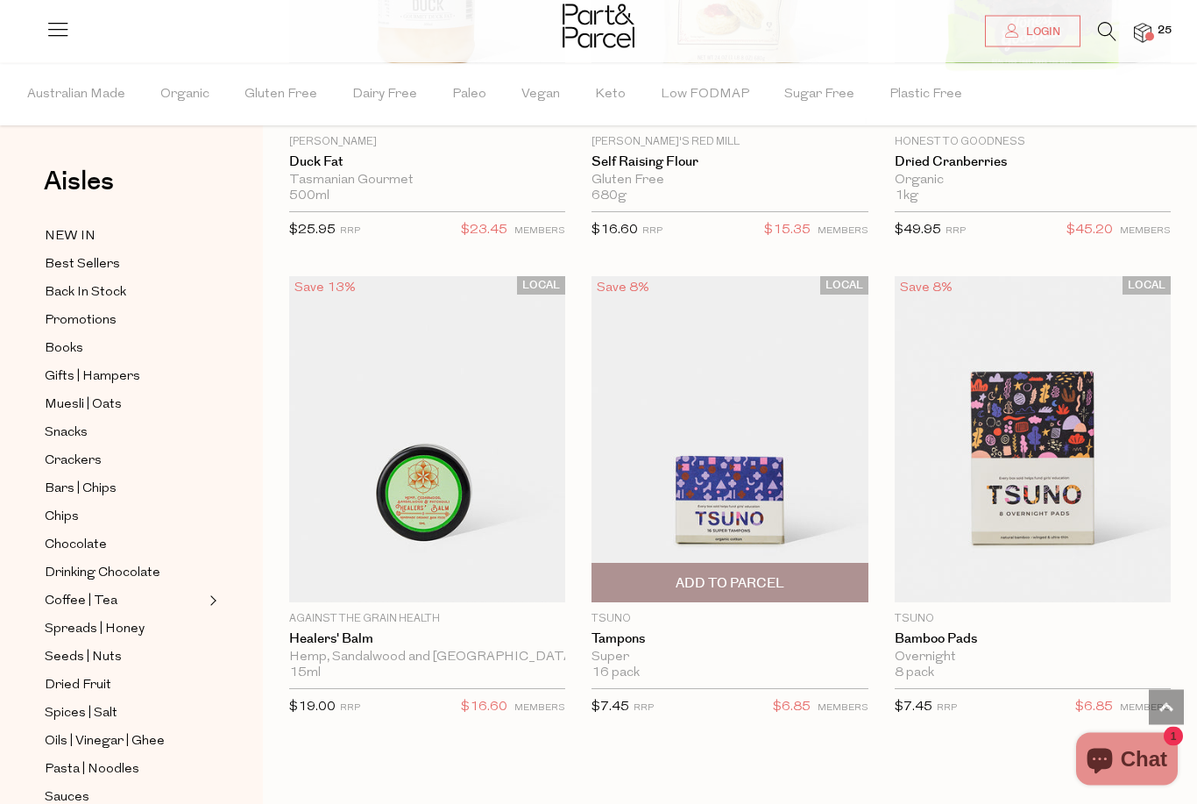
scroll to position [23471, 0]
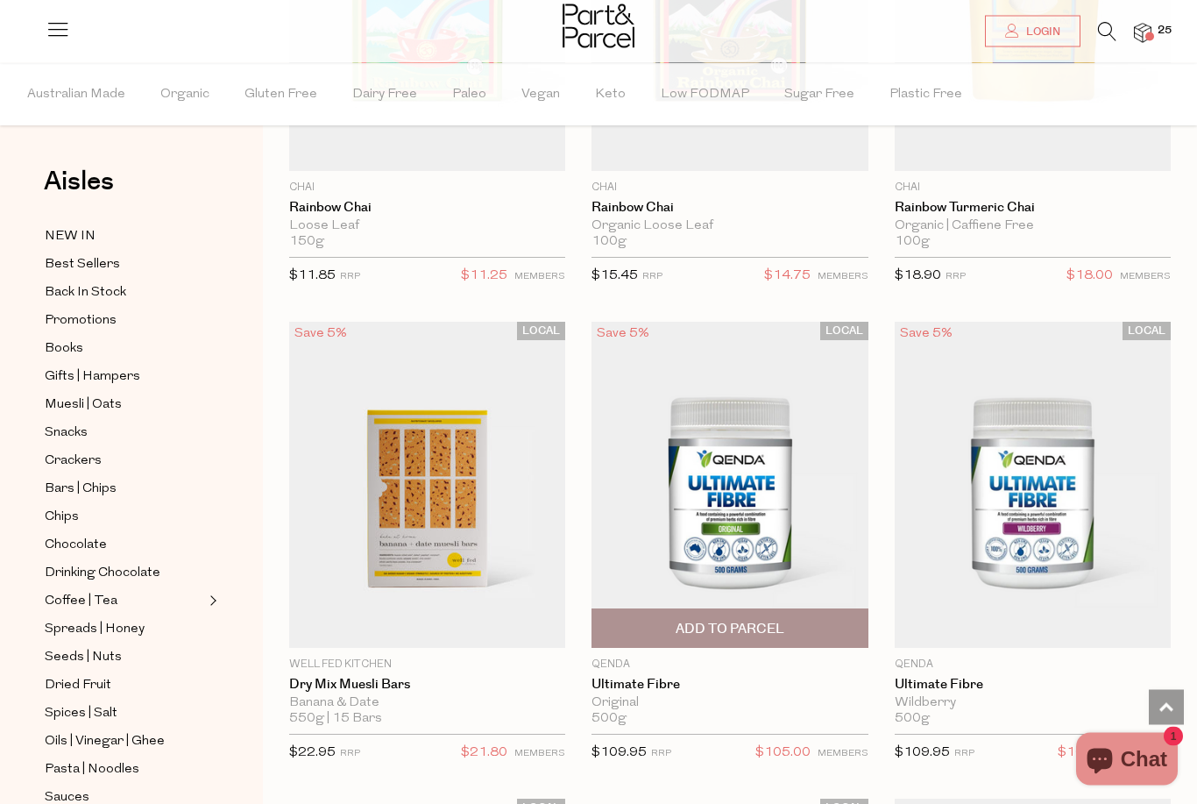
scroll to position [28280, 0]
click at [812, 321] on img at bounding box center [730, 484] width 276 height 326
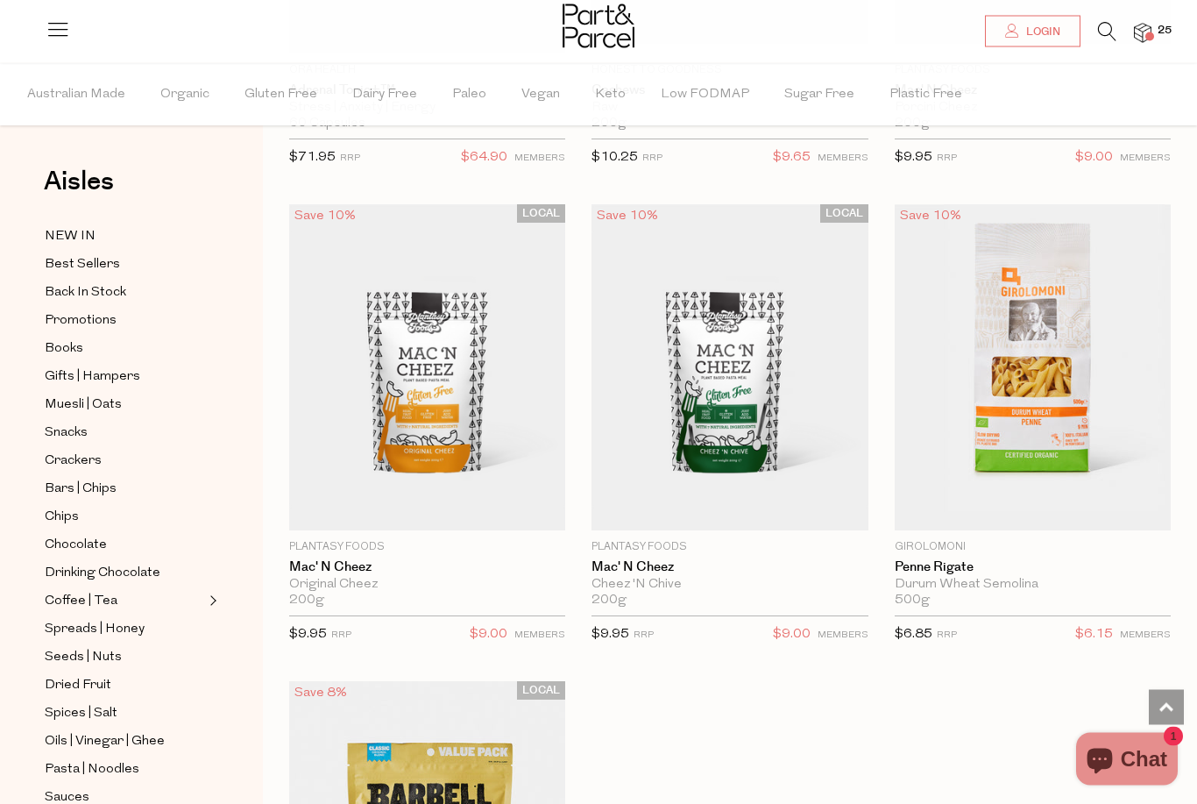
scroll to position [15406, 0]
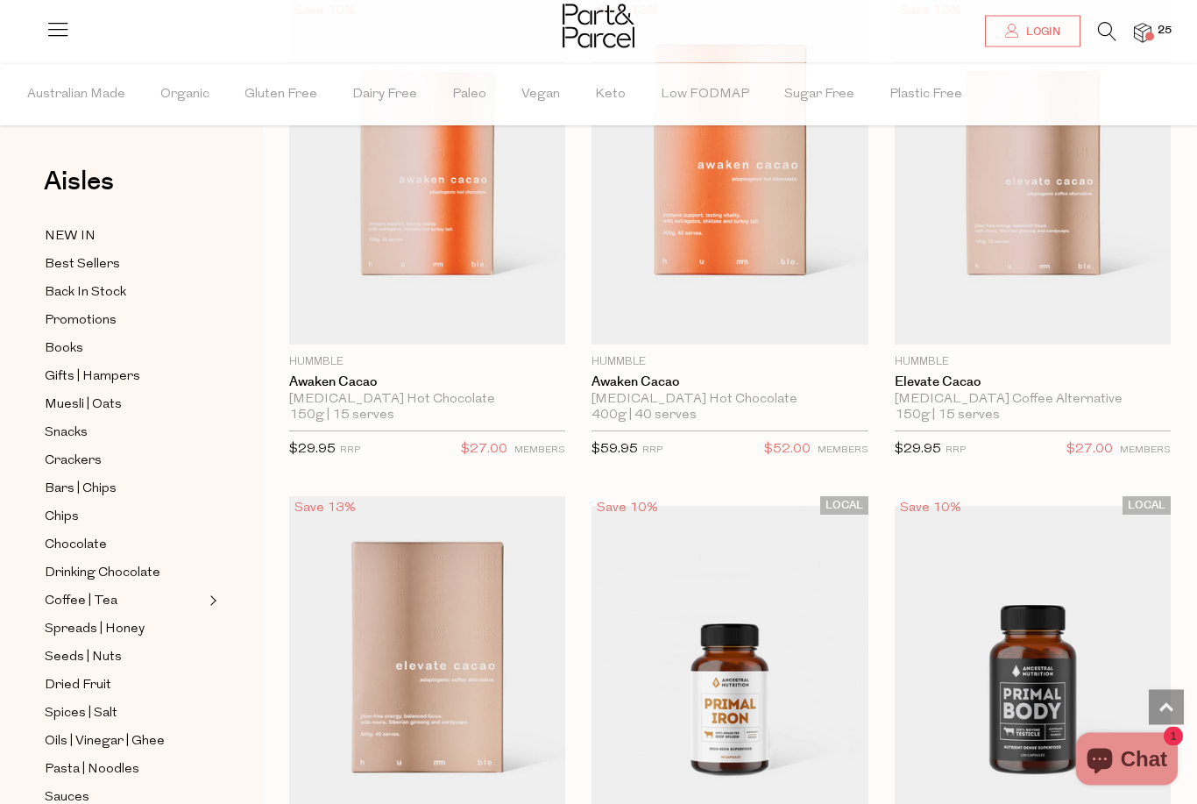
scroll to position [23016, 0]
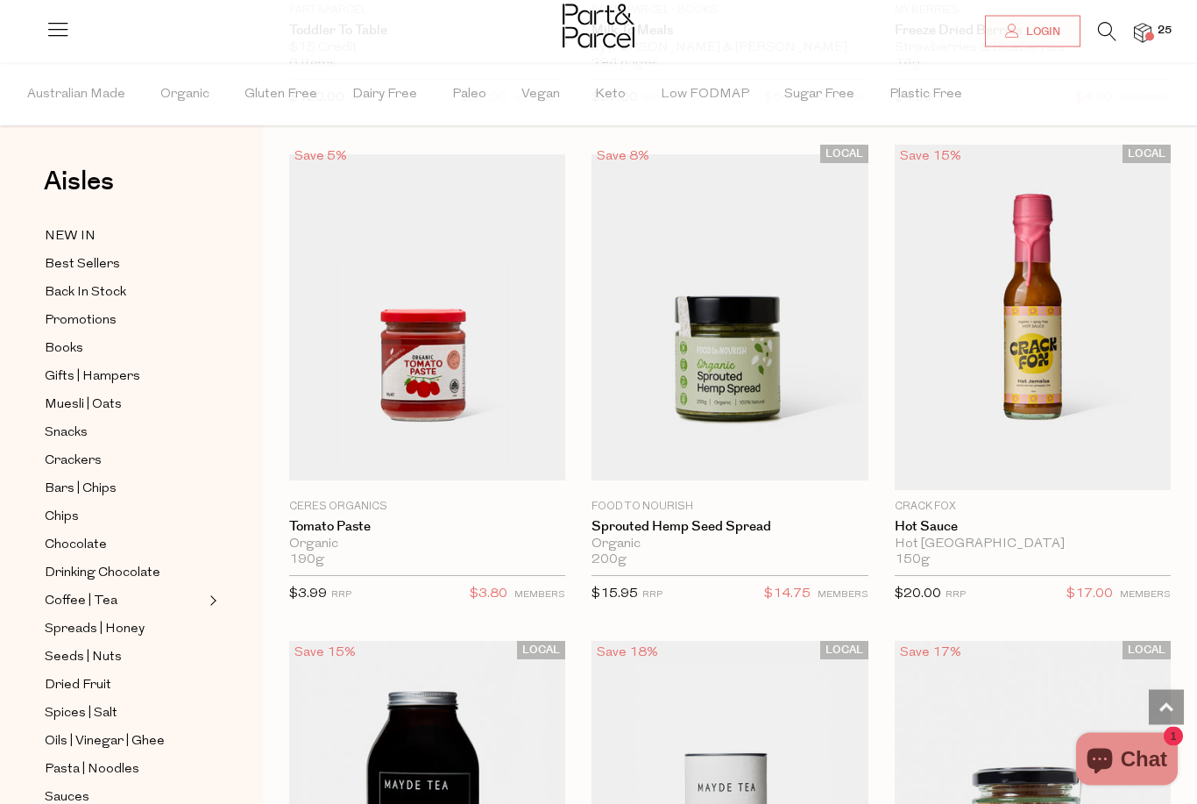
scroll to position [31037, 0]
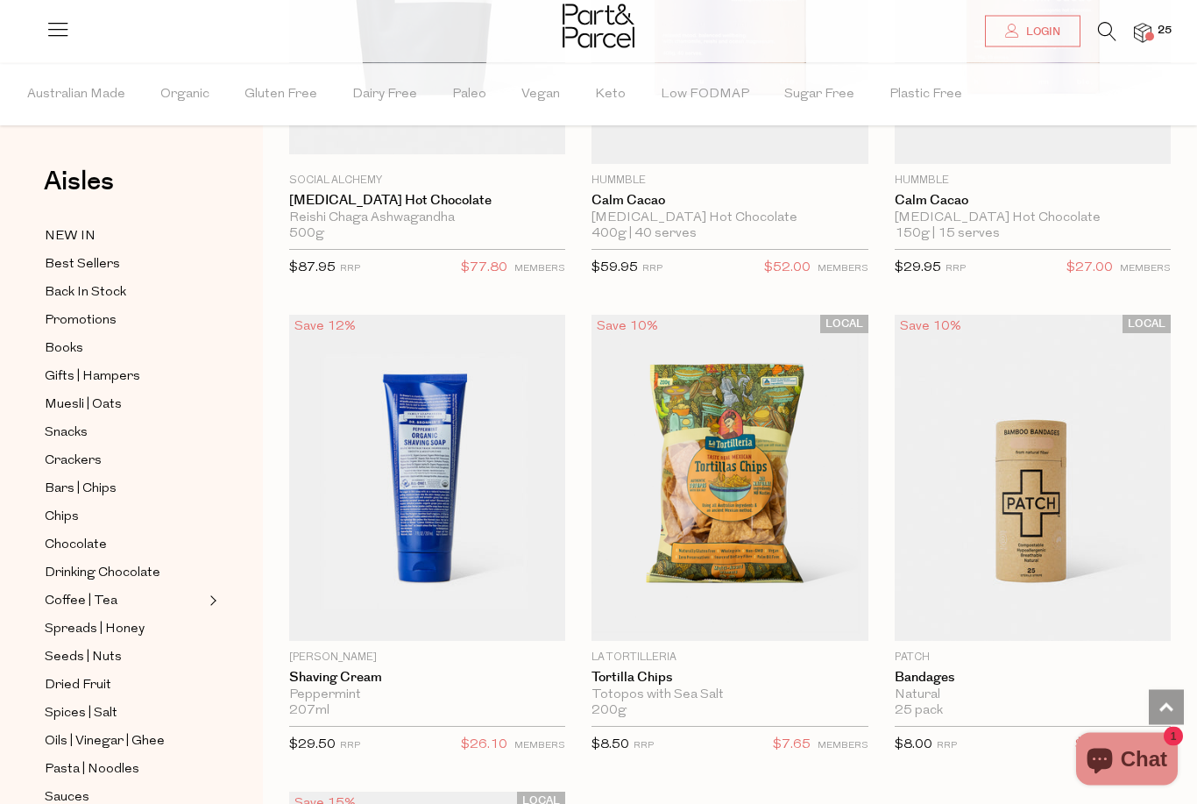
scroll to position [39552, 0]
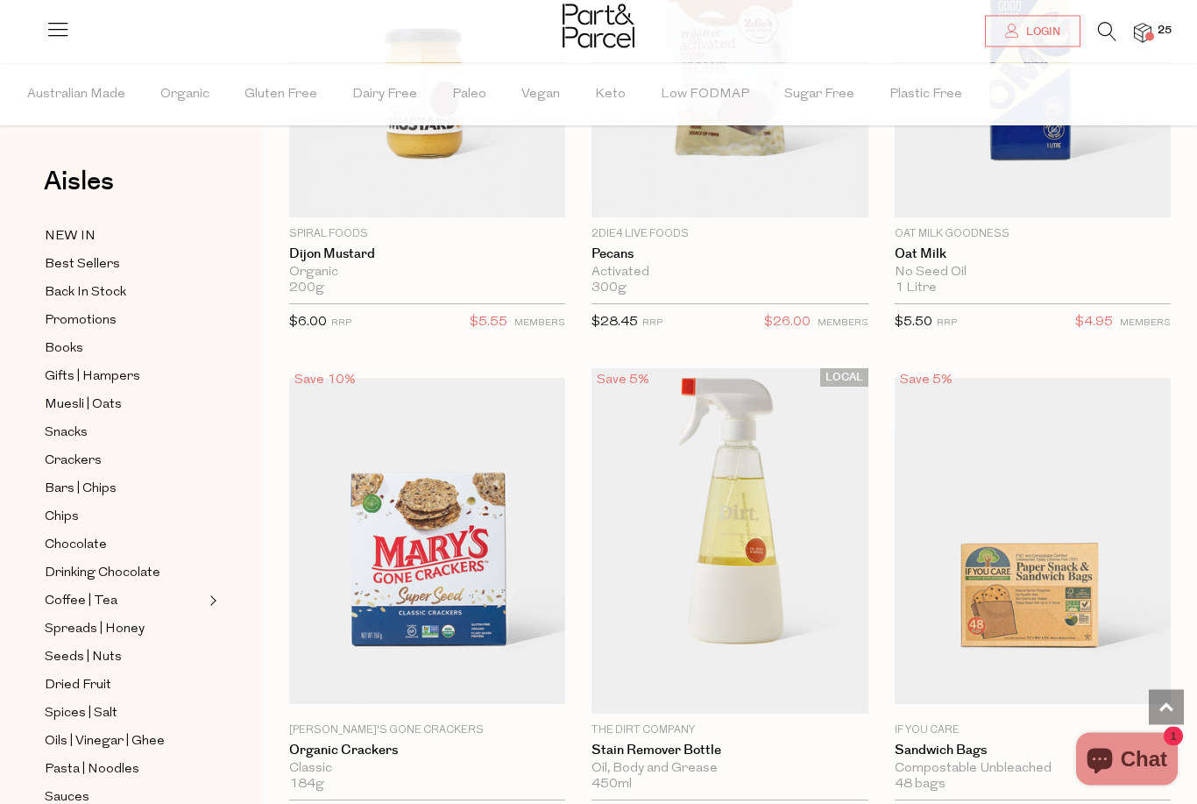
scroll to position [40902, 0]
click at [710, 685] on span "Add To Parcel" at bounding box center [730, 694] width 109 height 18
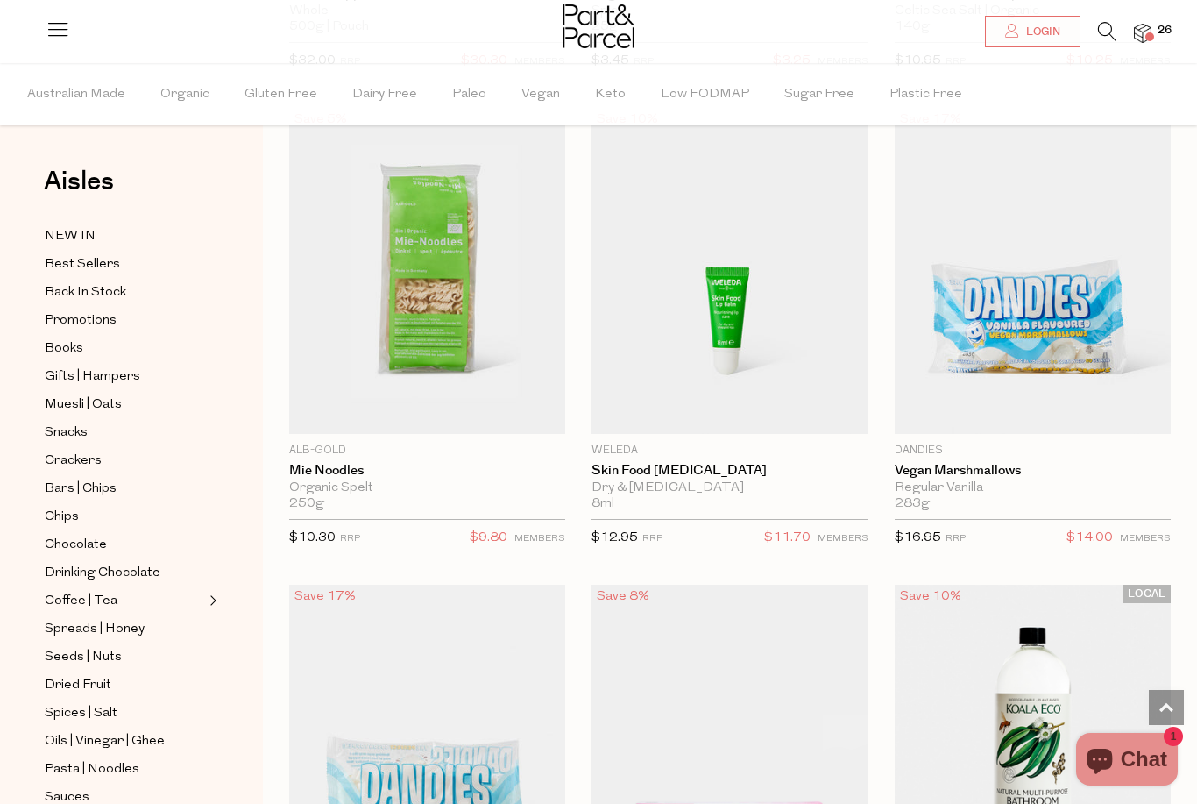
scroll to position [43108, 0]
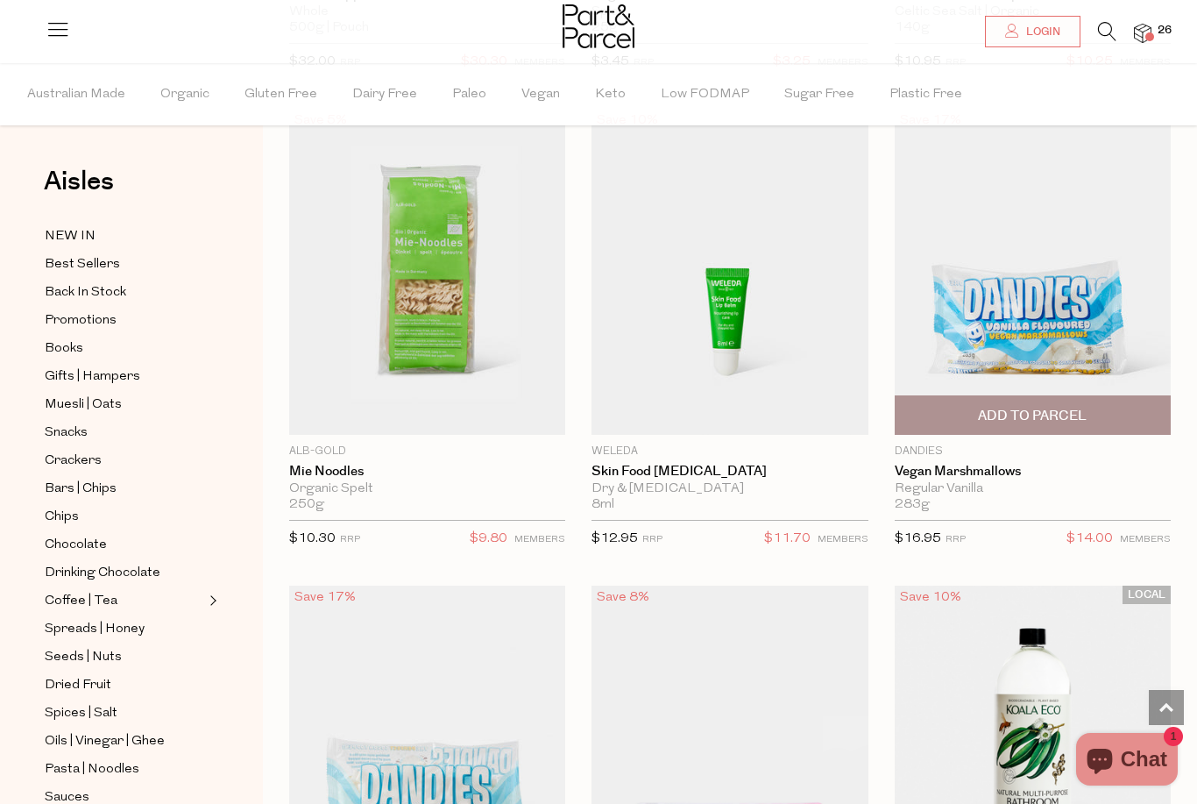
click at [1013, 407] on span "Add To Parcel" at bounding box center [1032, 416] width 109 height 18
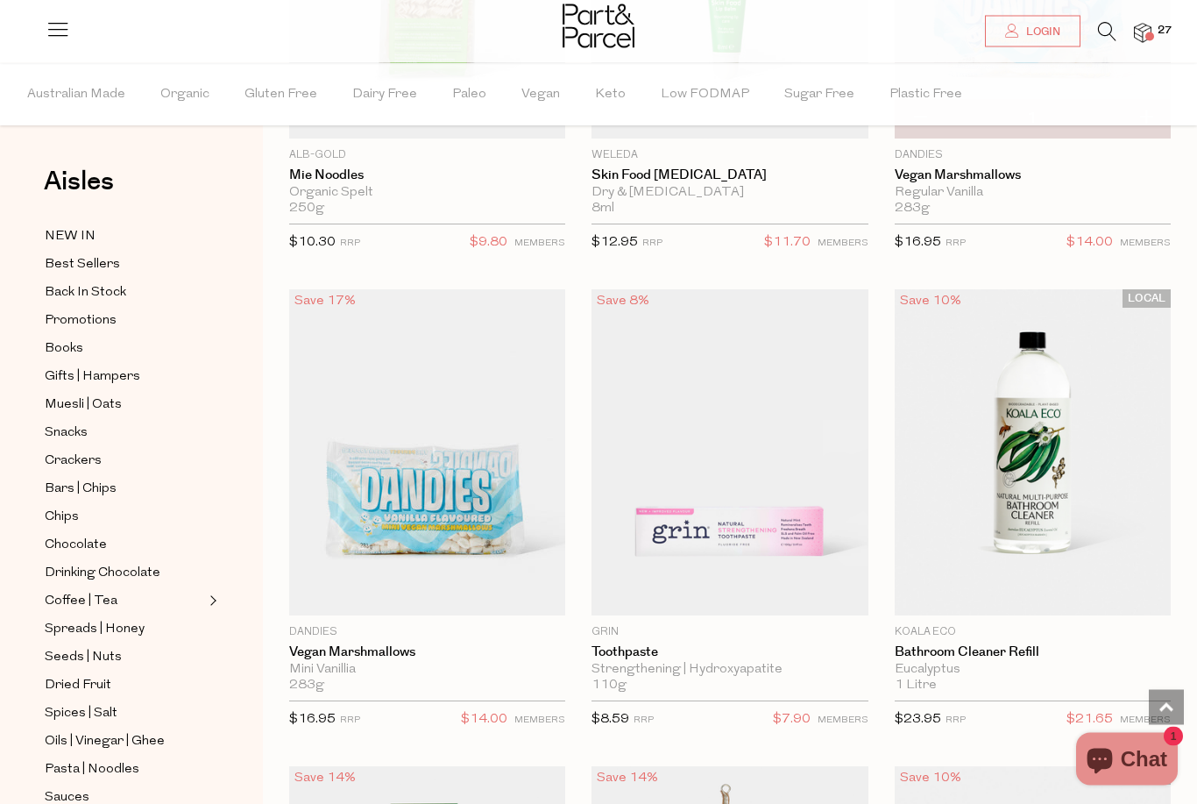
scroll to position [43404, 0]
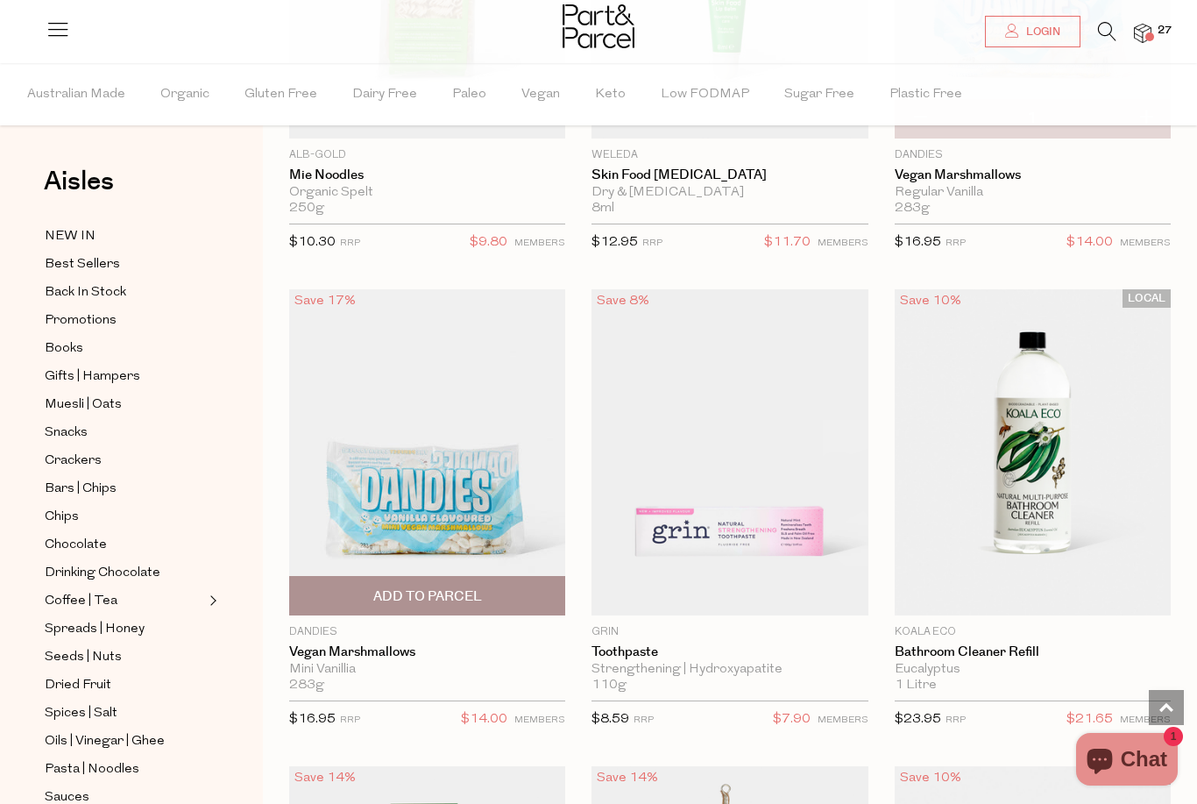
click at [376, 577] on span "Add To Parcel" at bounding box center [427, 596] width 266 height 38
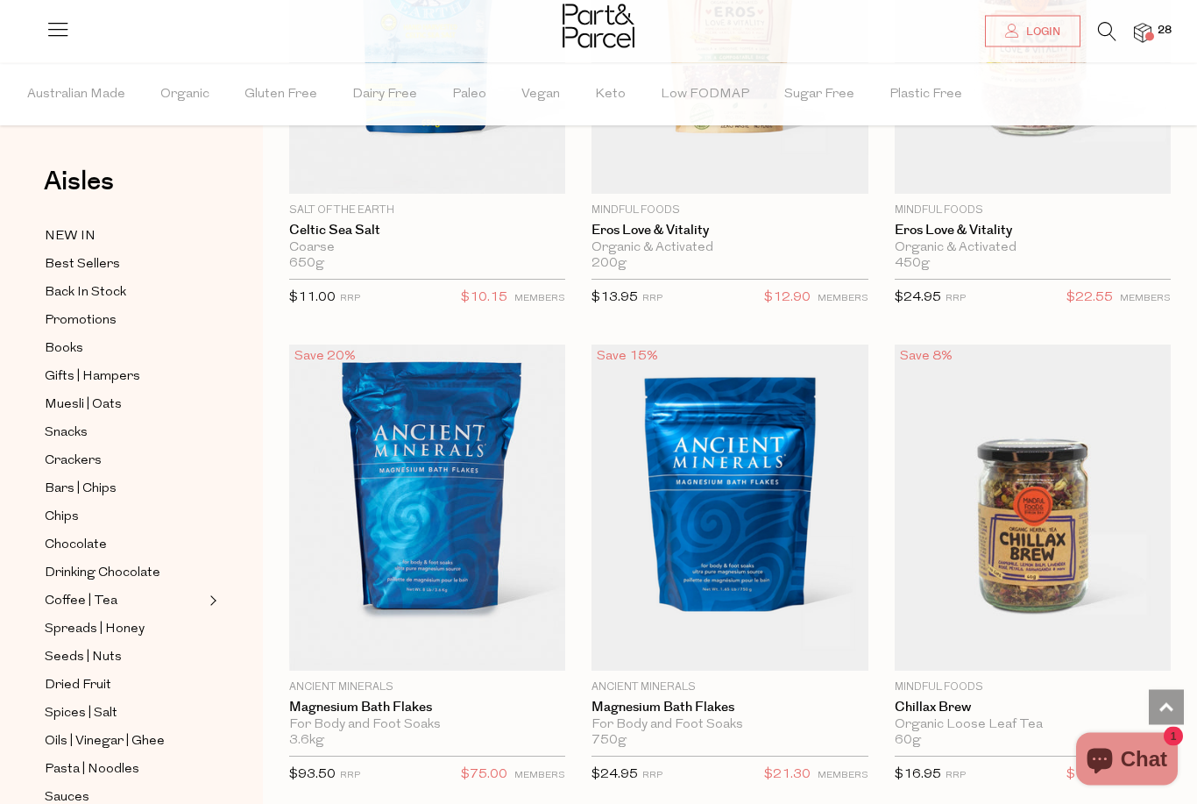
scroll to position [47645, 0]
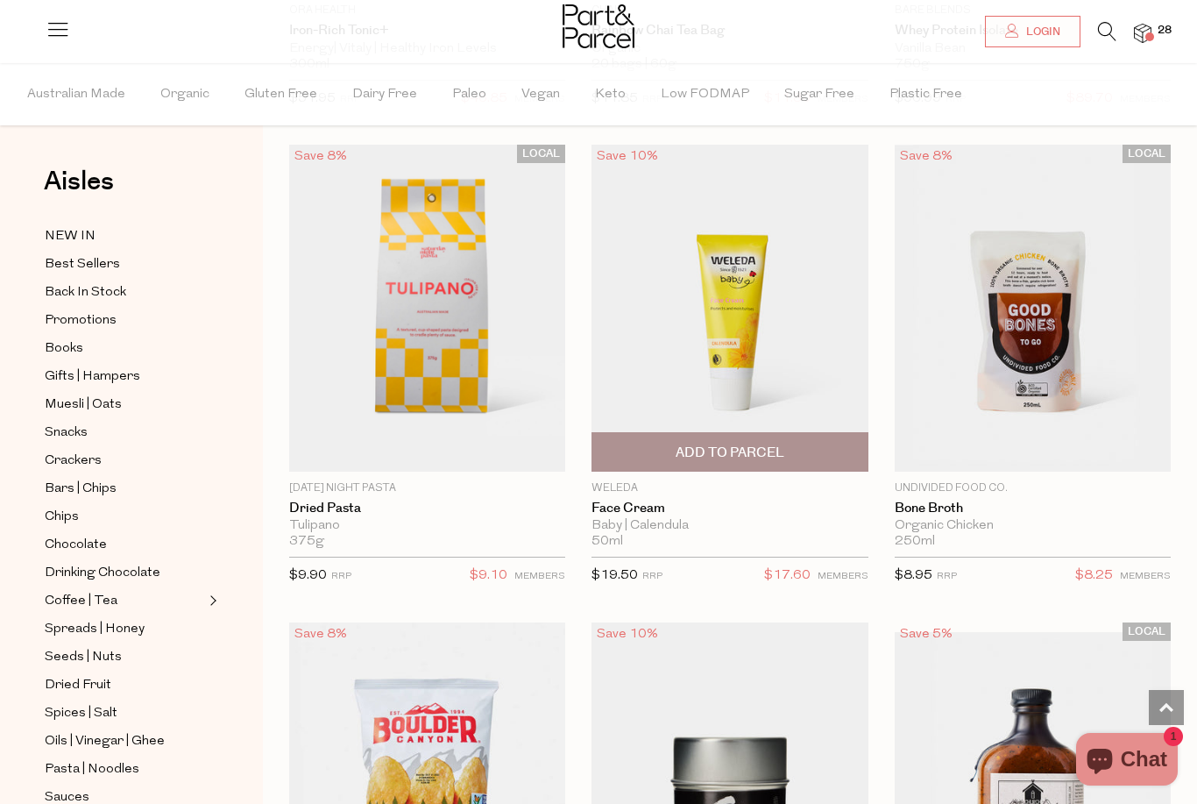
scroll to position [52641, 0]
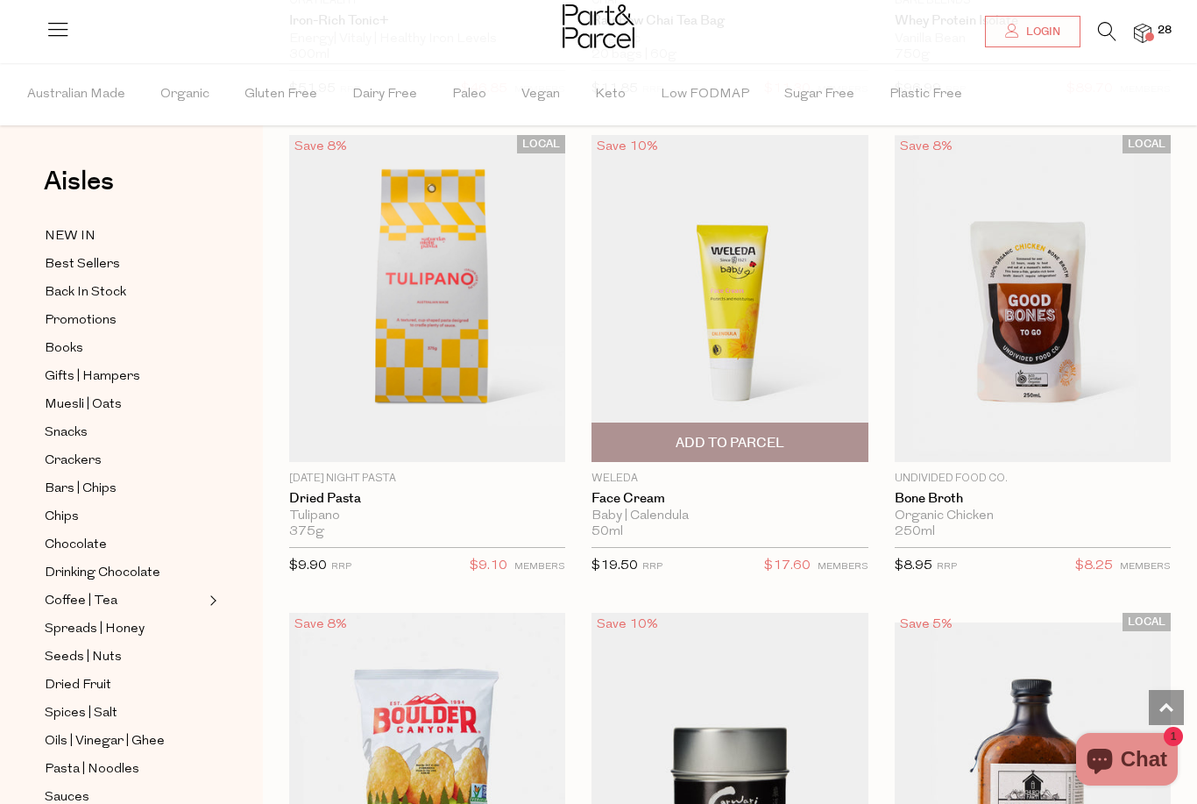
drag, startPoint x: 815, startPoint y: 201, endPoint x: 818, endPoint y: 213, distance: 12.5
click at [818, 213] on img at bounding box center [730, 298] width 276 height 326
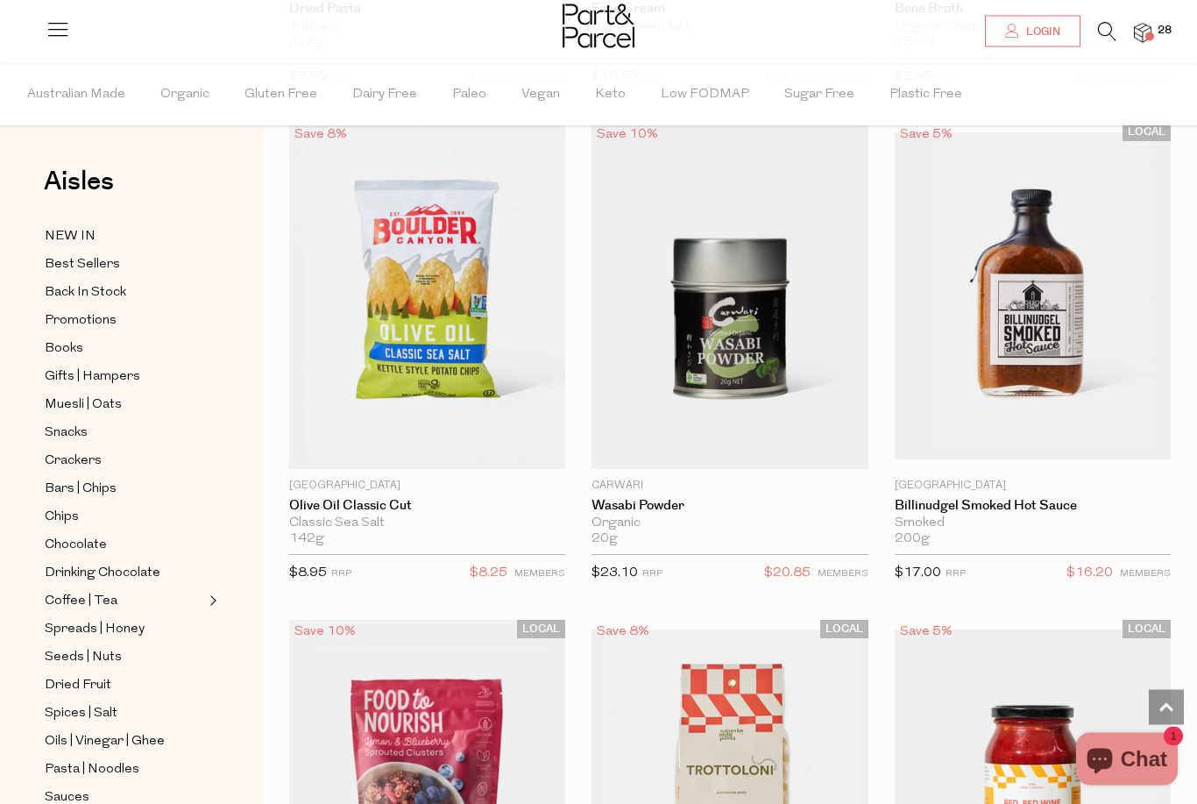
scroll to position [4893, 0]
click at [440, 441] on span "Add To Parcel" at bounding box center [427, 450] width 109 height 18
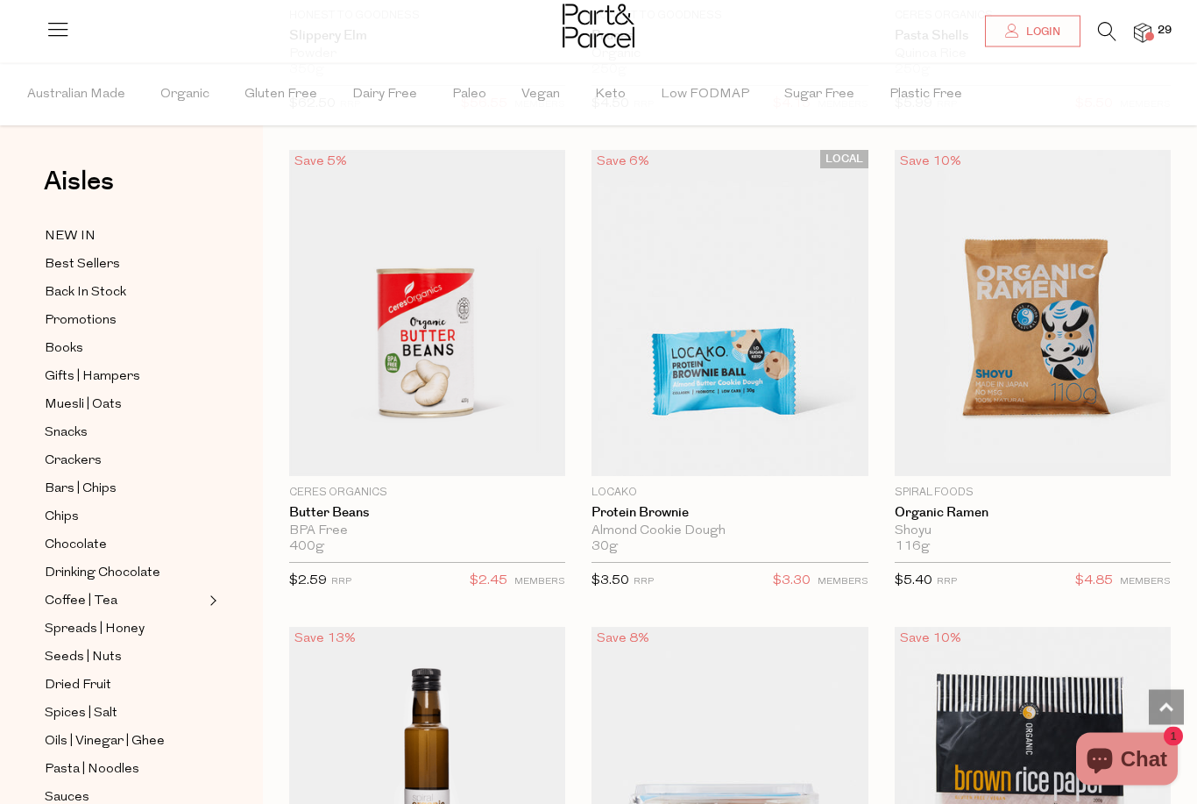
scroll to position [6833, 0]
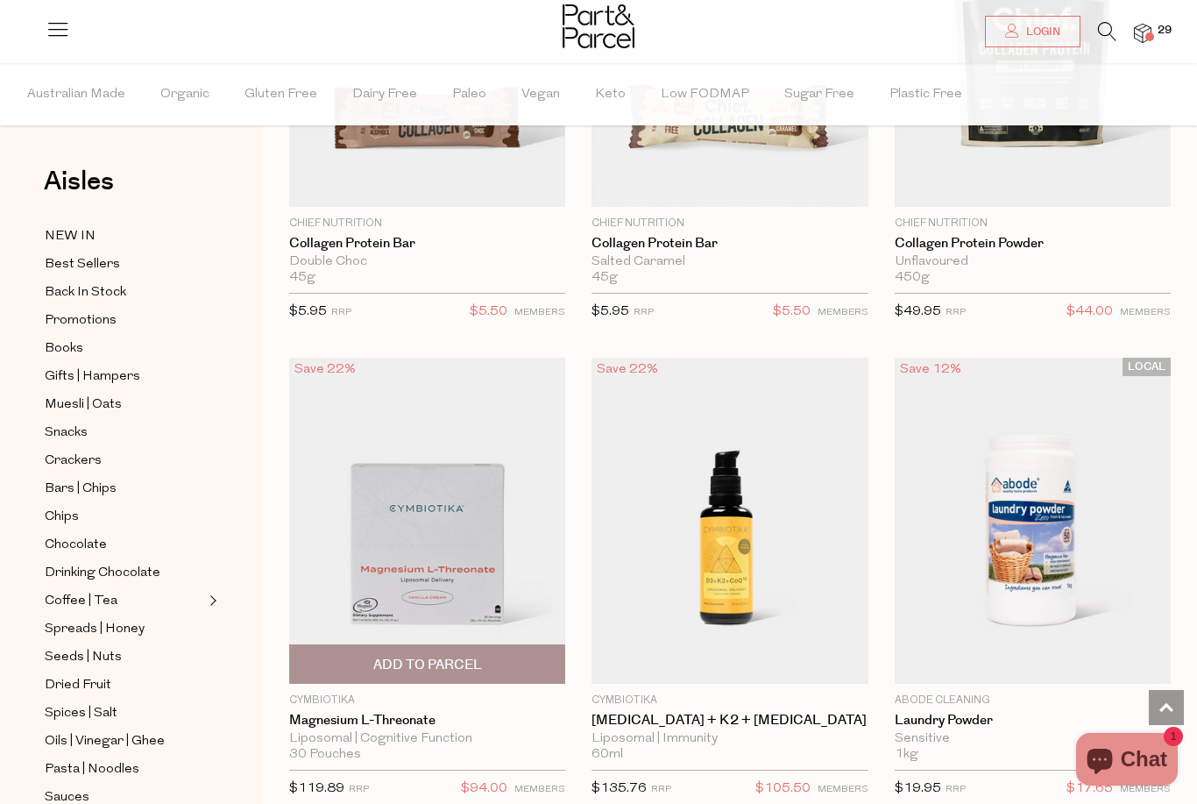
scroll to position [8537, 0]
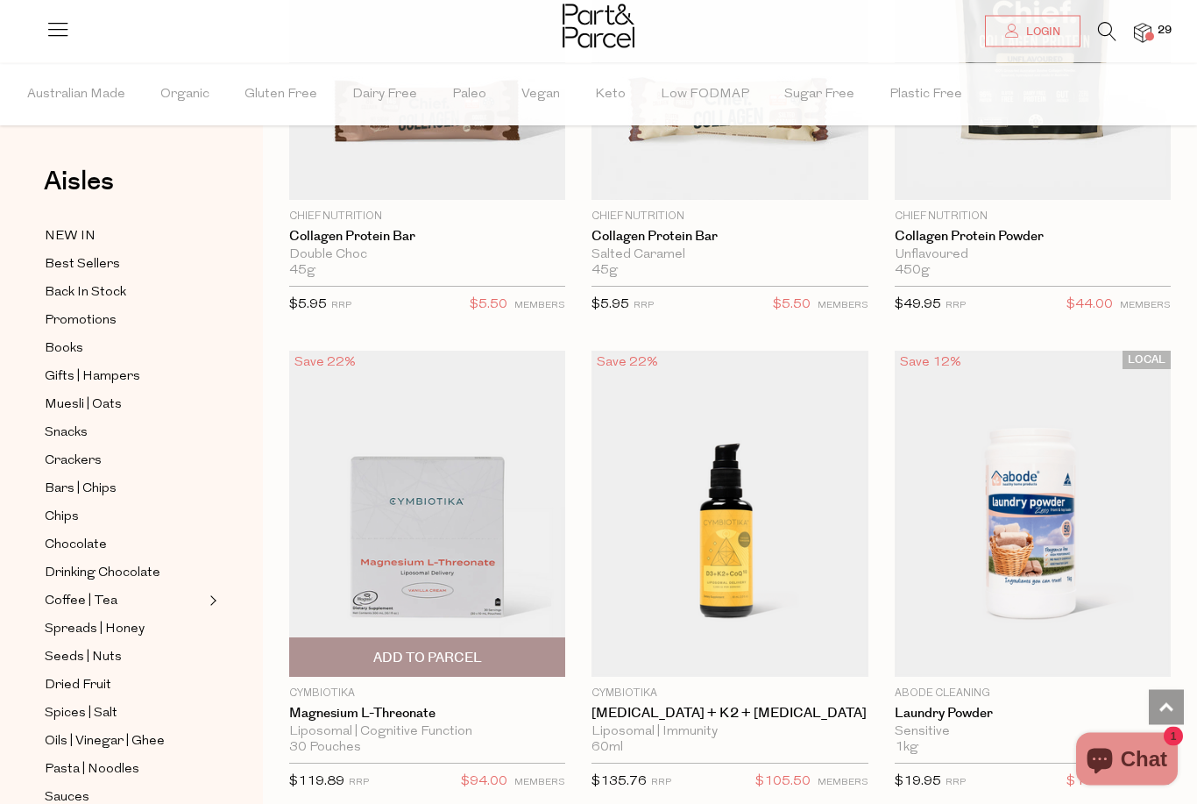
click at [386, 536] on img at bounding box center [427, 514] width 276 height 326
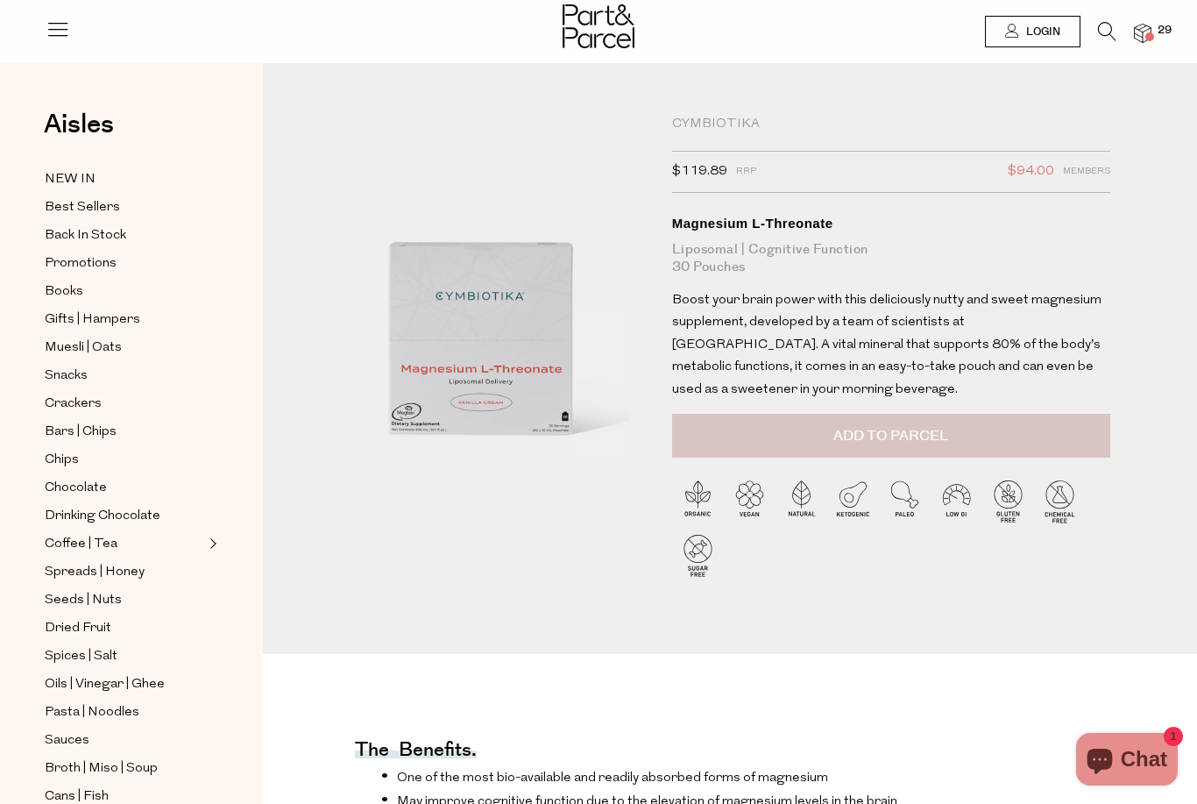
click at [928, 426] on span "Add to Parcel" at bounding box center [890, 436] width 115 height 20
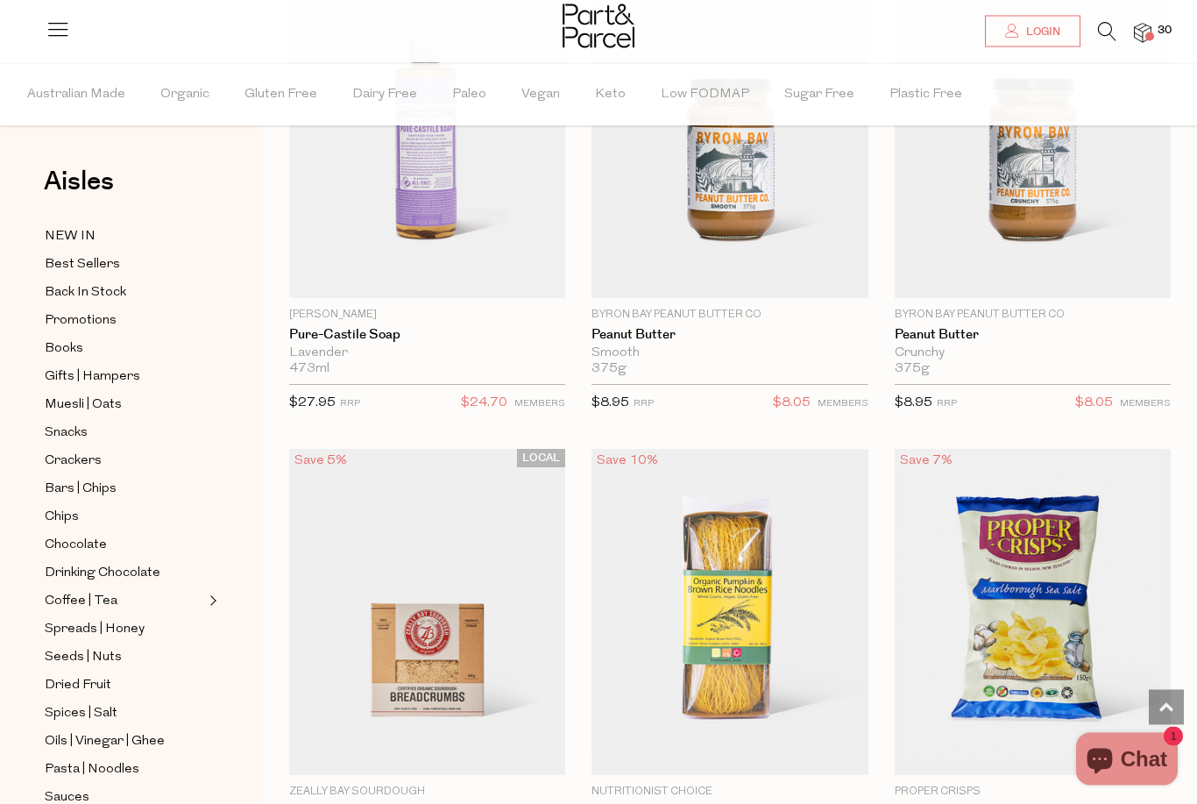
scroll to position [2641, 0]
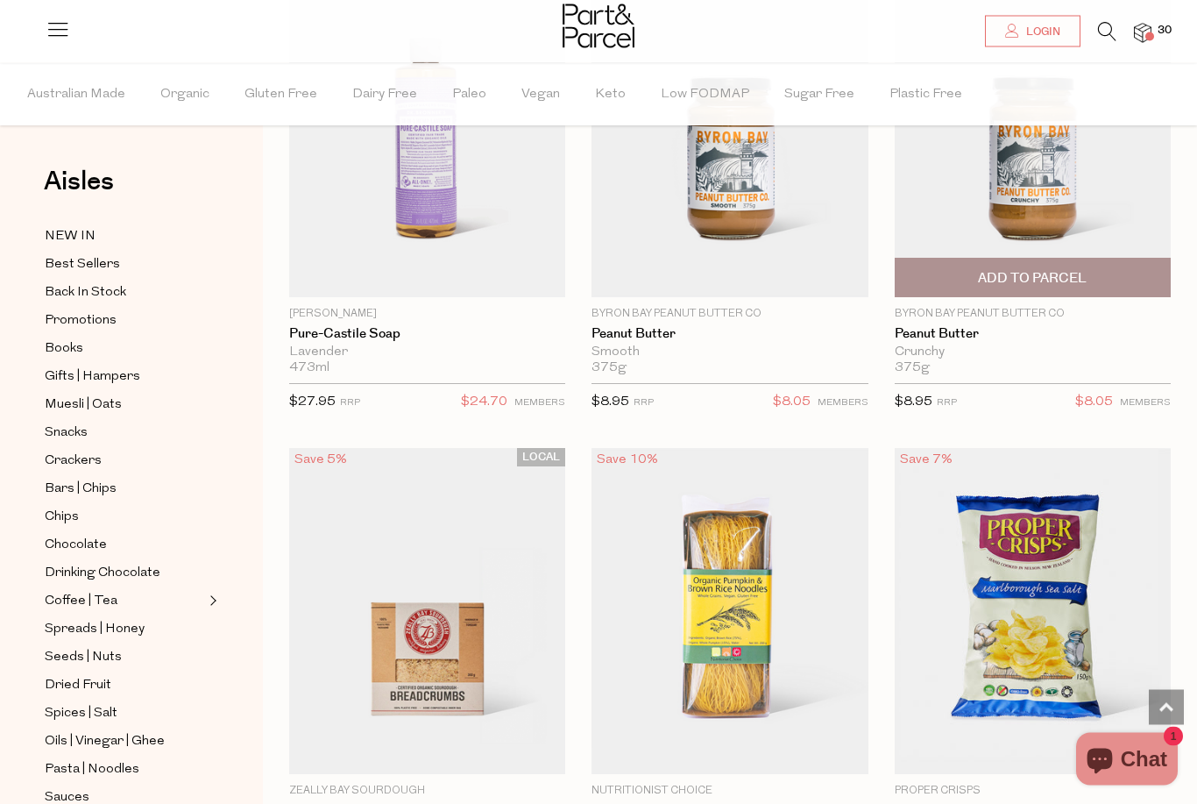
click at [1070, 274] on span "Add To Parcel" at bounding box center [1032, 279] width 109 height 18
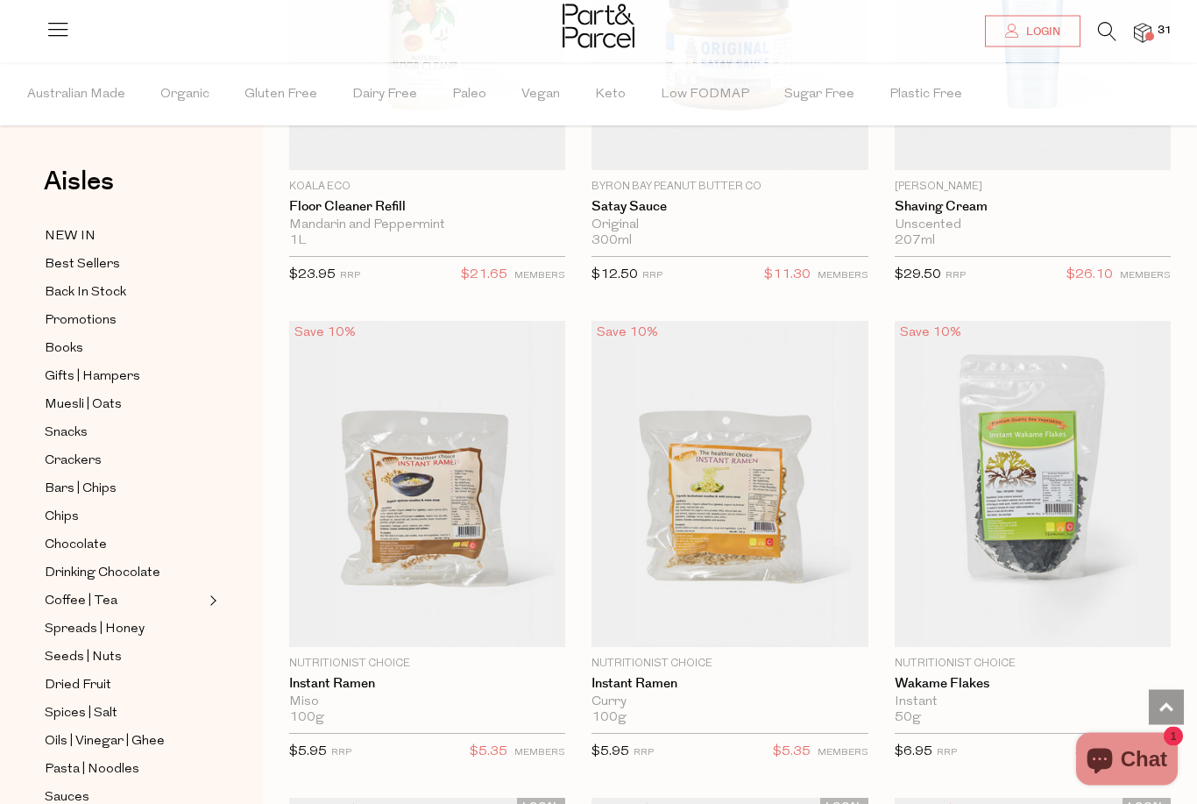
scroll to position [6106, 0]
click at [830, 615] on span "Add To Parcel" at bounding box center [730, 627] width 266 height 38
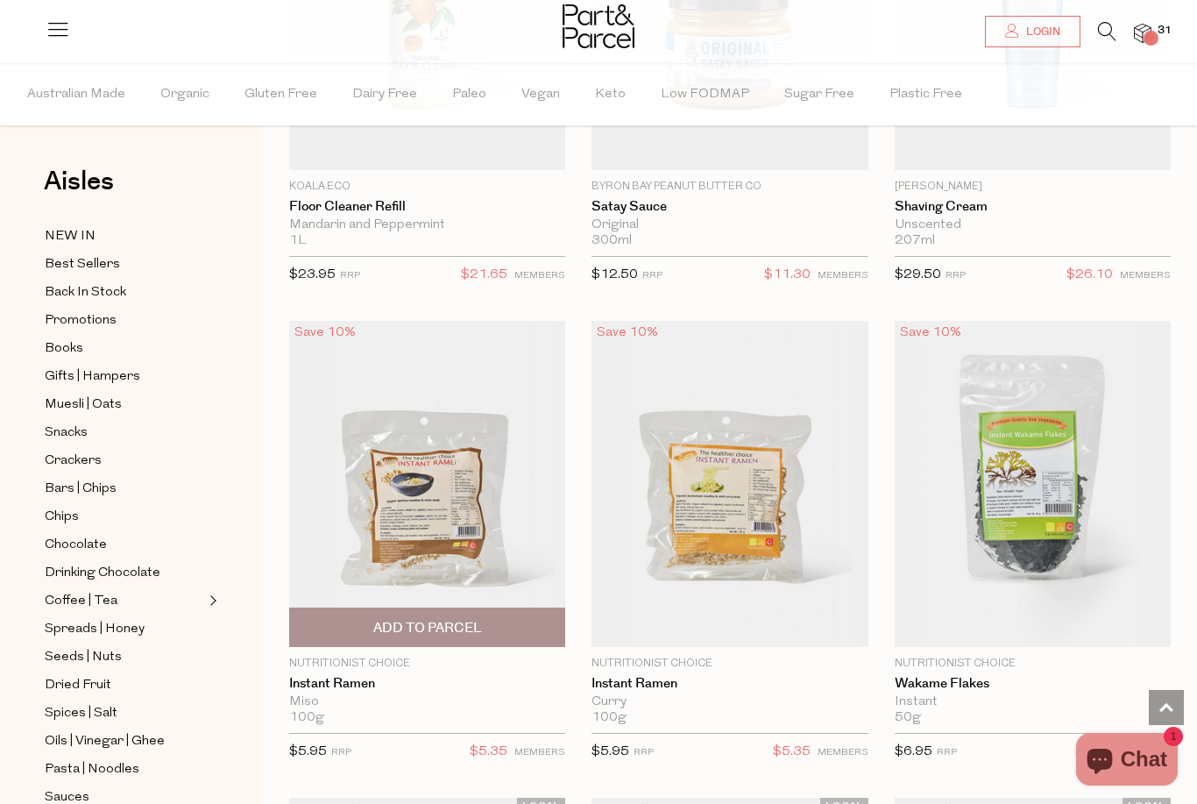
click at [367, 620] on span "Add To Parcel" at bounding box center [427, 627] width 266 height 38
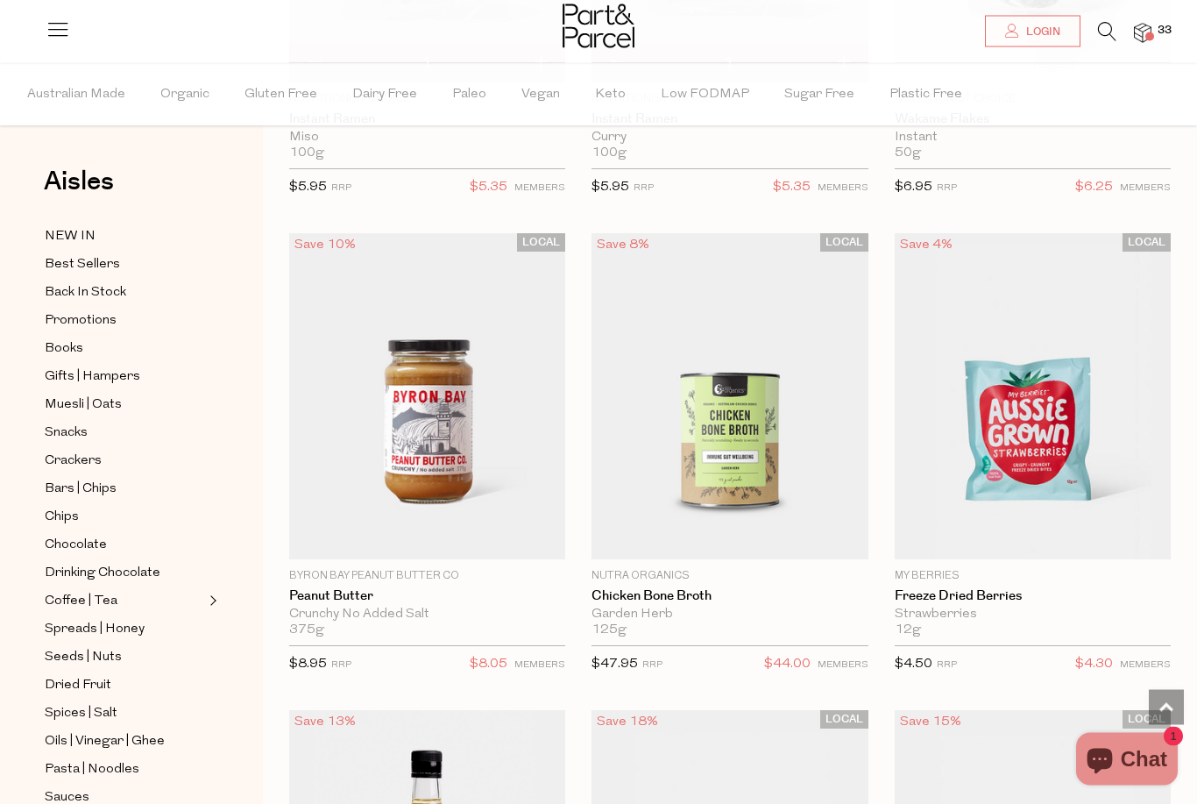
scroll to position [6670, 0]
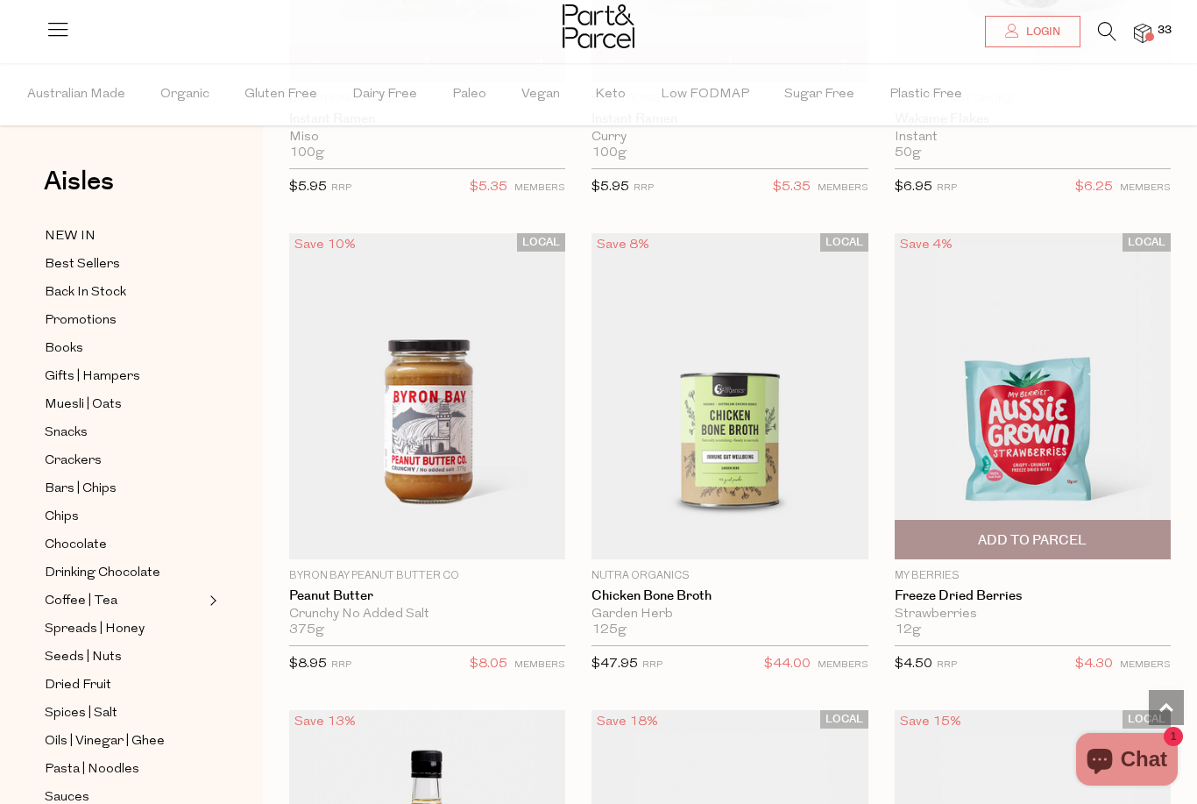
click at [950, 533] on span "Add To Parcel" at bounding box center [1033, 540] width 266 height 38
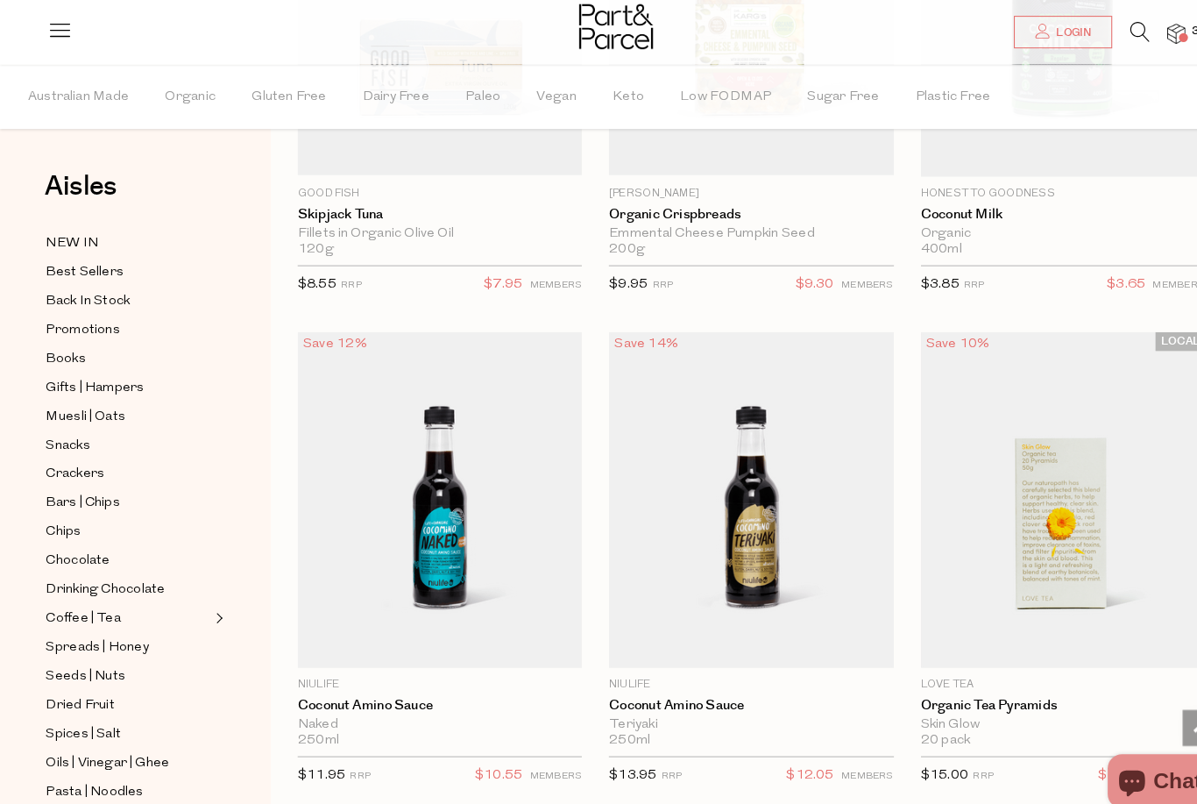
scroll to position [15207, 0]
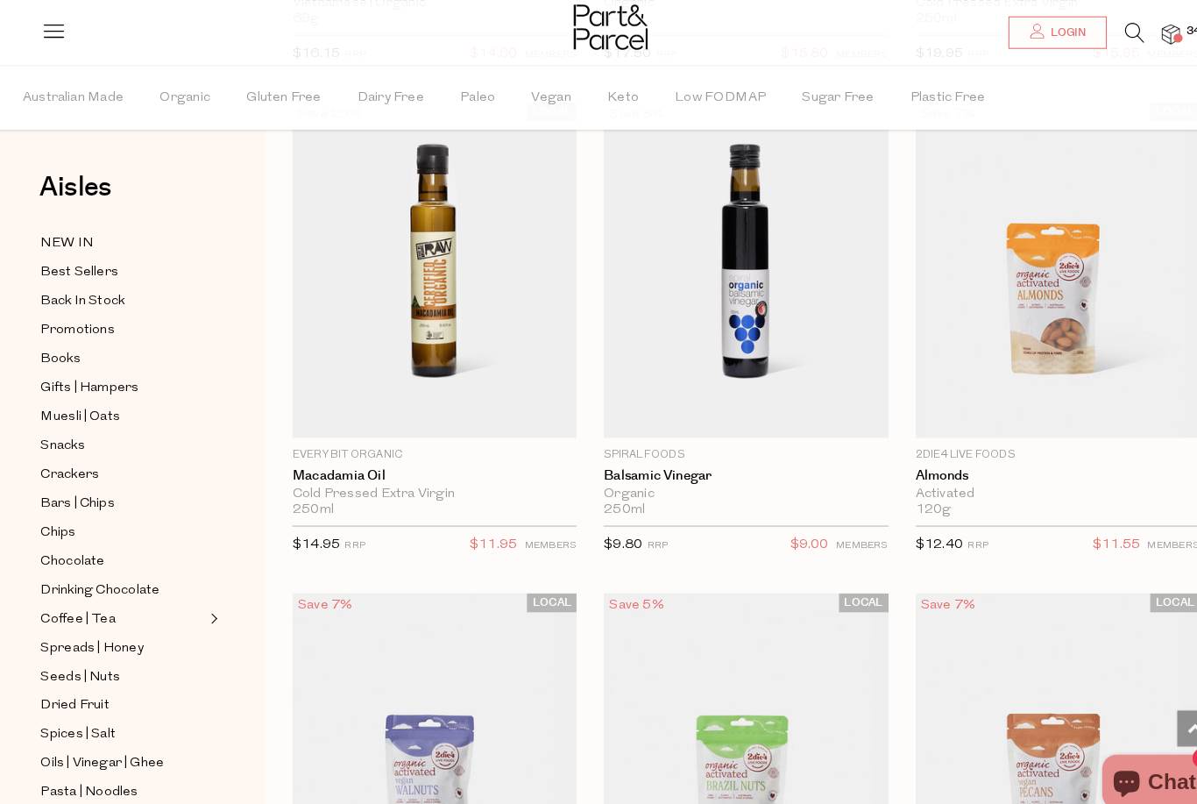
scroll to position [16861, 0]
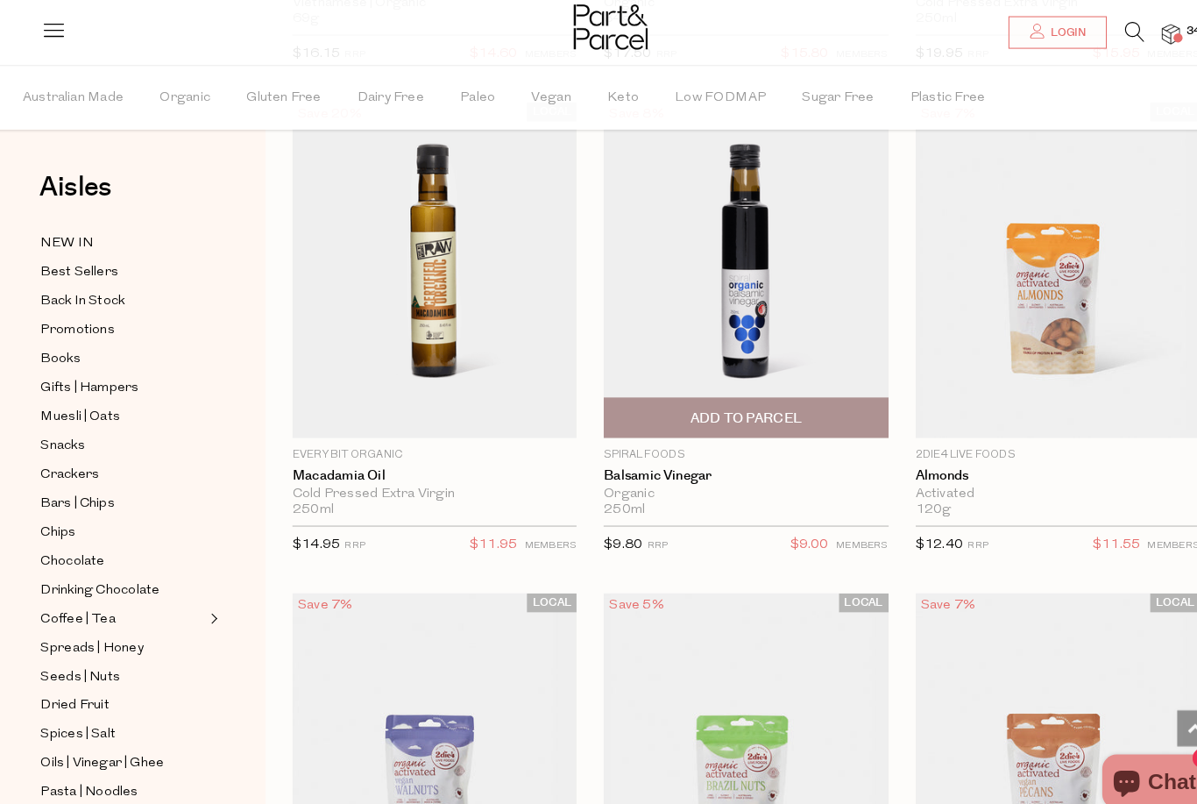
click at [741, 397] on span "Add To Parcel" at bounding box center [730, 406] width 109 height 18
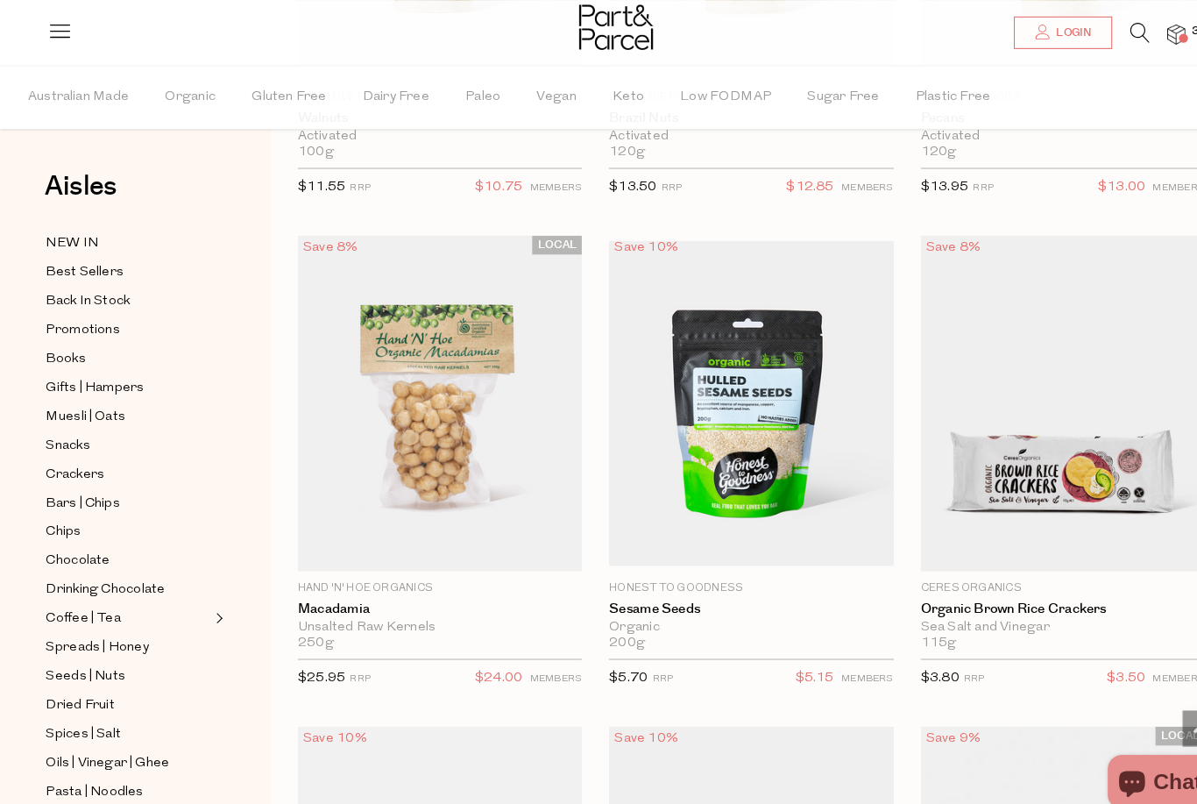
scroll to position [17687, 0]
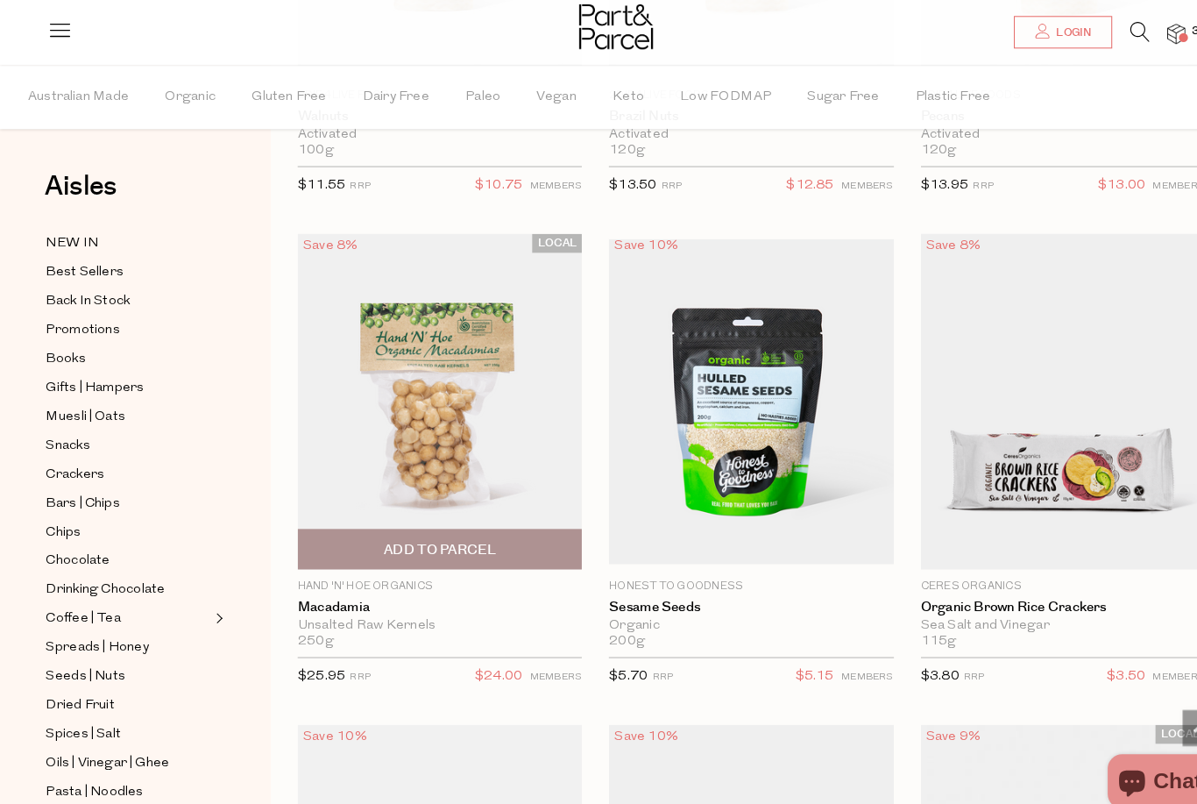
click at [351, 514] on span "Add To Parcel" at bounding box center [427, 533] width 266 height 38
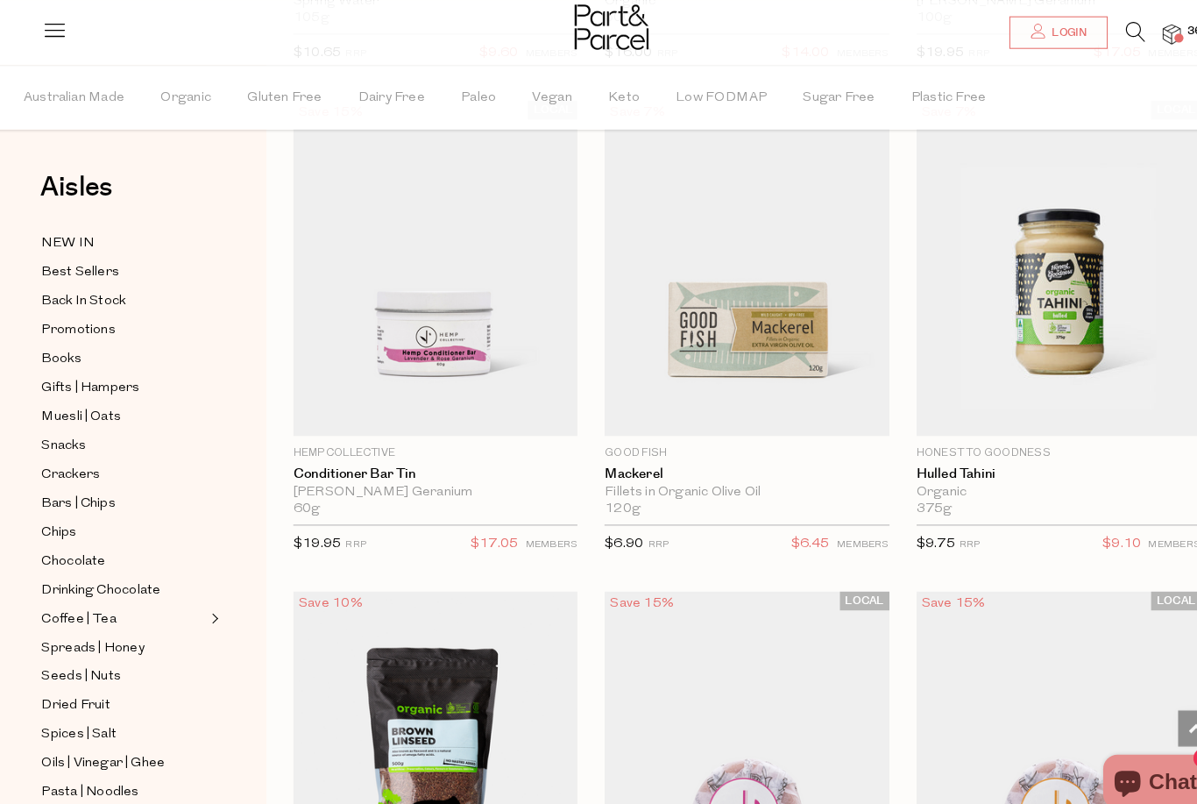
scroll to position [22593, 0]
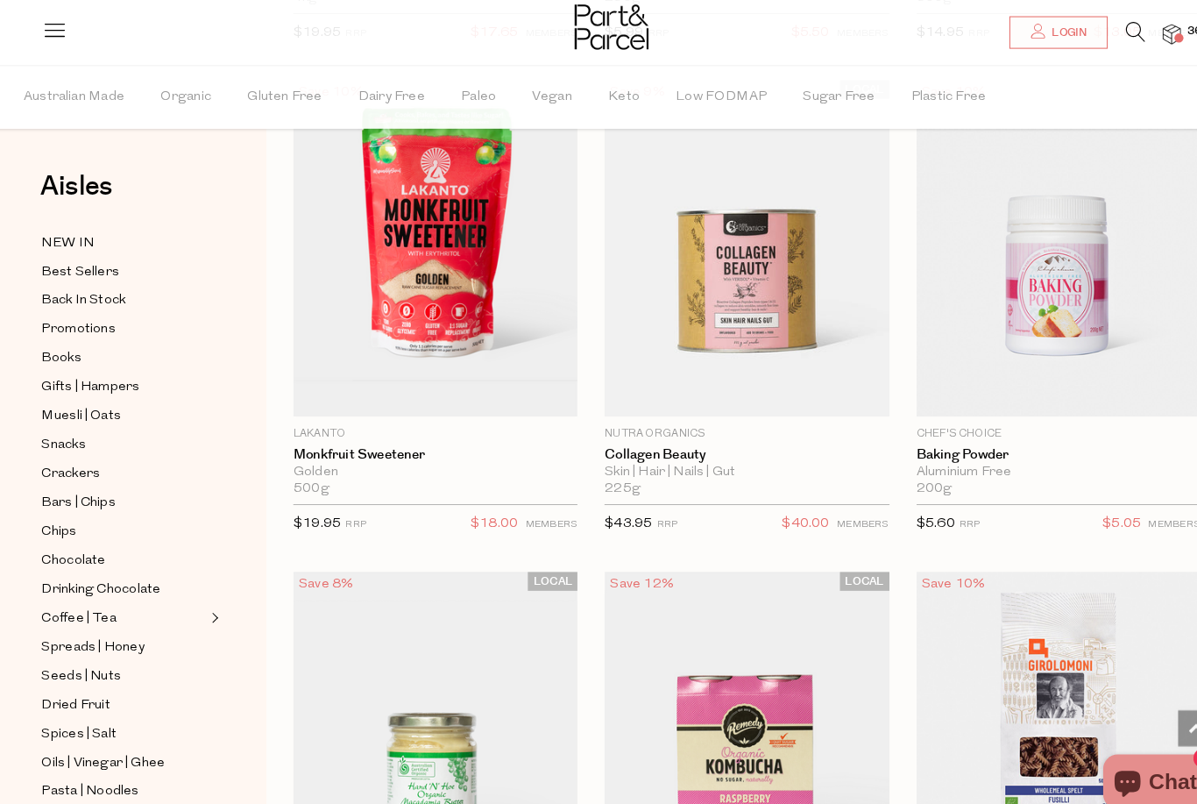
scroll to position [24530, 0]
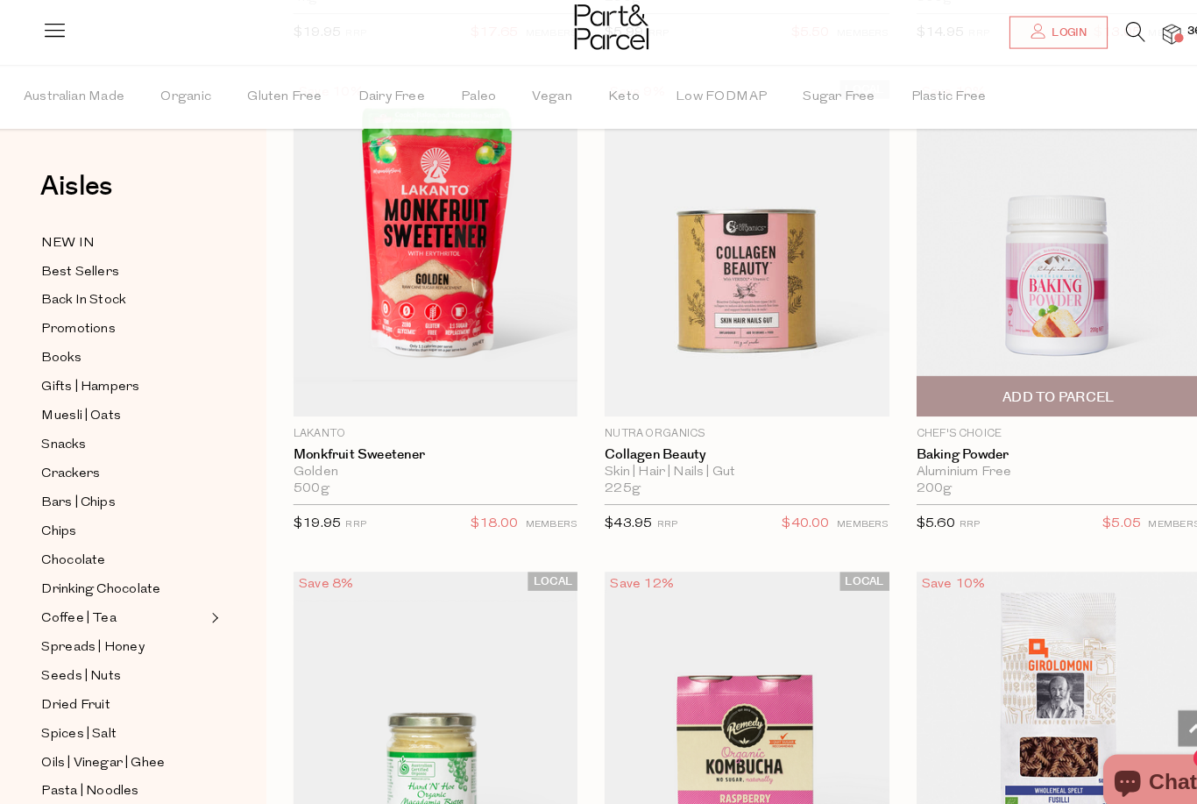
click at [1039, 377] on span "Add To Parcel" at bounding box center [1032, 386] width 109 height 18
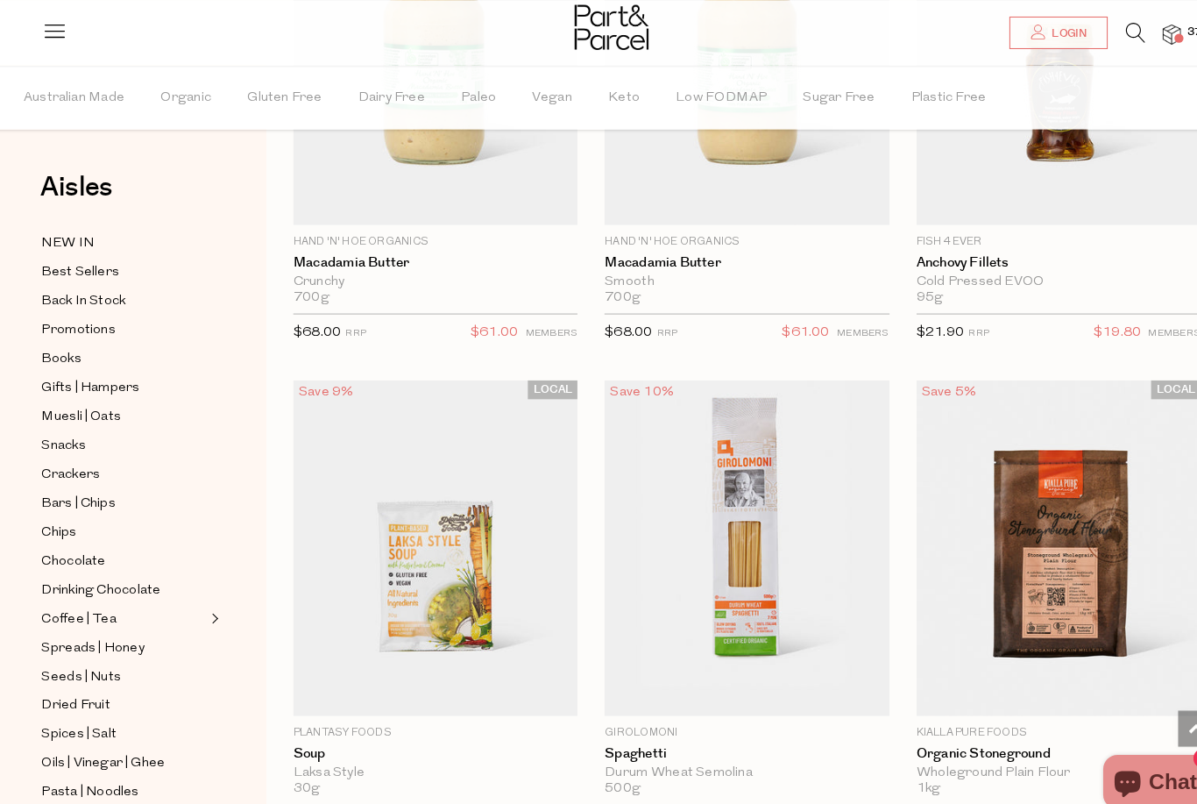
scroll to position [29505, 0]
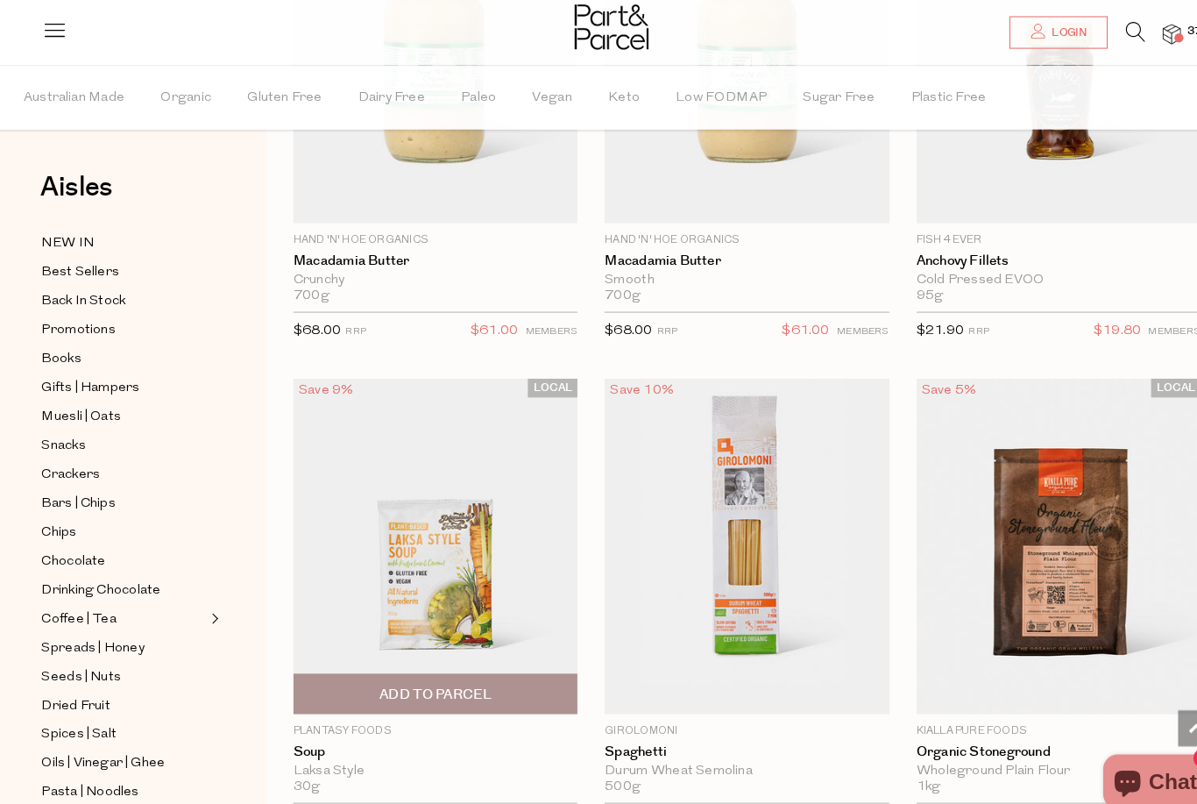
click at [337, 655] on span "Add To Parcel" at bounding box center [427, 674] width 266 height 38
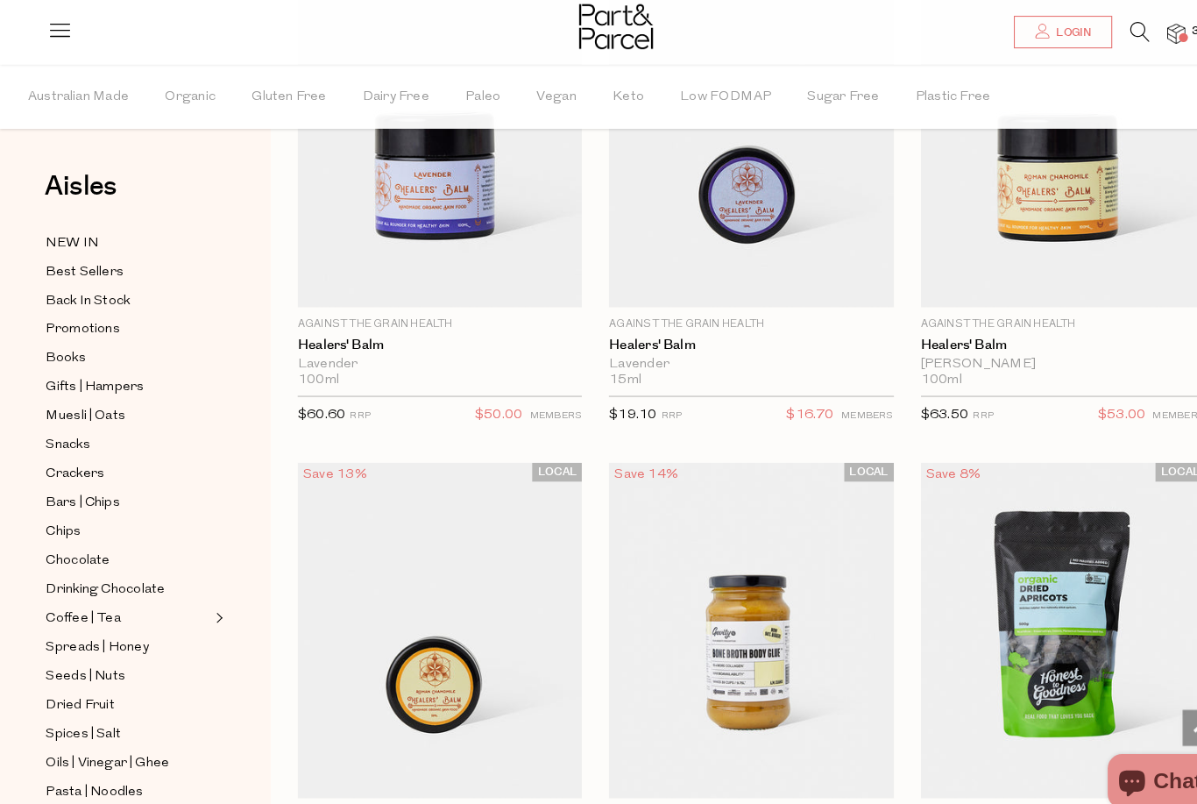
scroll to position [30857, 0]
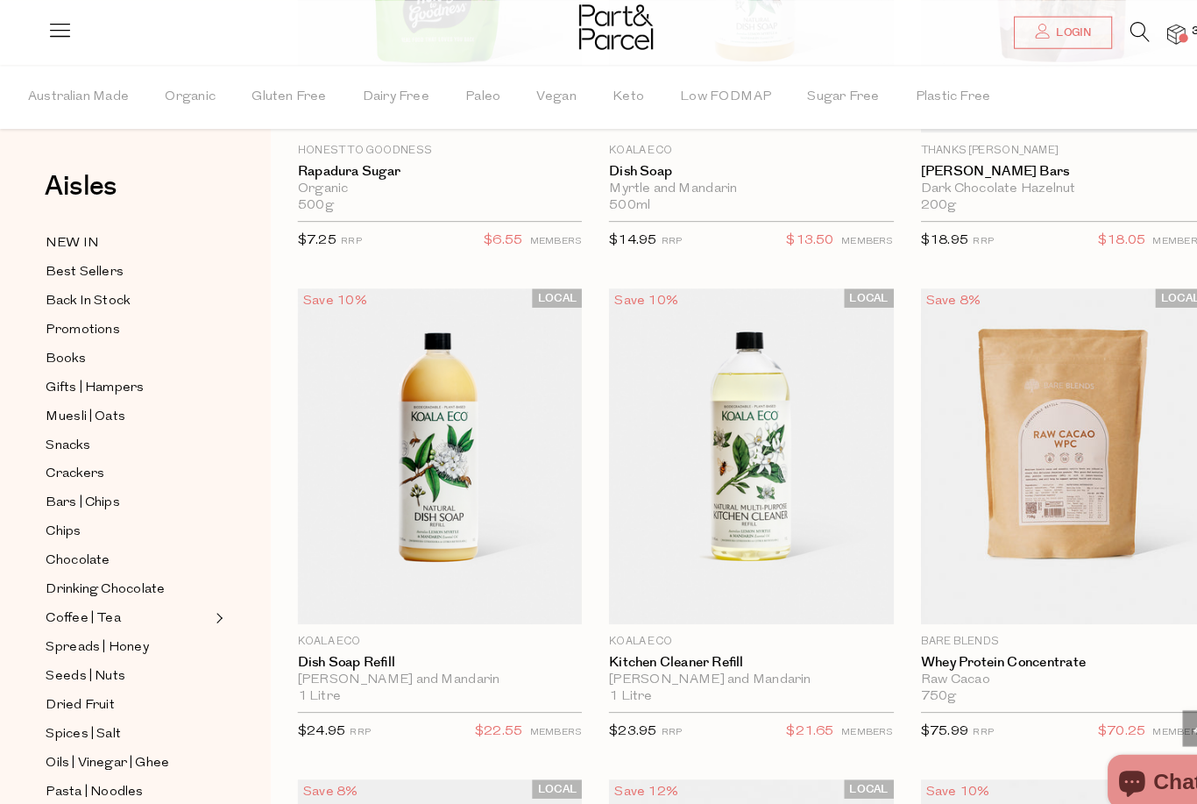
scroll to position [33426, 0]
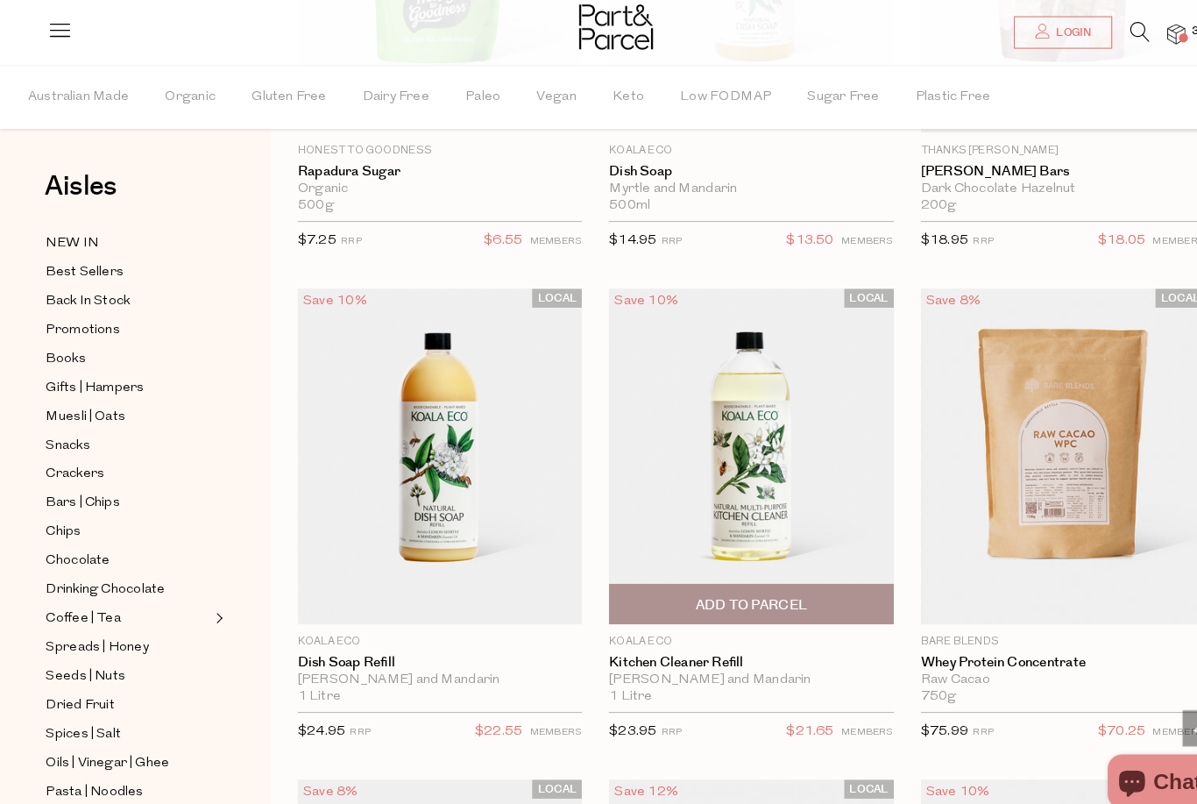
click at [791, 568] on span "Add To Parcel" at bounding box center [730, 587] width 266 height 38
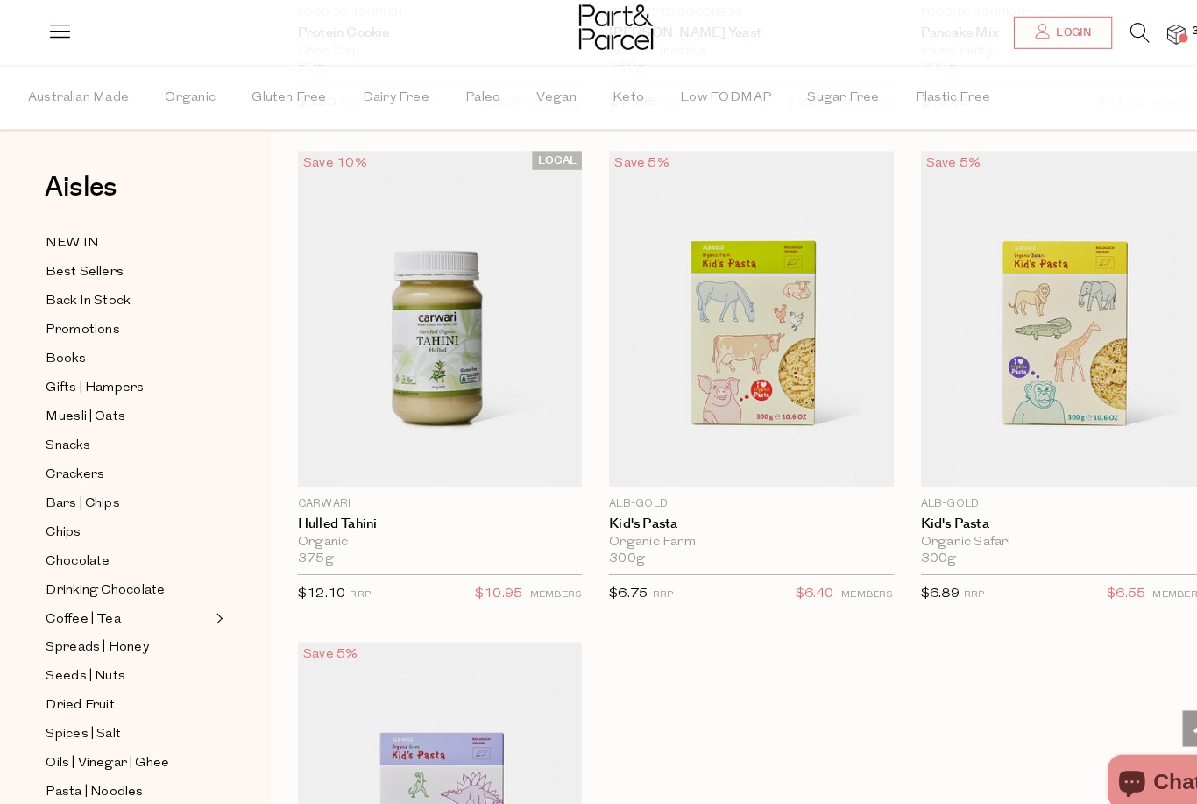
scroll to position [39285, 0]
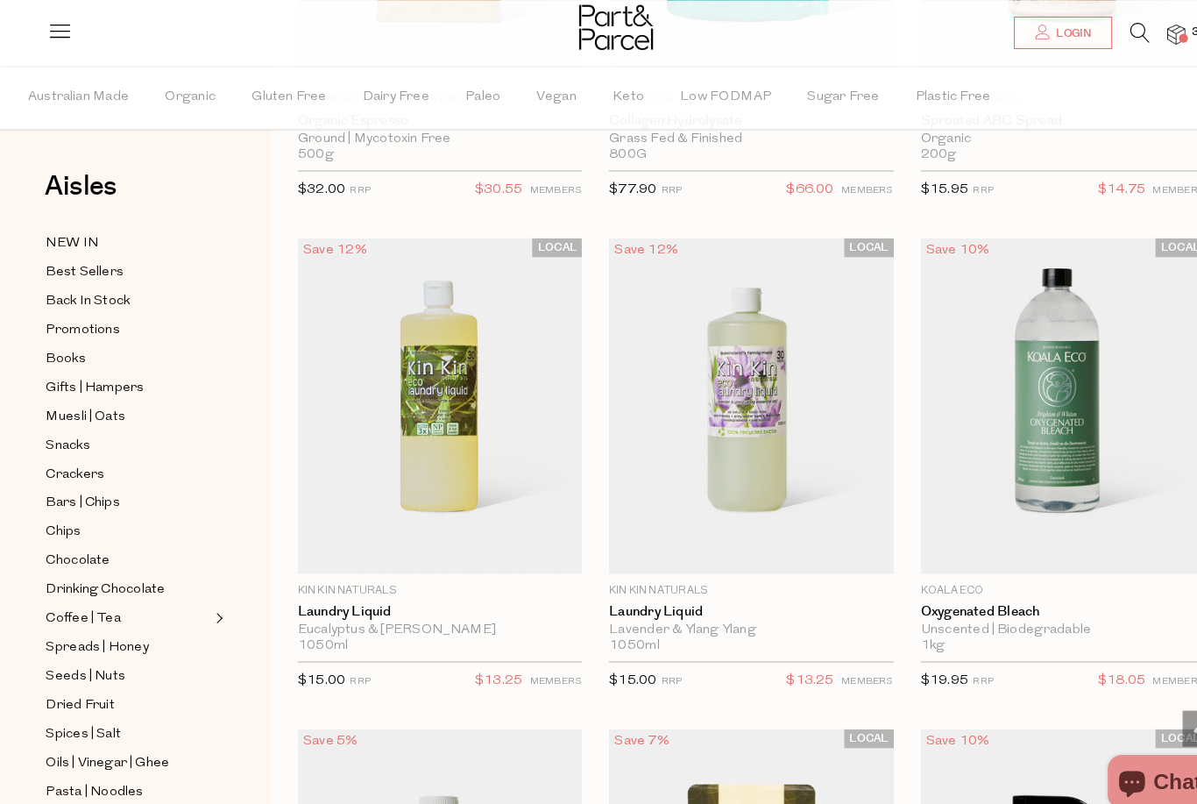
scroll to position [44938, 0]
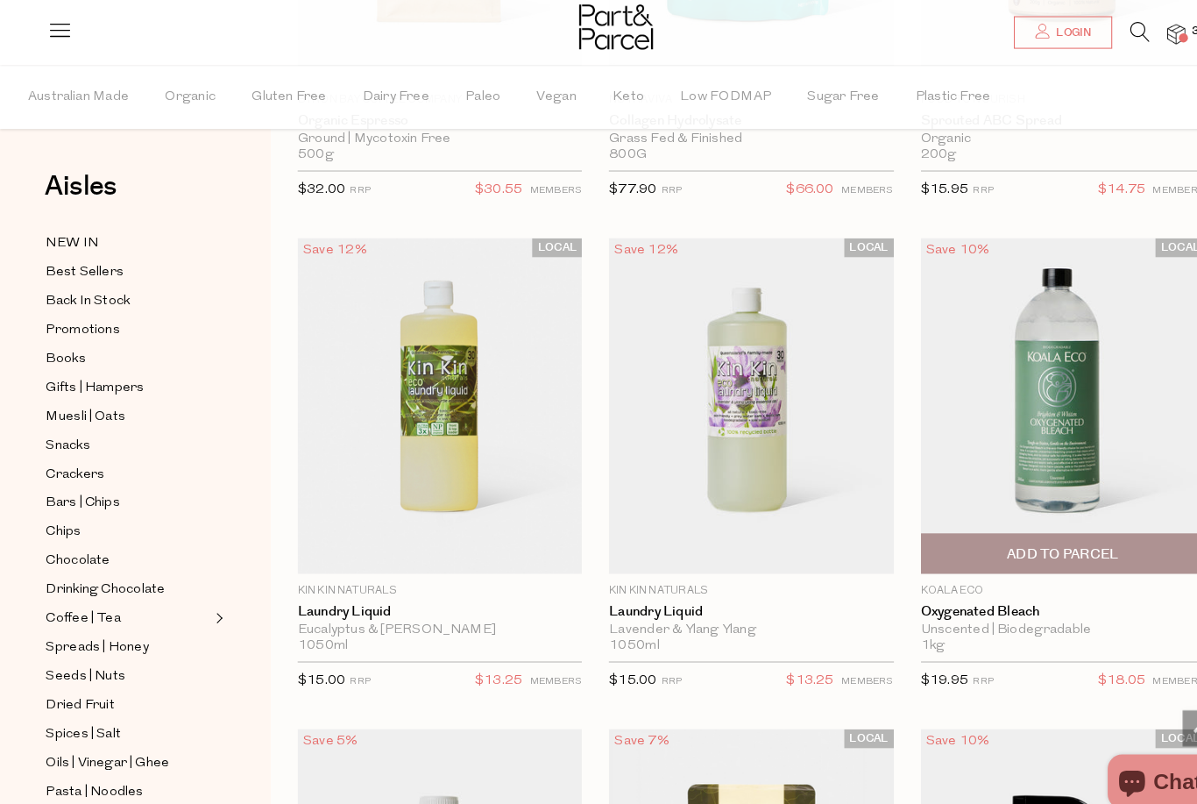
click at [1039, 529] on span "Add To Parcel" at bounding box center [1032, 538] width 109 height 18
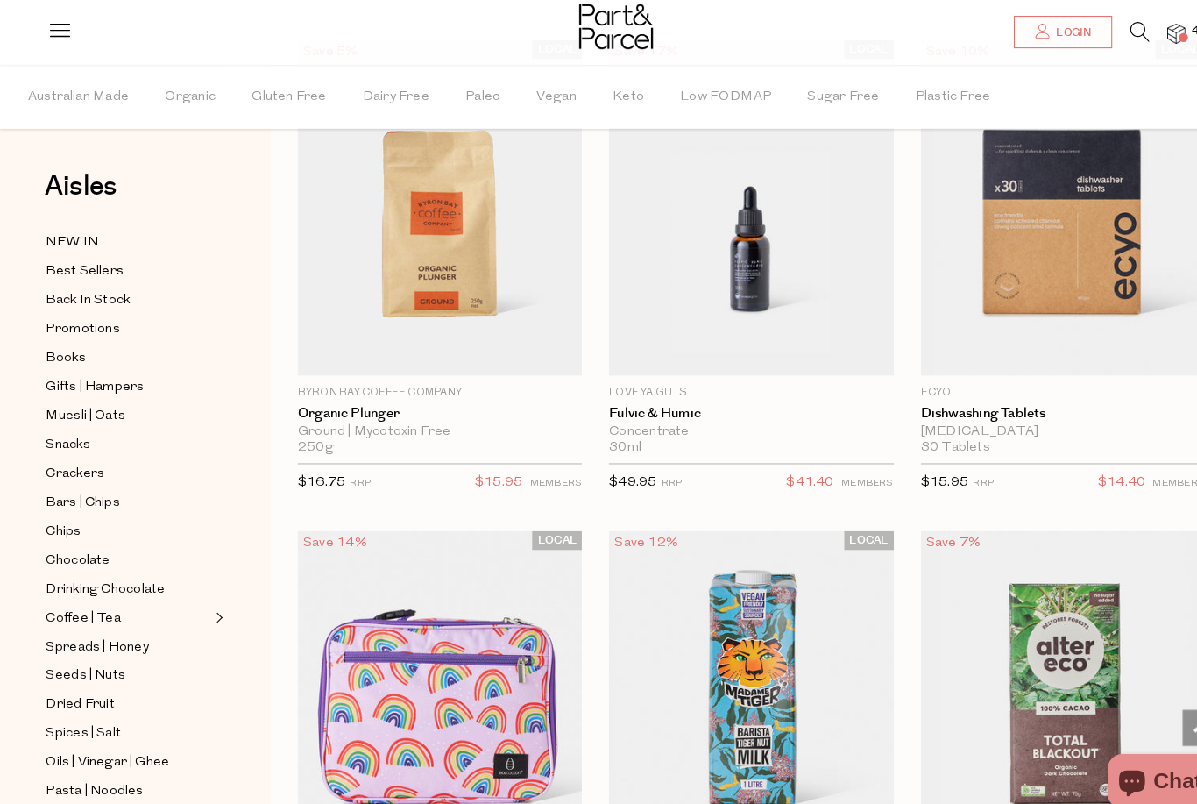
scroll to position [46565, 0]
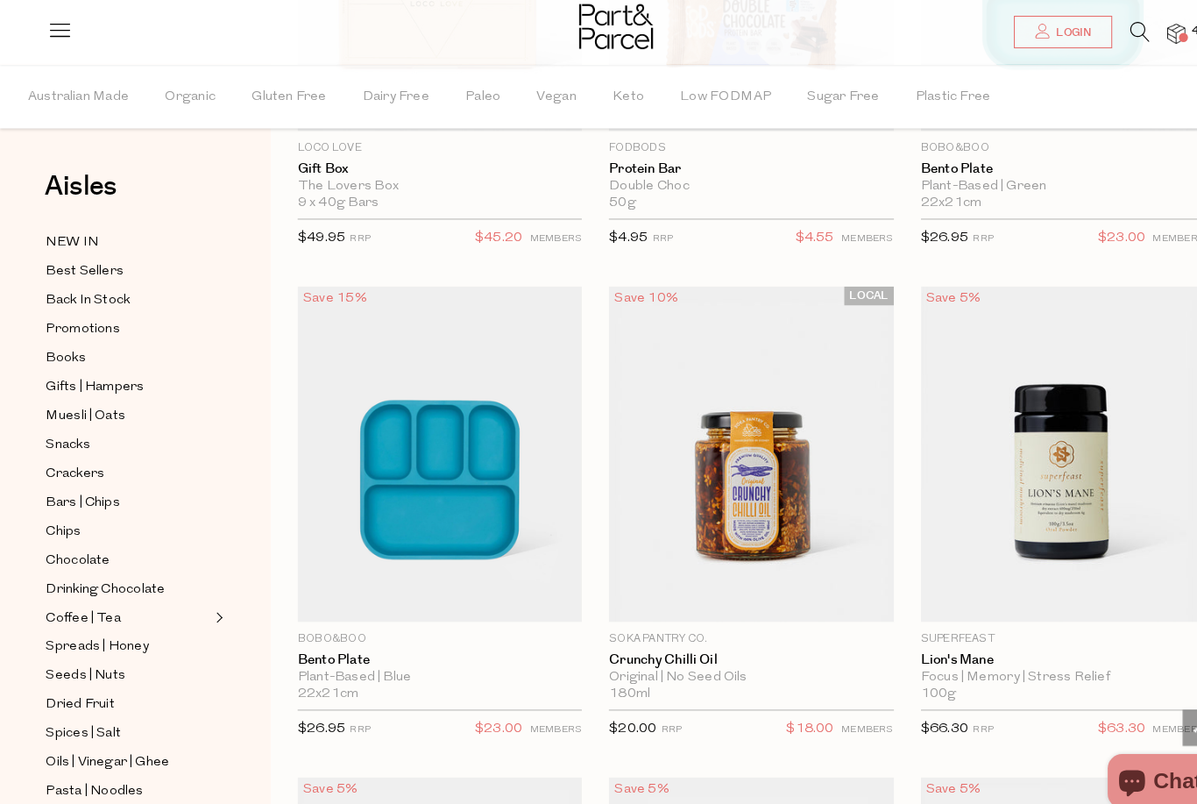
scroll to position [47754, 0]
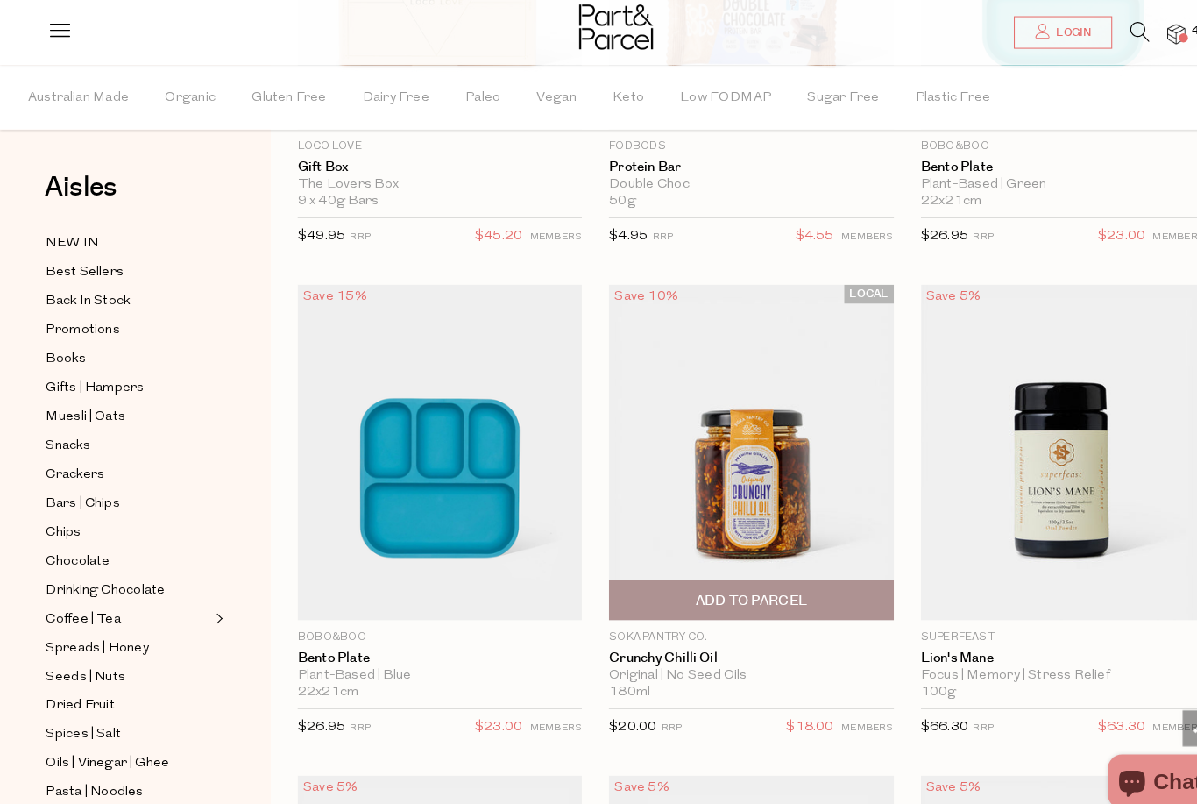
click at [638, 564] on span "Add To Parcel" at bounding box center [730, 583] width 266 height 38
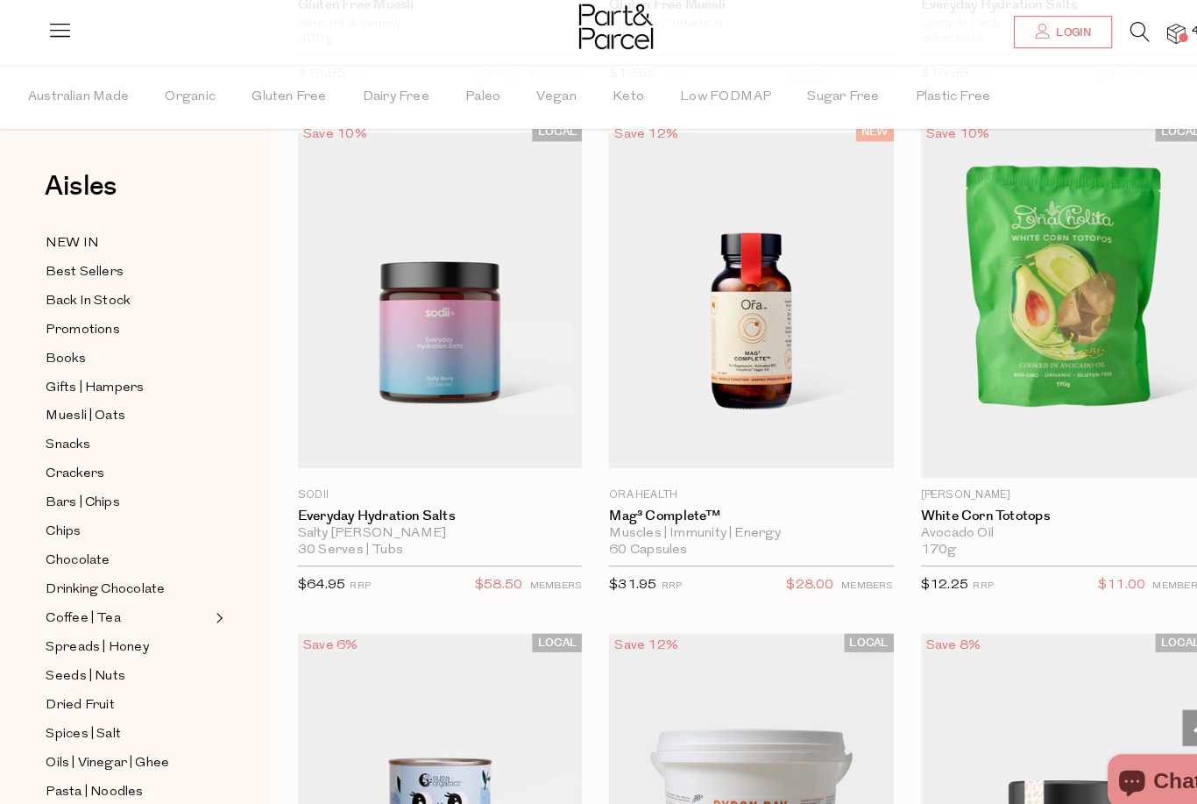
scroll to position [54149, 0]
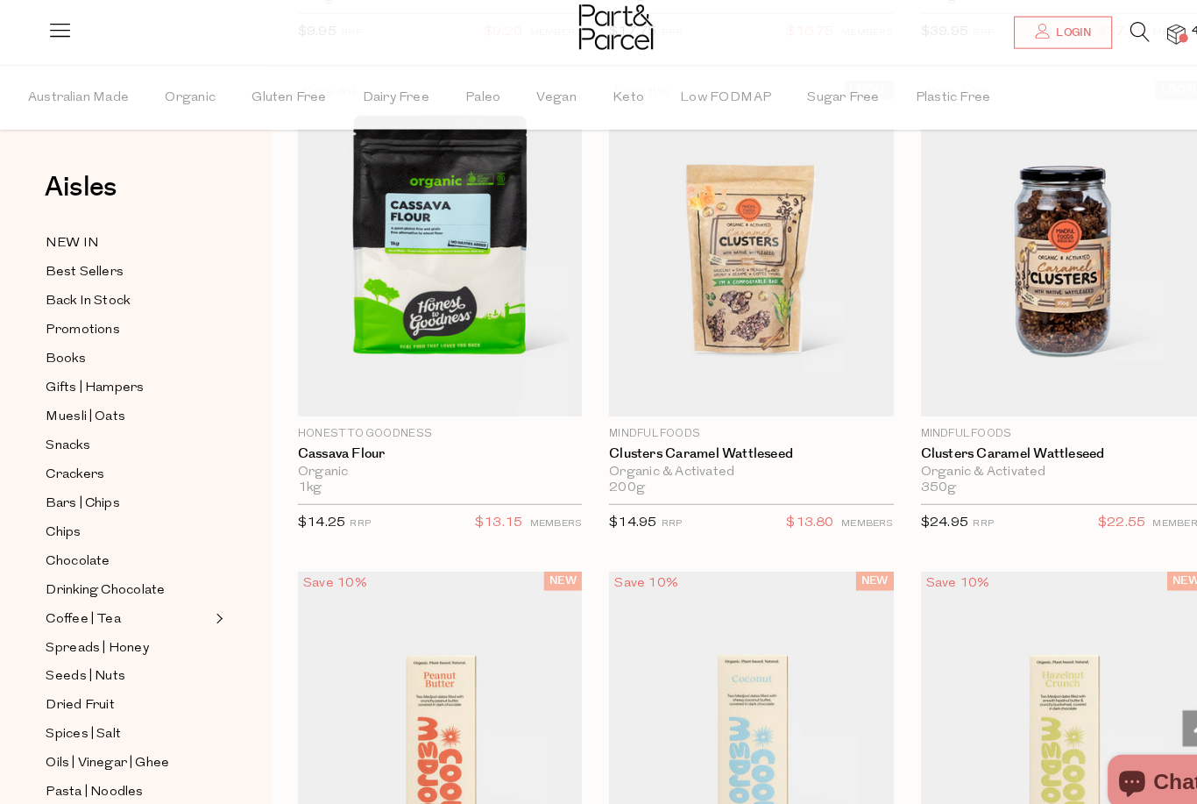
scroll to position [58650, 0]
